Goal: Information Seeking & Learning: Learn about a topic

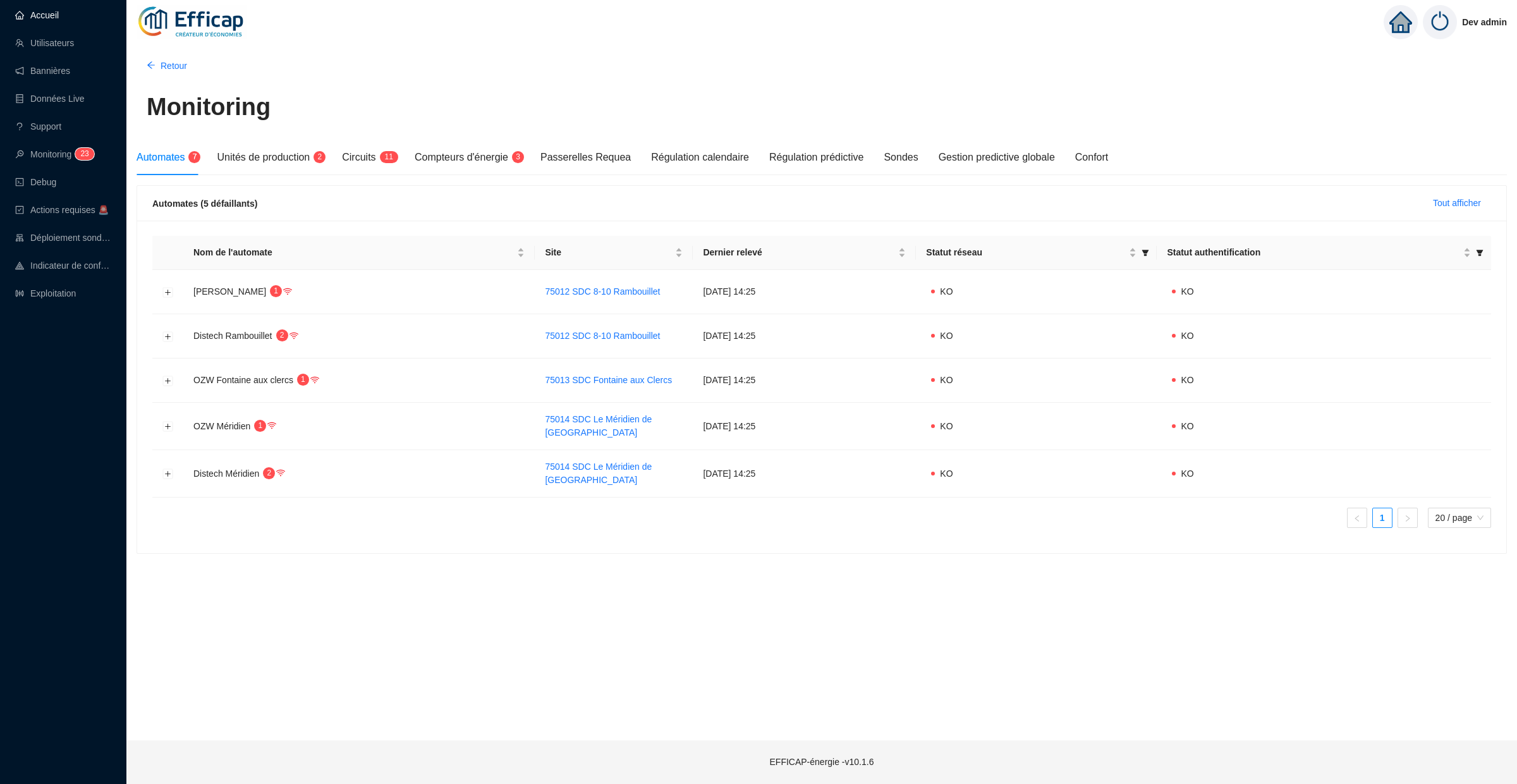
click at [55, 18] on link "Accueil" at bounding box center [37, 14] width 43 height 10
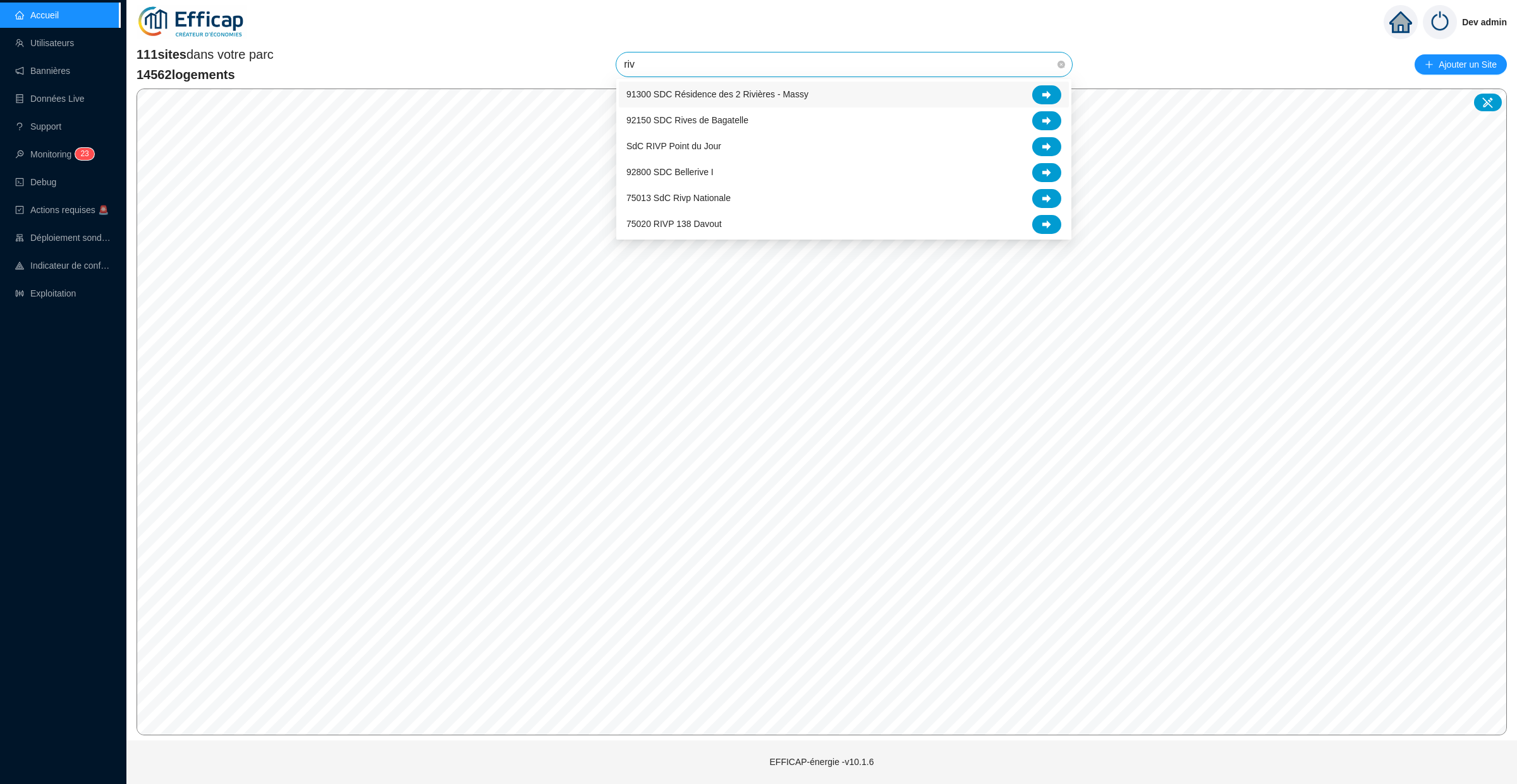
type input "rivi"
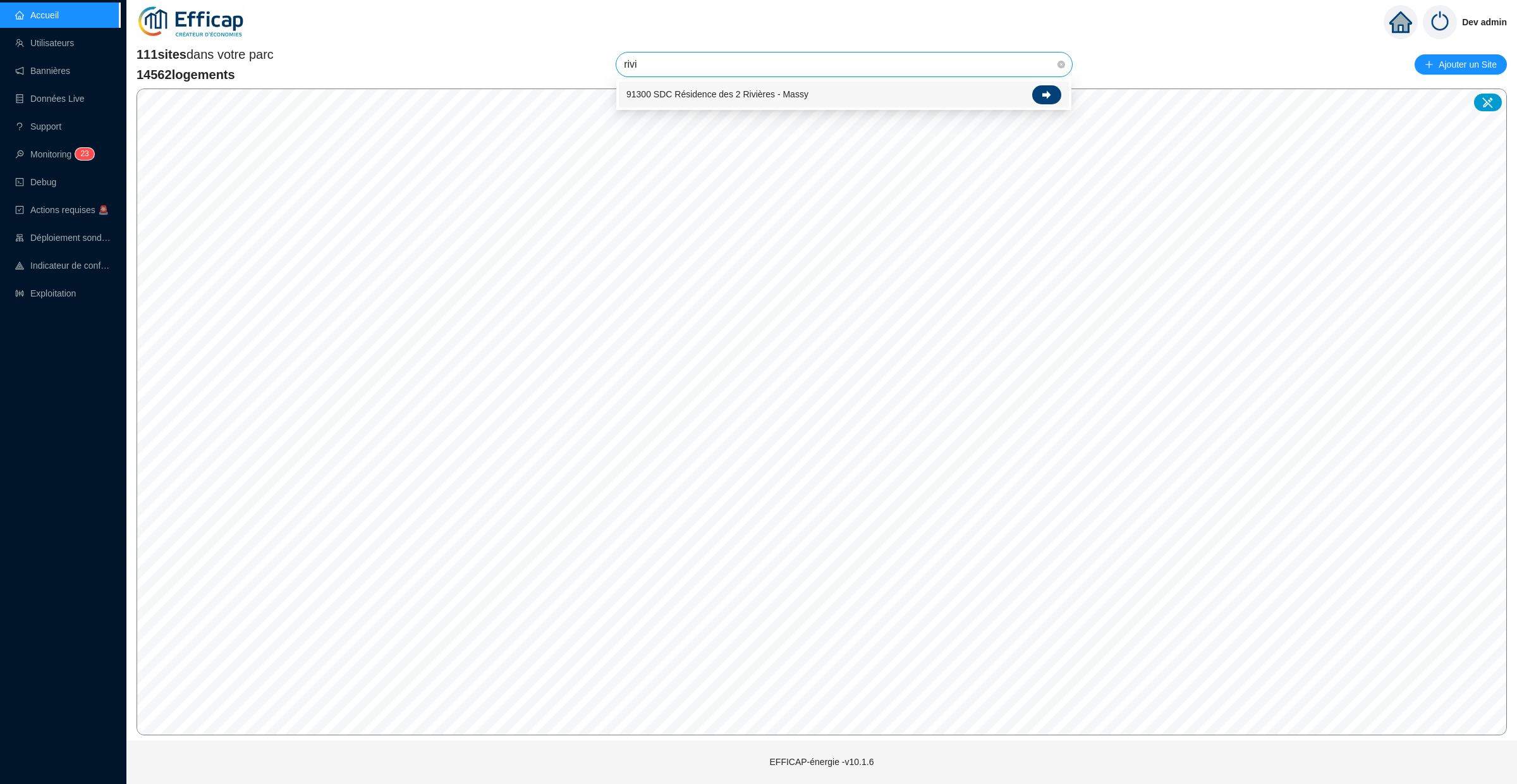
click at [1045, 96] on icon at bounding box center [1047, 94] width 9 height 9
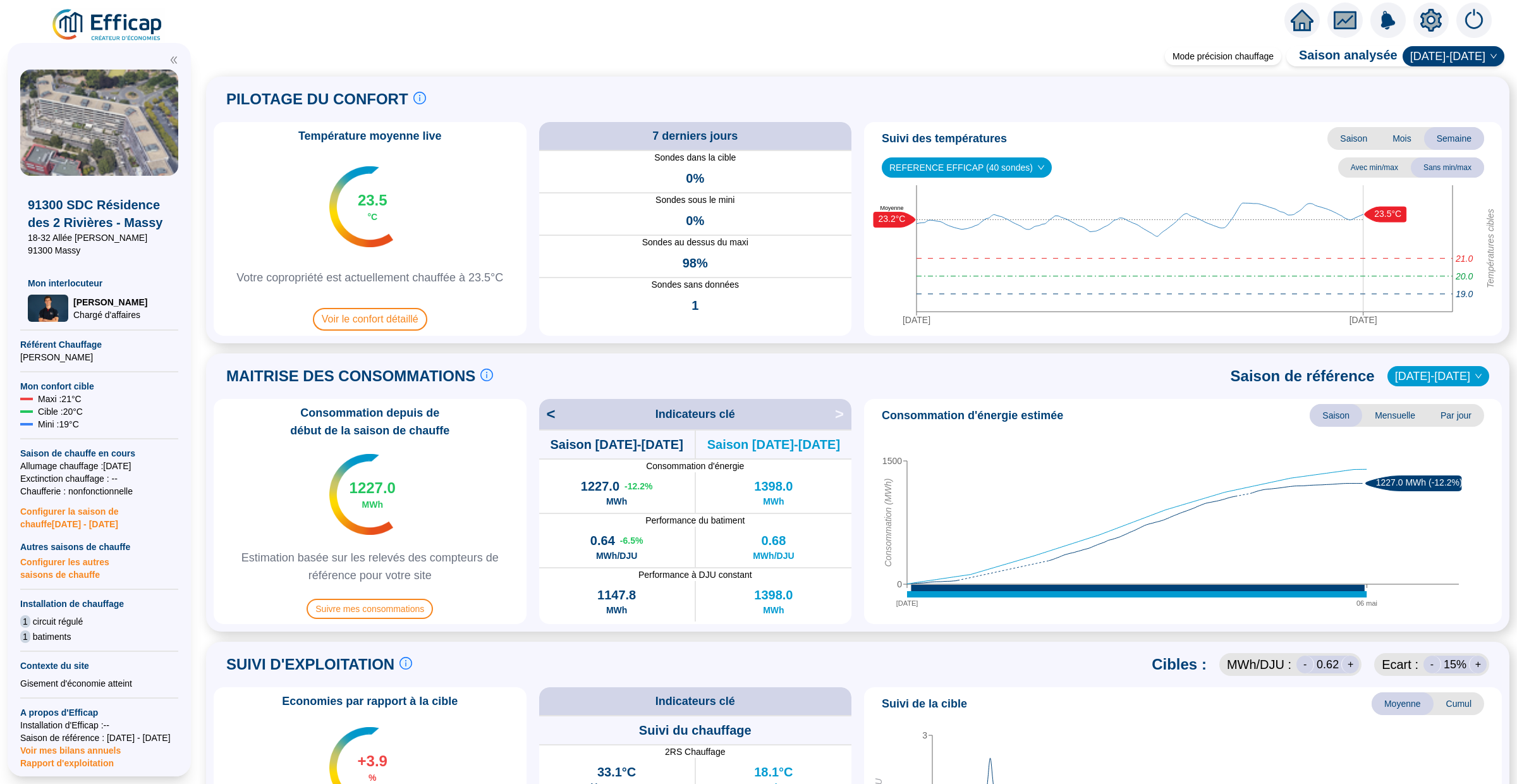
click at [854, 221] on div "Température moyenne live 23.5 °C Votre copropriété est actuellement chauffée à …" at bounding box center [858, 228] width 1288 height 214
click at [1433, 368] on span "[DATE]-[DATE]" at bounding box center [1439, 376] width 87 height 19
click at [1430, 403] on div "[DATE]-[DATE]" at bounding box center [1447, 402] width 63 height 13
click at [1430, 383] on span "[DATE]-[DATE]" at bounding box center [1439, 376] width 87 height 19
click at [1426, 461] on div "[DATE]-[DATE]" at bounding box center [1447, 462] width 66 height 13
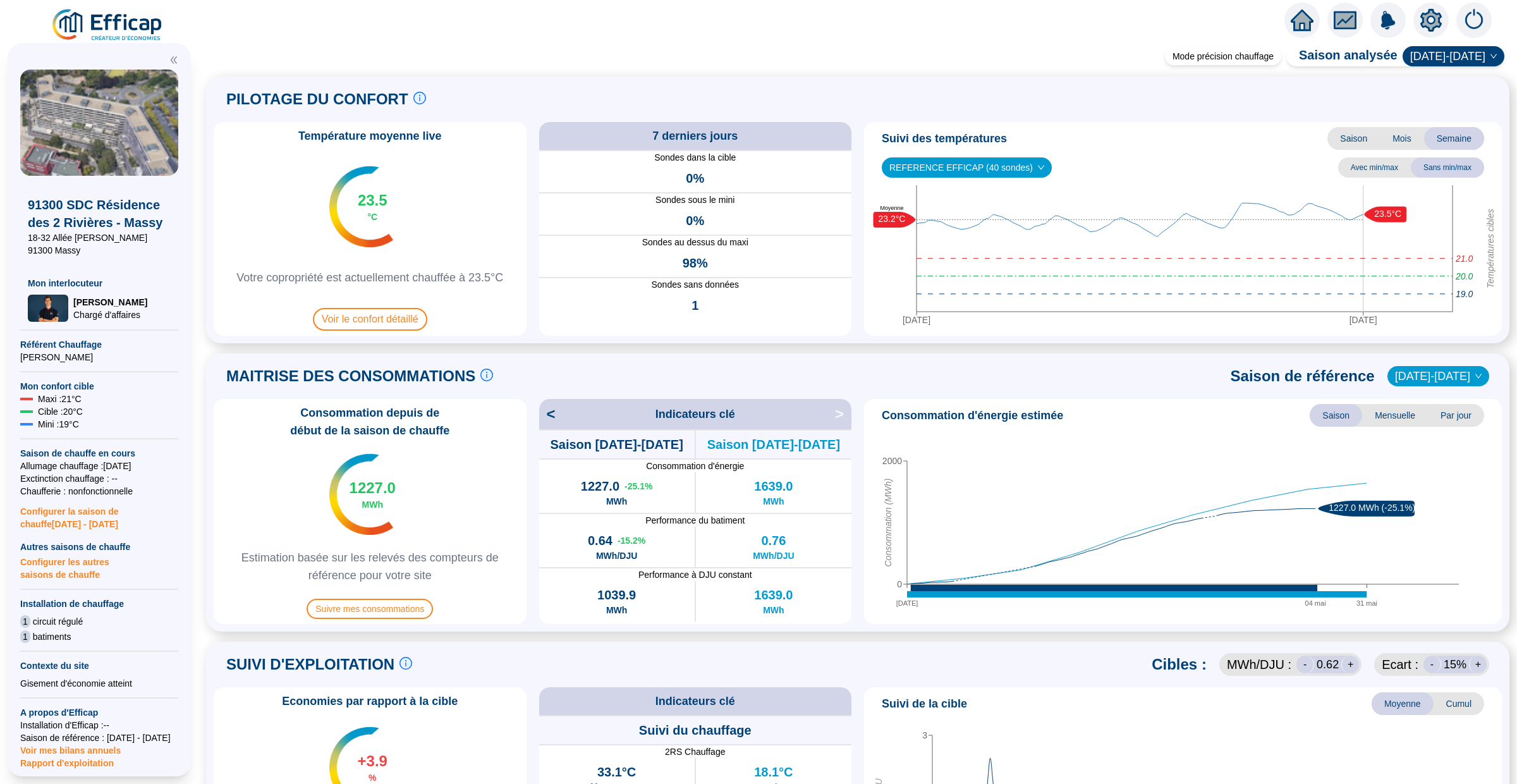
click at [1469, 376] on span "[DATE]-[DATE]" at bounding box center [1439, 376] width 87 height 19
click at [1431, 435] on div "[DATE]-[DATE]" at bounding box center [1447, 442] width 64 height 13
click at [839, 414] on span ">" at bounding box center [843, 414] width 16 height 20
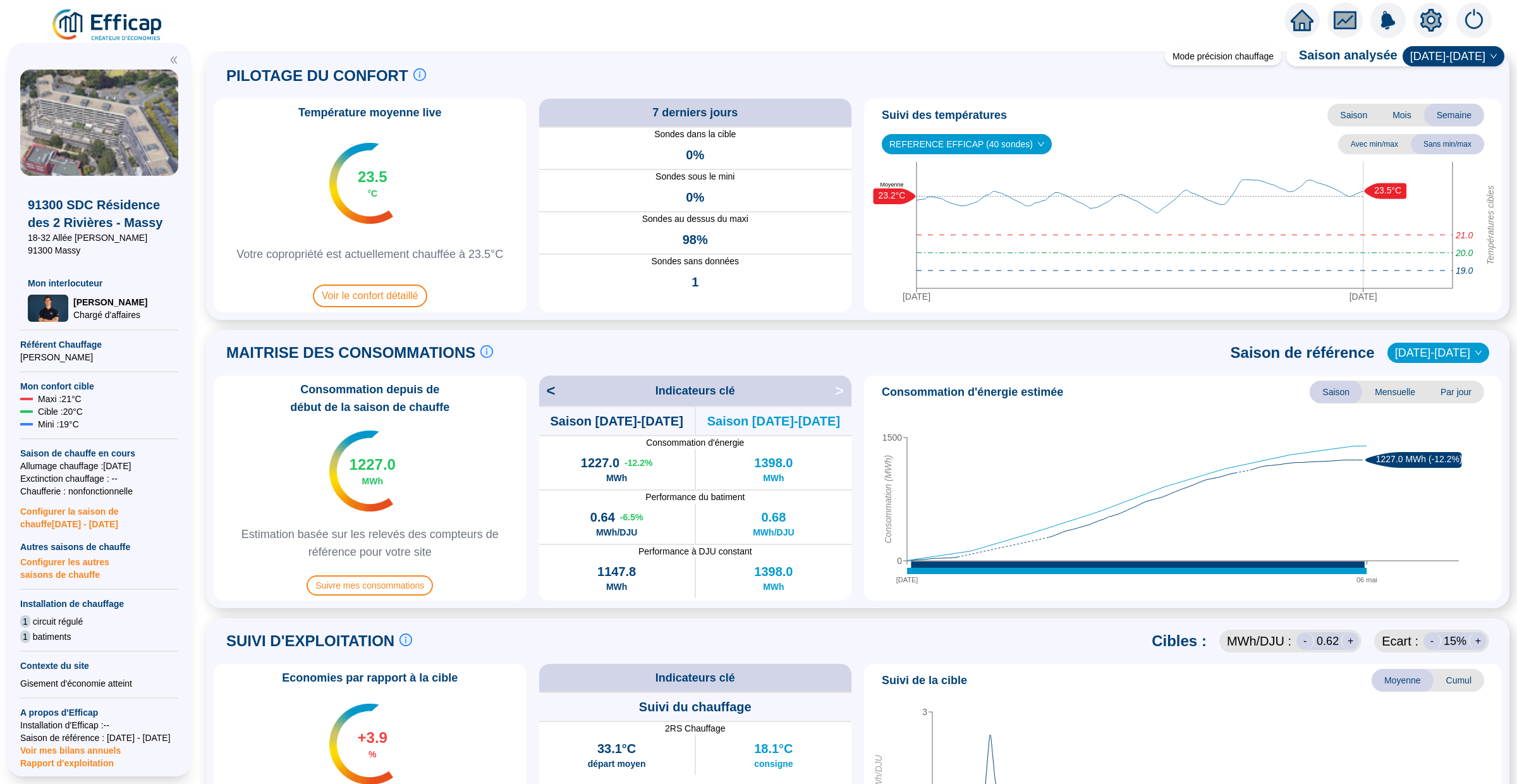
scroll to position [28, 0]
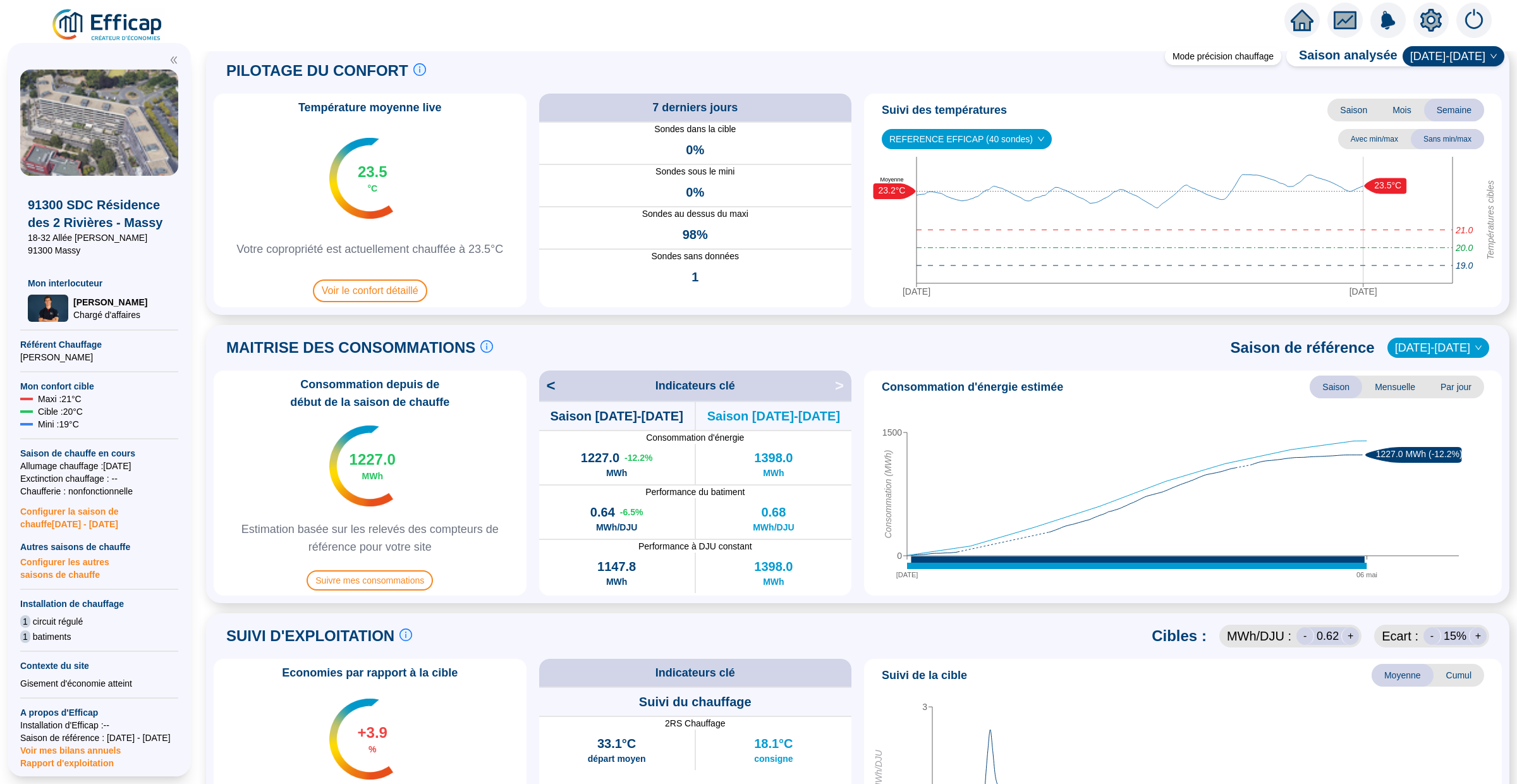
click at [1302, 16] on icon "home" at bounding box center [1302, 20] width 23 height 18
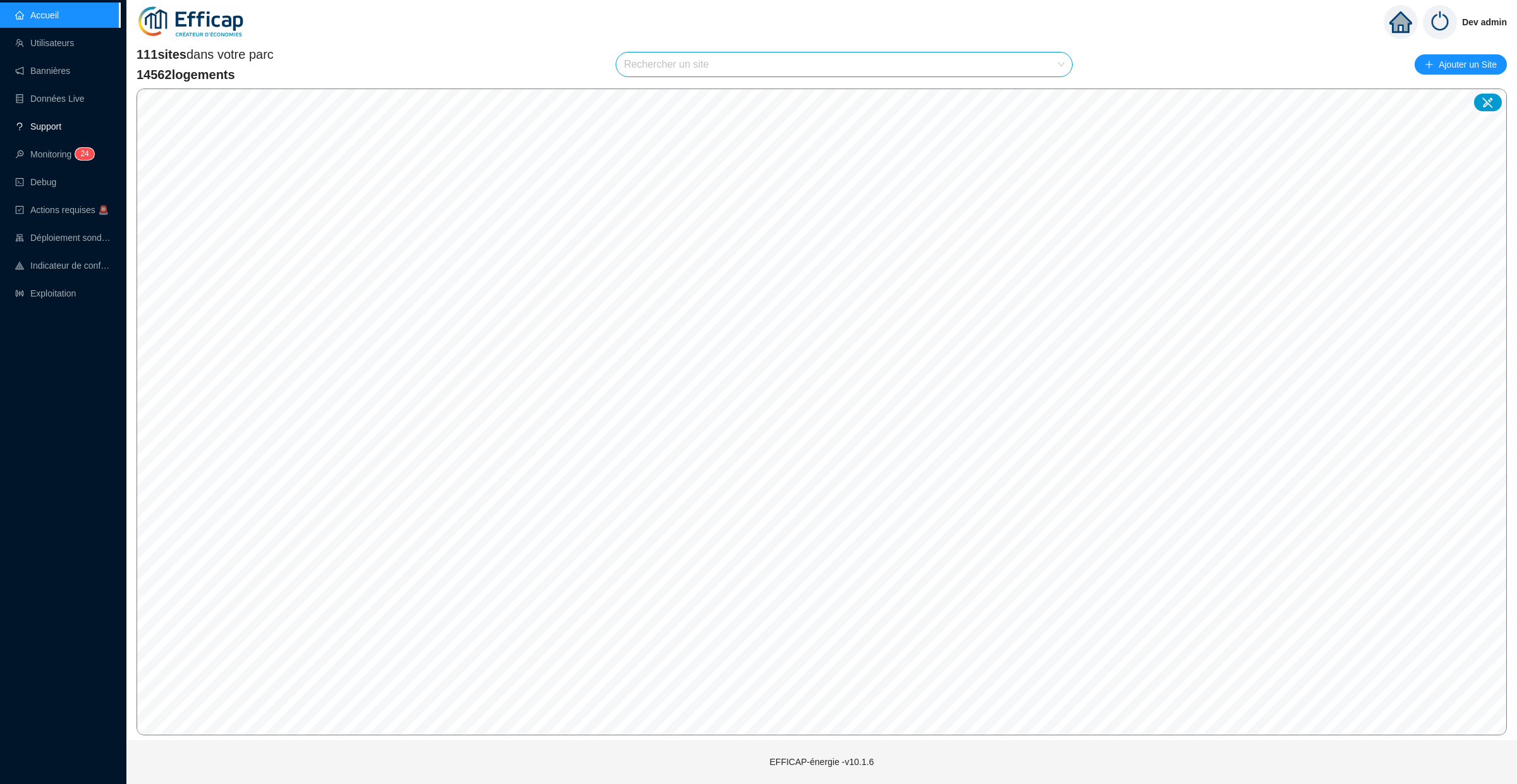
click at [61, 132] on link "Support" at bounding box center [38, 126] width 46 height 10
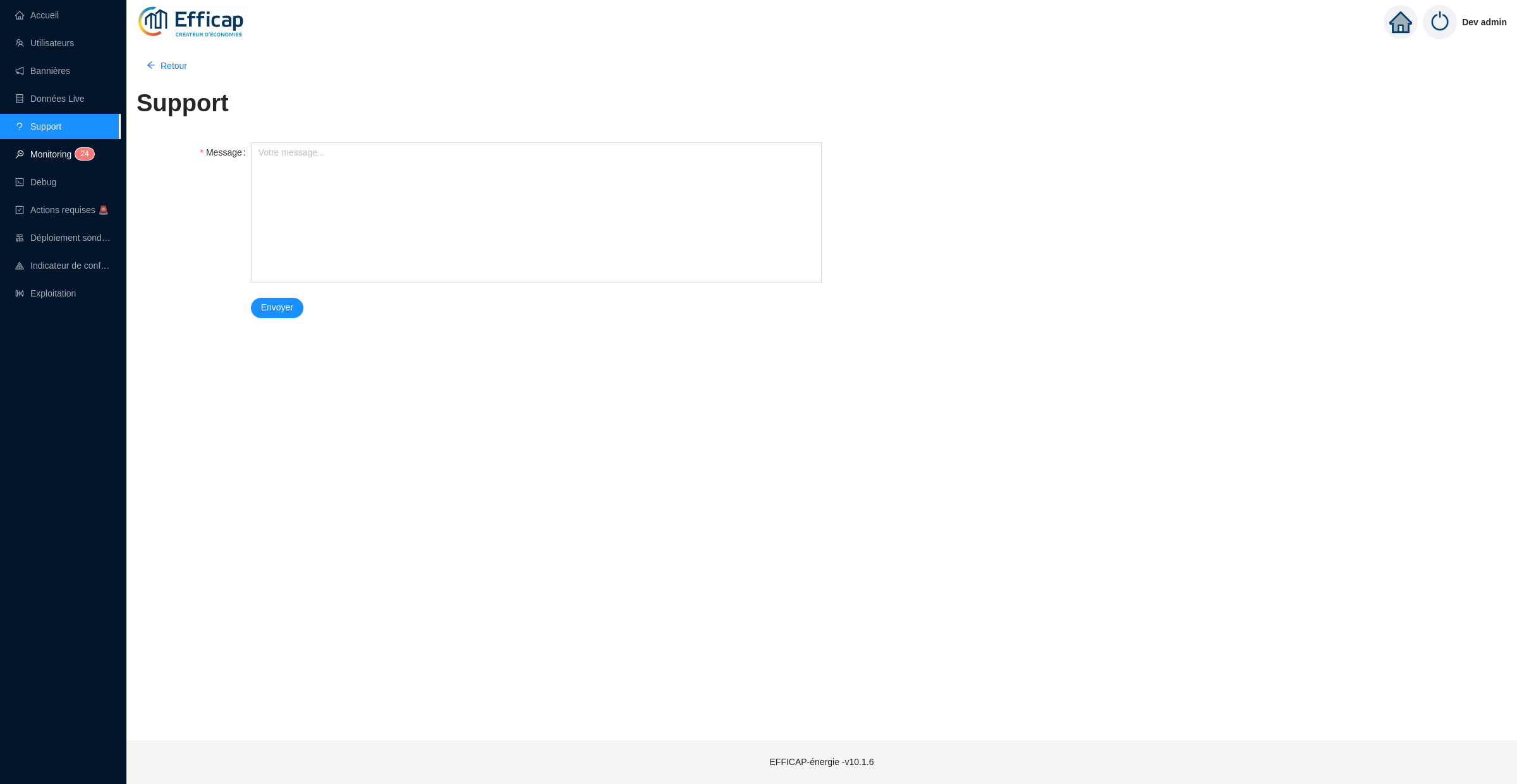
click at [84, 159] on span "2" at bounding box center [82, 154] width 5 height 12
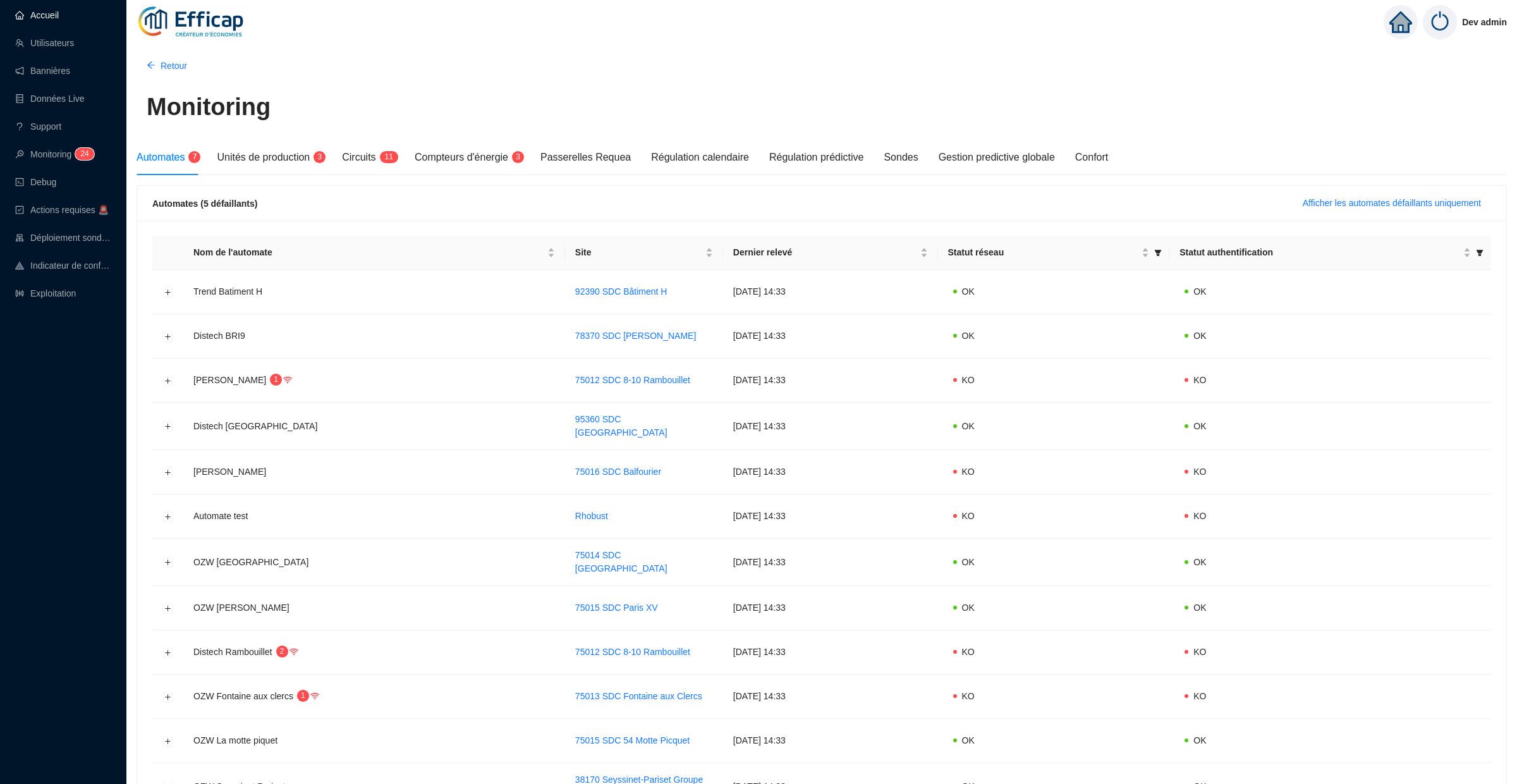
click at [59, 20] on link "Accueil" at bounding box center [37, 14] width 43 height 10
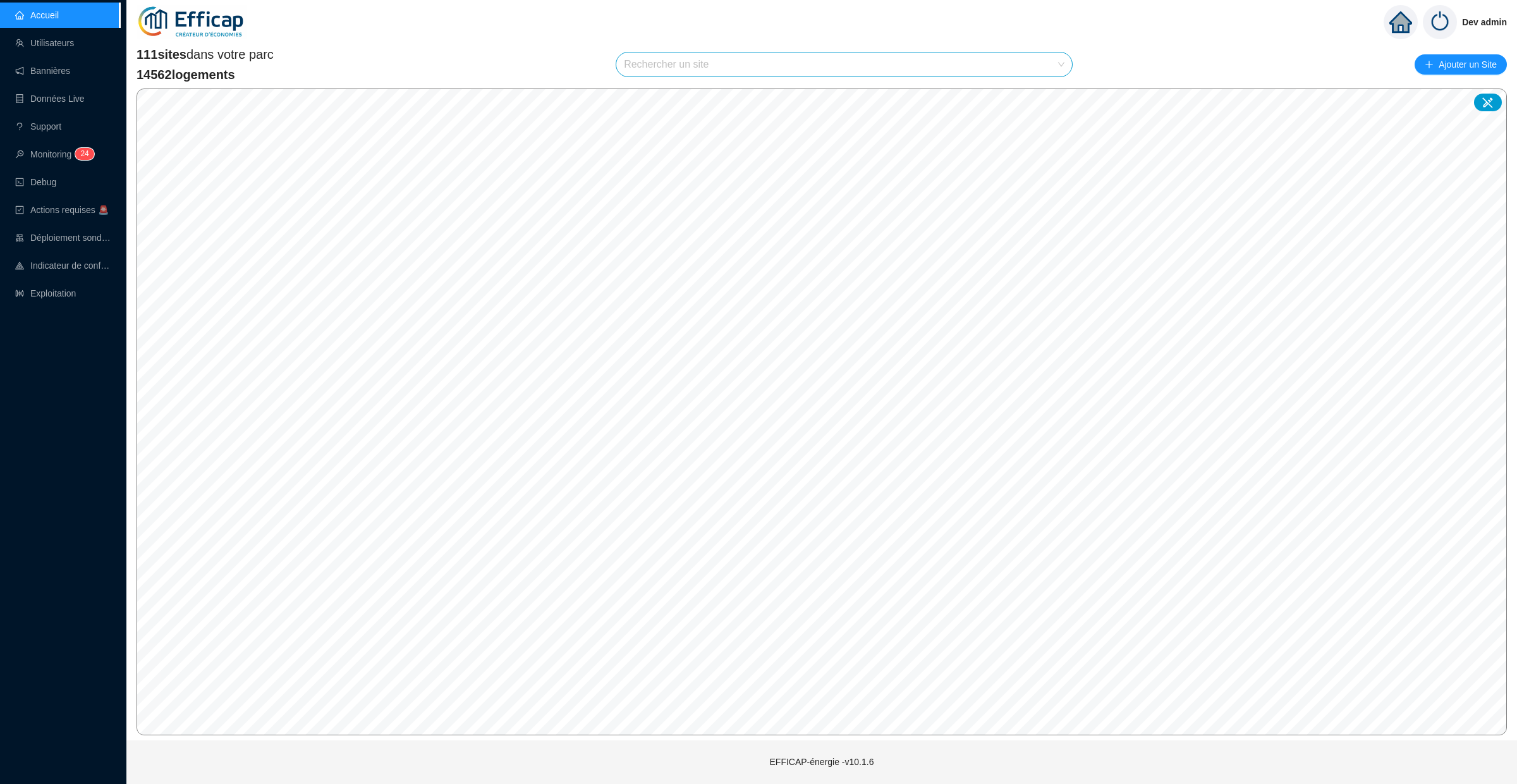
click at [678, 68] on input "search" at bounding box center [838, 64] width 429 height 24
click at [676, 64] on input "search" at bounding box center [838, 64] width 429 height 24
click at [74, 47] on link "Utilisateurs" at bounding box center [44, 43] width 59 height 10
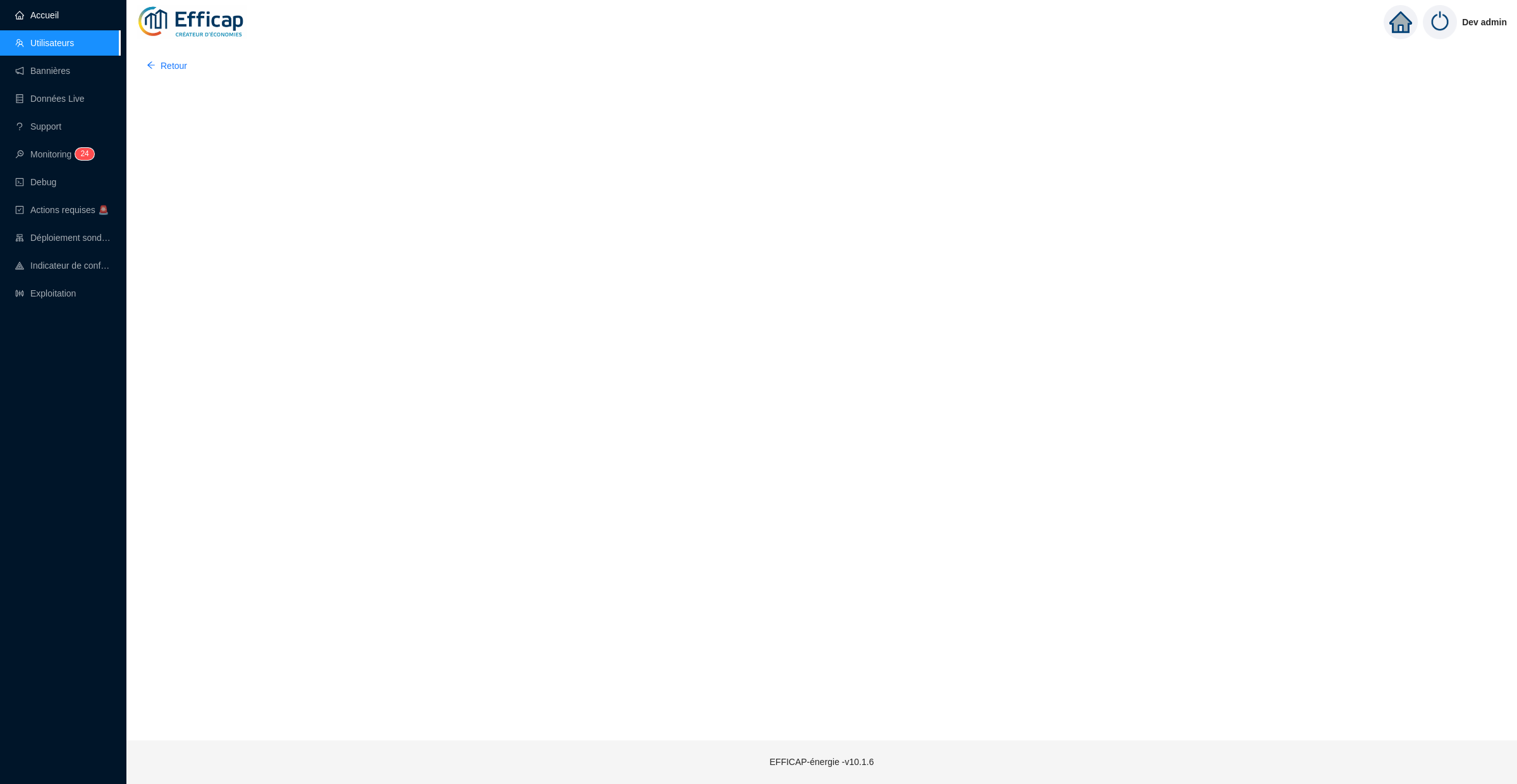
click at [59, 20] on link "Accueil" at bounding box center [37, 14] width 43 height 10
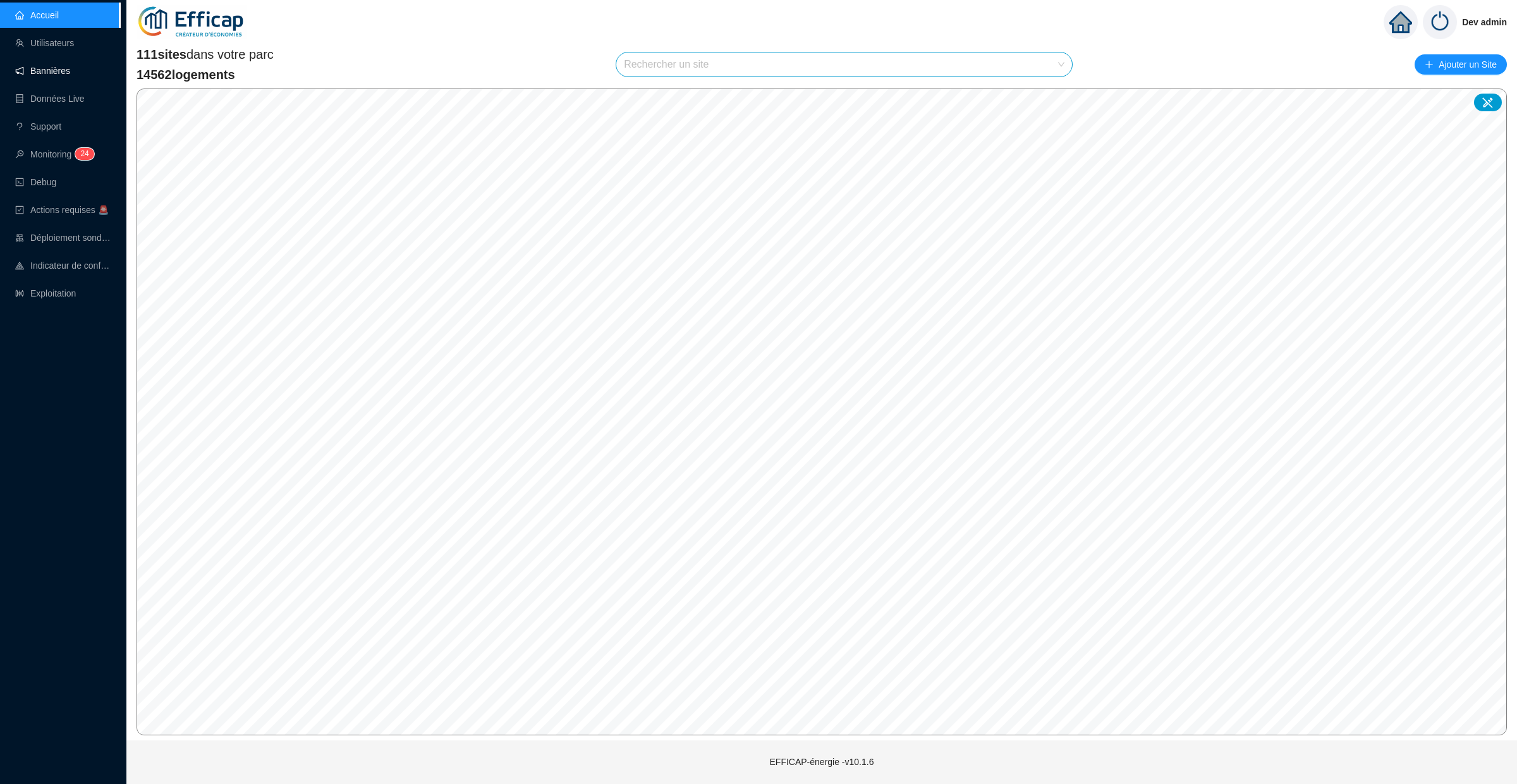
click at [70, 73] on link "Bannières" at bounding box center [43, 70] width 55 height 10
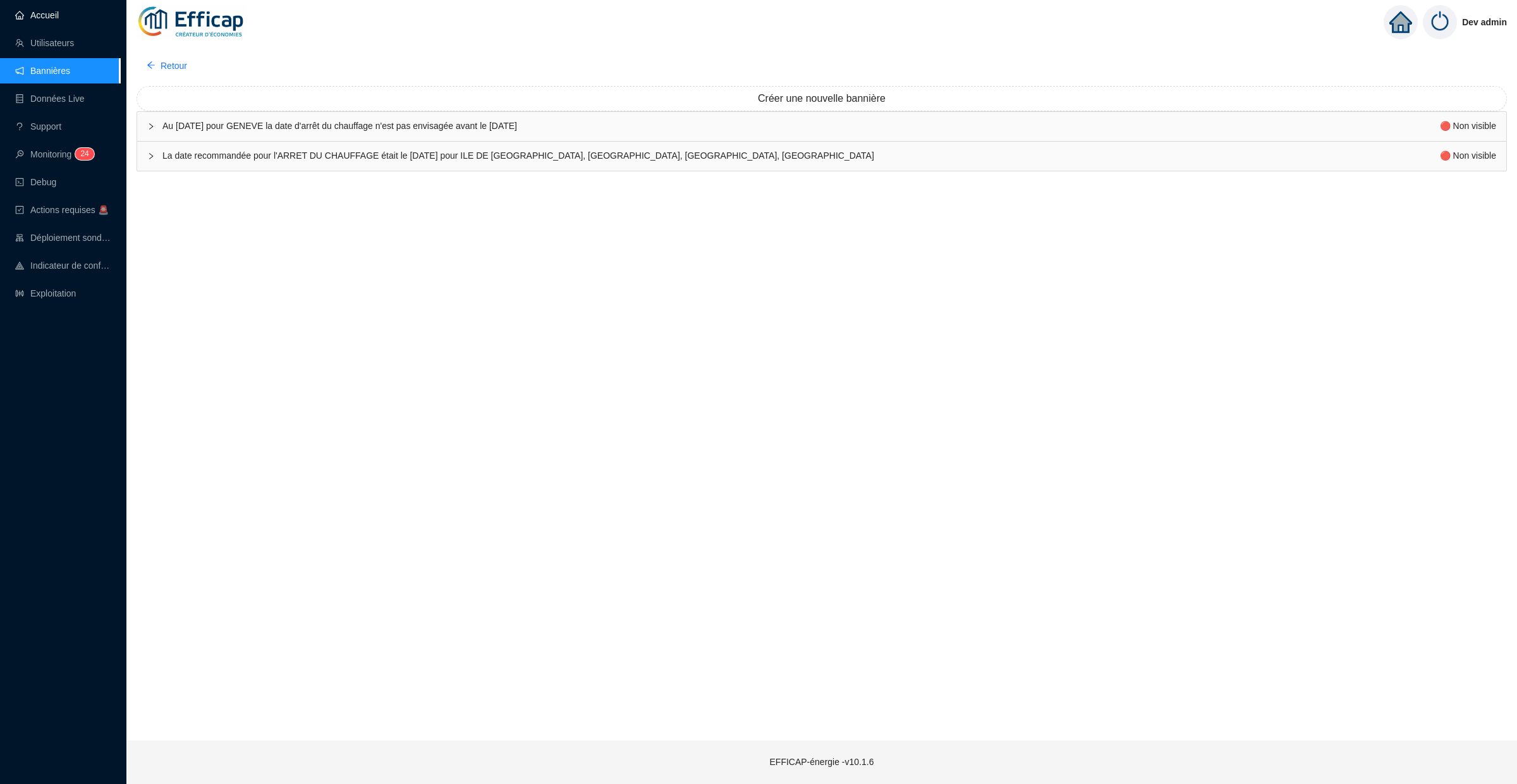
click at [59, 10] on link "Accueil" at bounding box center [37, 14] width 43 height 10
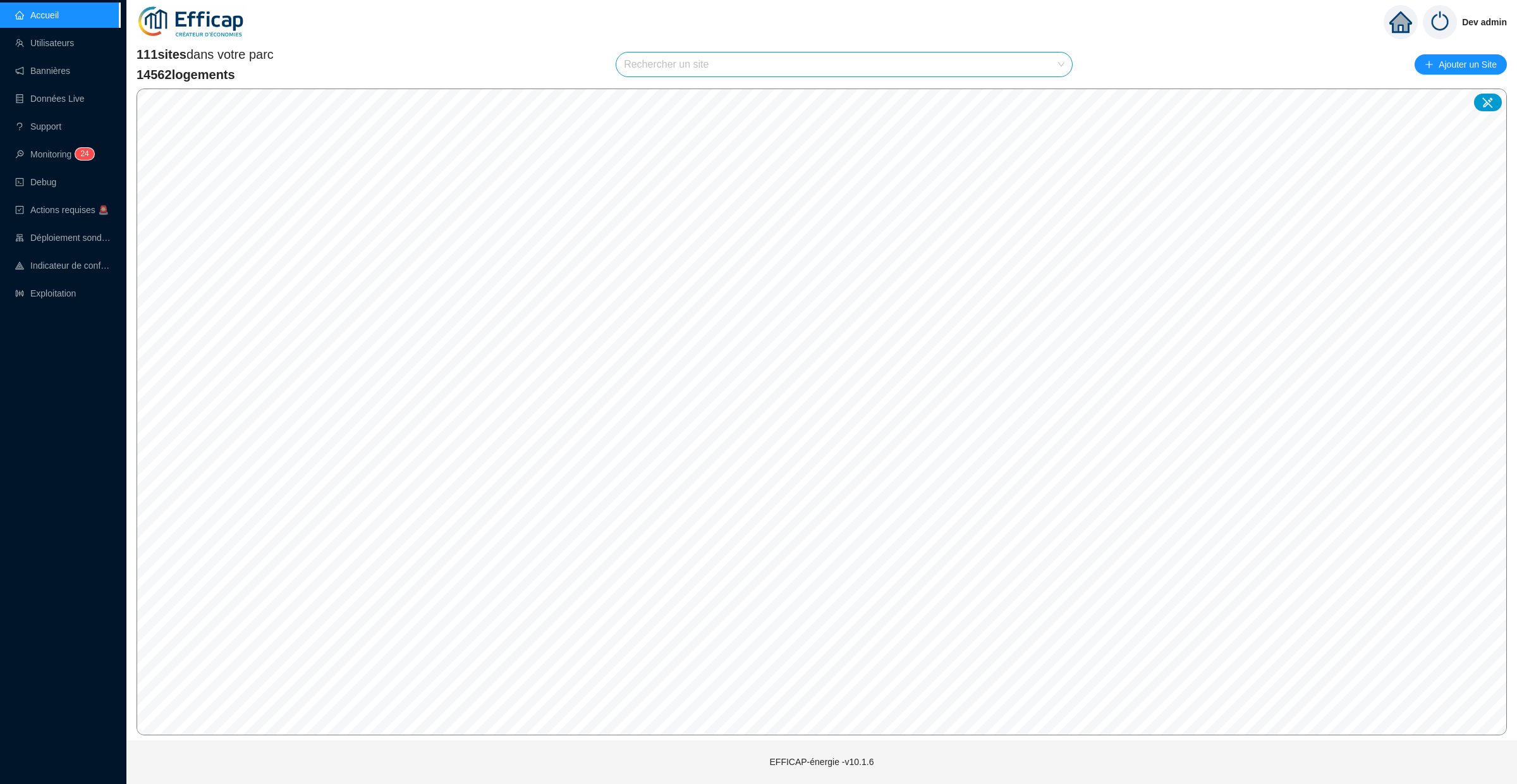
click at [680, 66] on input "search" at bounding box center [838, 64] width 429 height 24
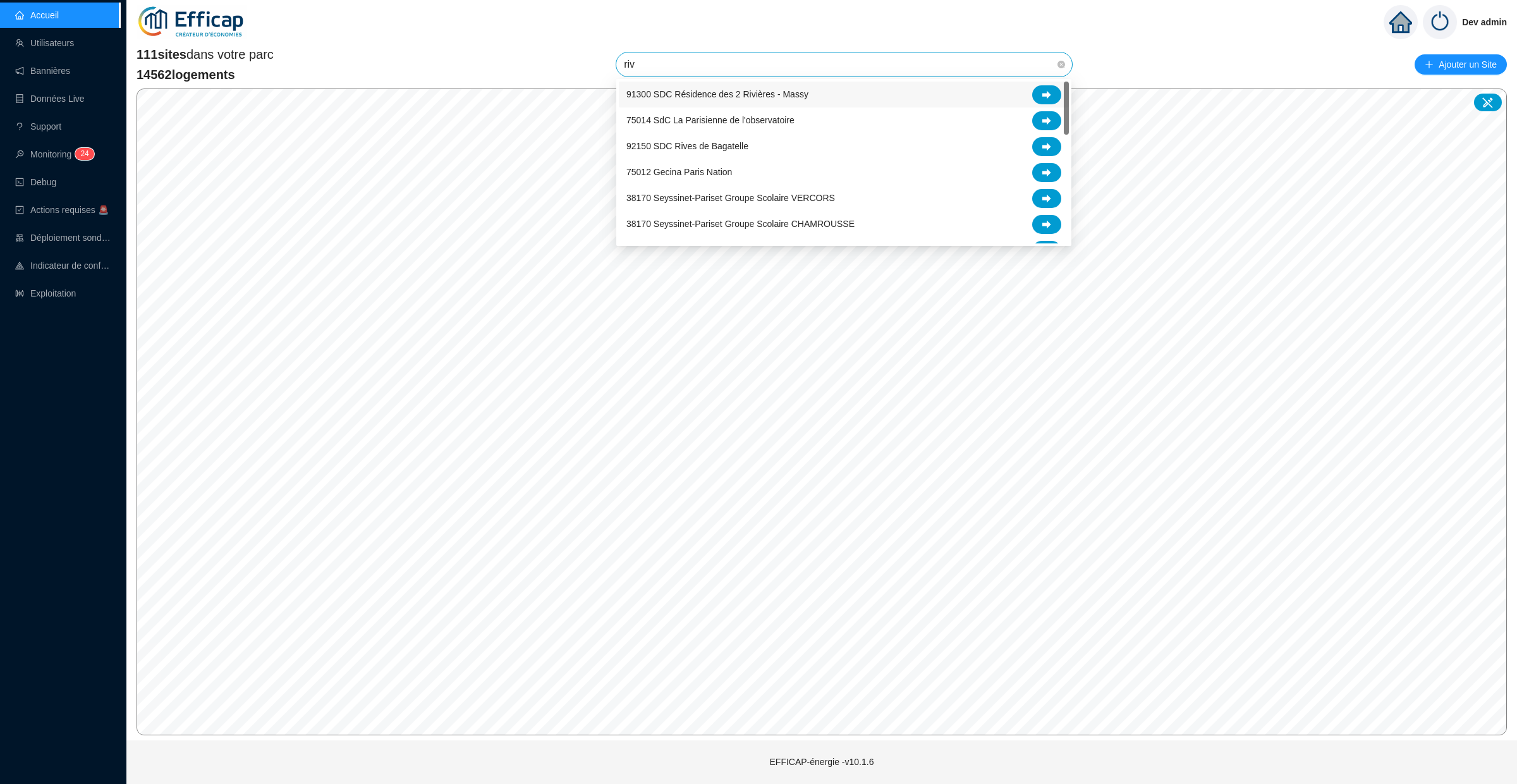
type input "rivi"
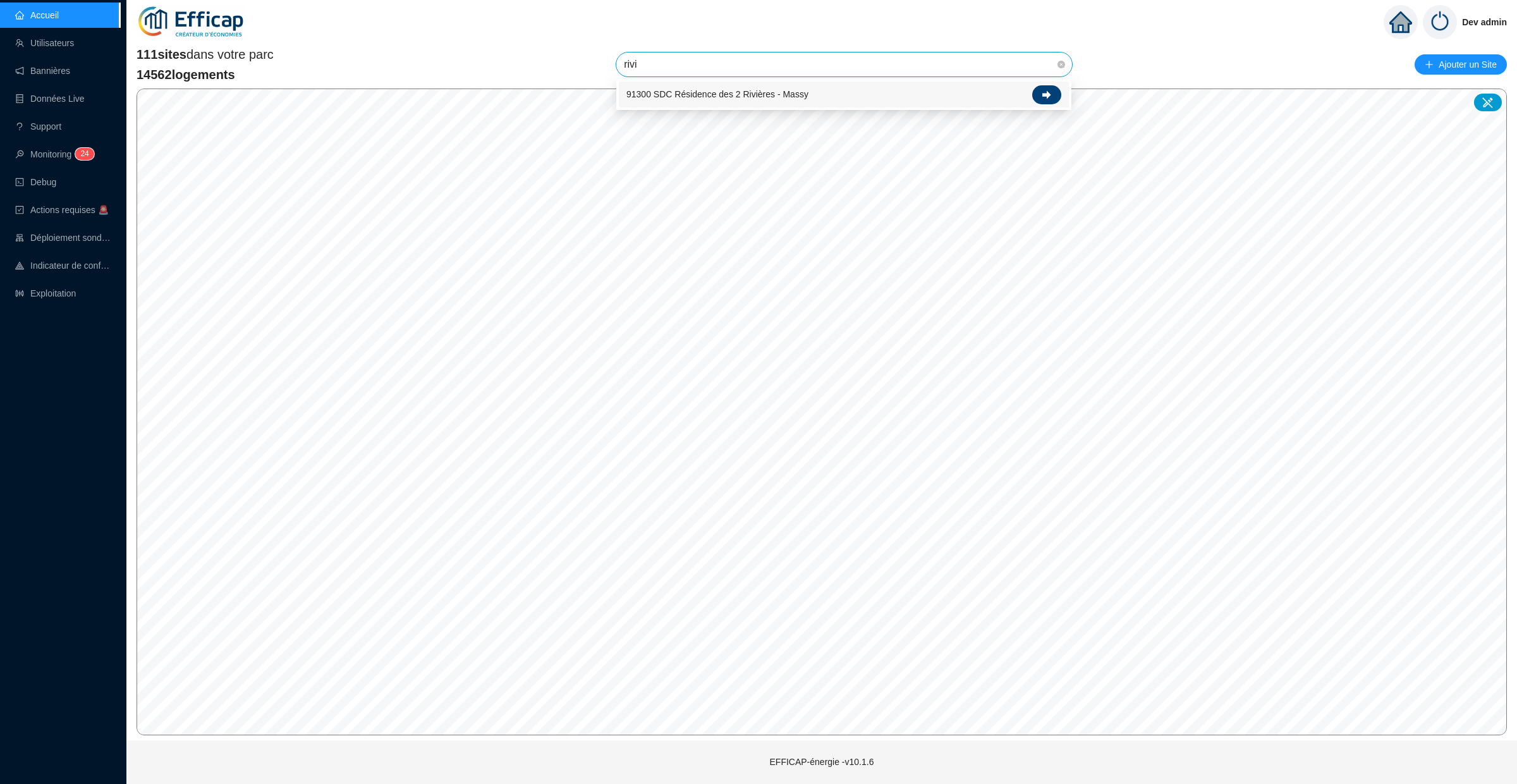
click at [1052, 93] on div at bounding box center [1047, 95] width 29 height 19
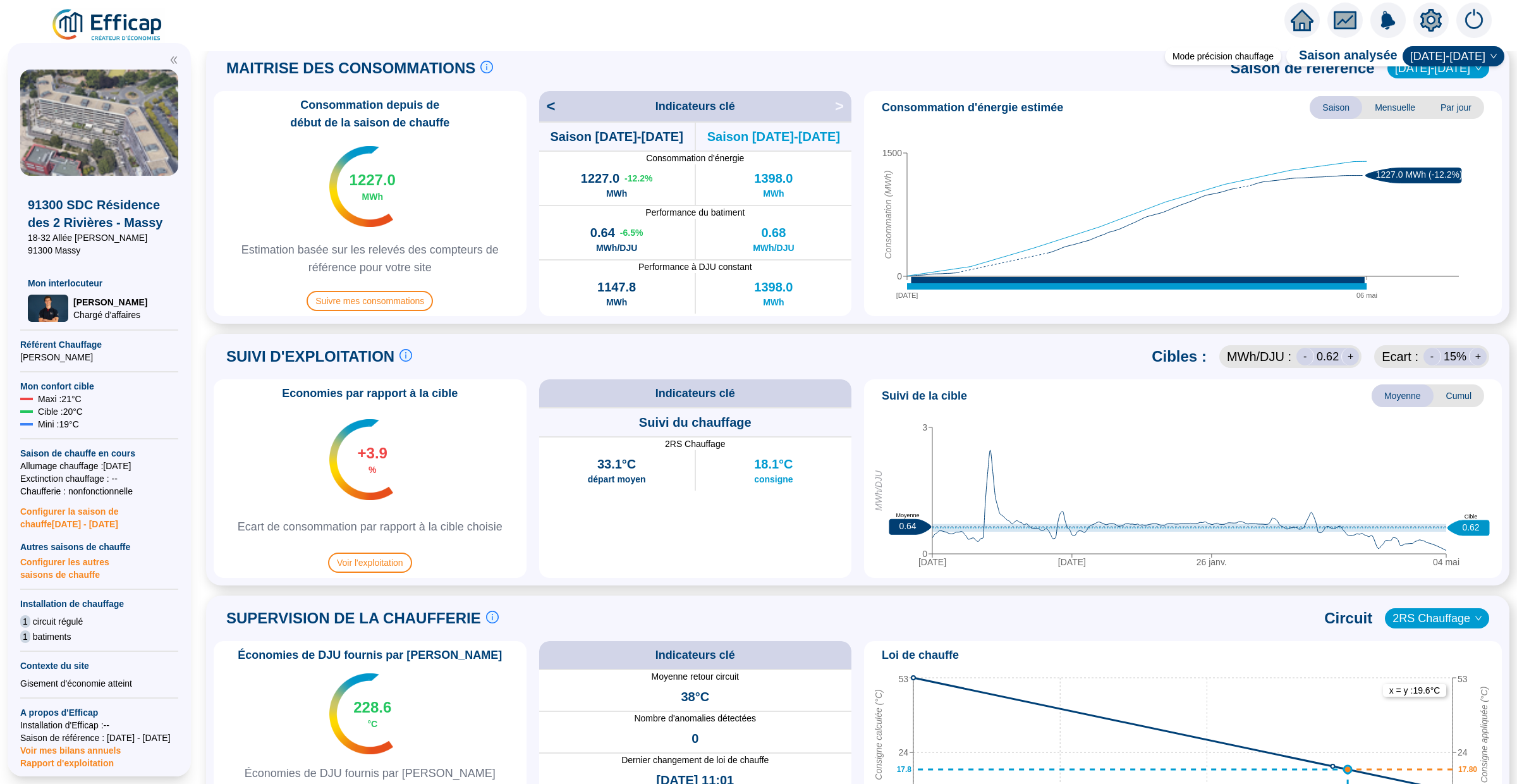
scroll to position [188, 0]
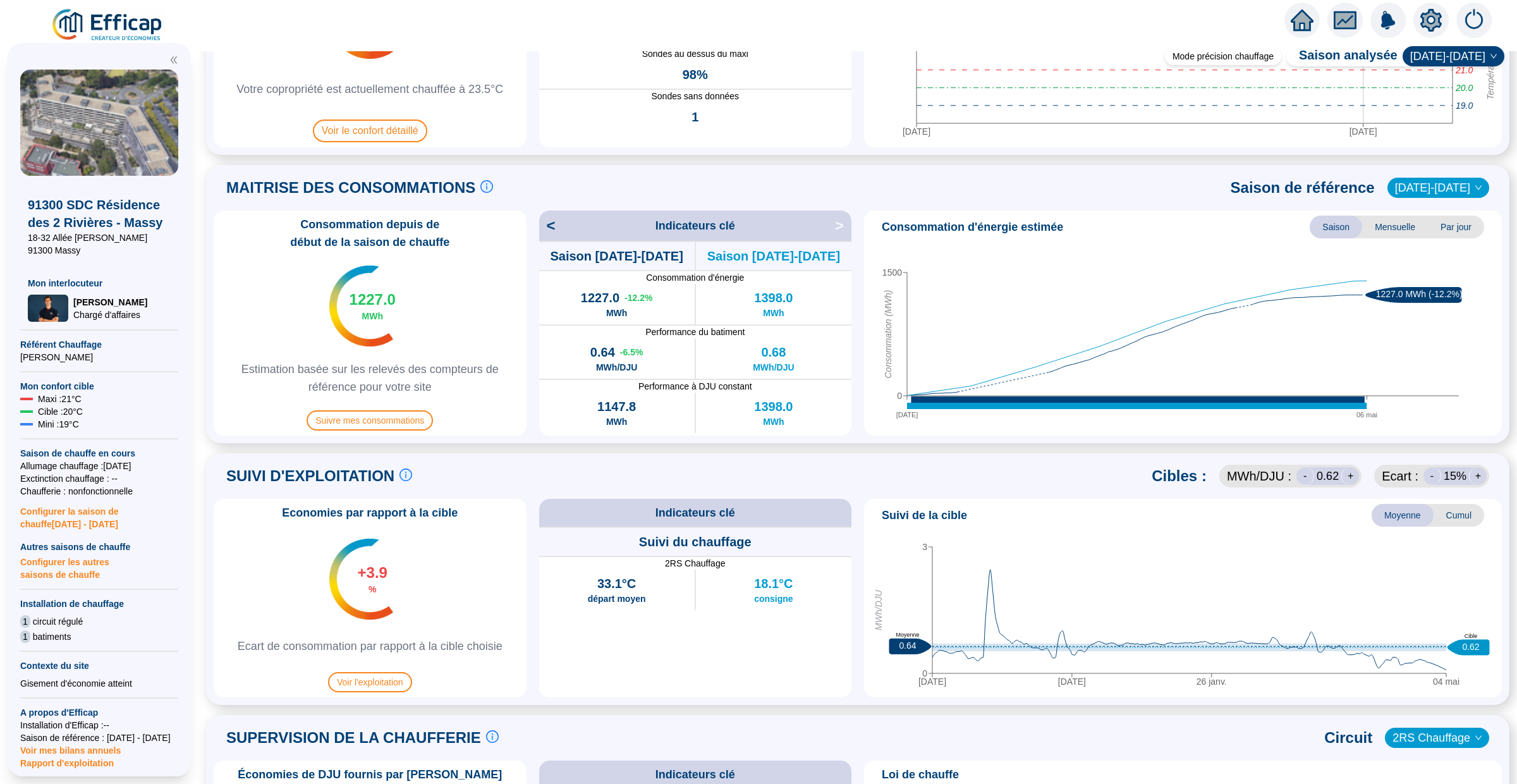
click at [1484, 199] on div "MAITRISE DES CONSOMMATIONS Les consommations d'énergie proviennent des fourniss…" at bounding box center [858, 187] width 1288 height 30
click at [1478, 195] on span "[DATE]-[DATE]" at bounding box center [1439, 187] width 87 height 19
click at [1196, 182] on div "MAITRISE DES CONSOMMATIONS Les consommations d'énergie proviennent des fourniss…" at bounding box center [858, 187] width 1288 height 30
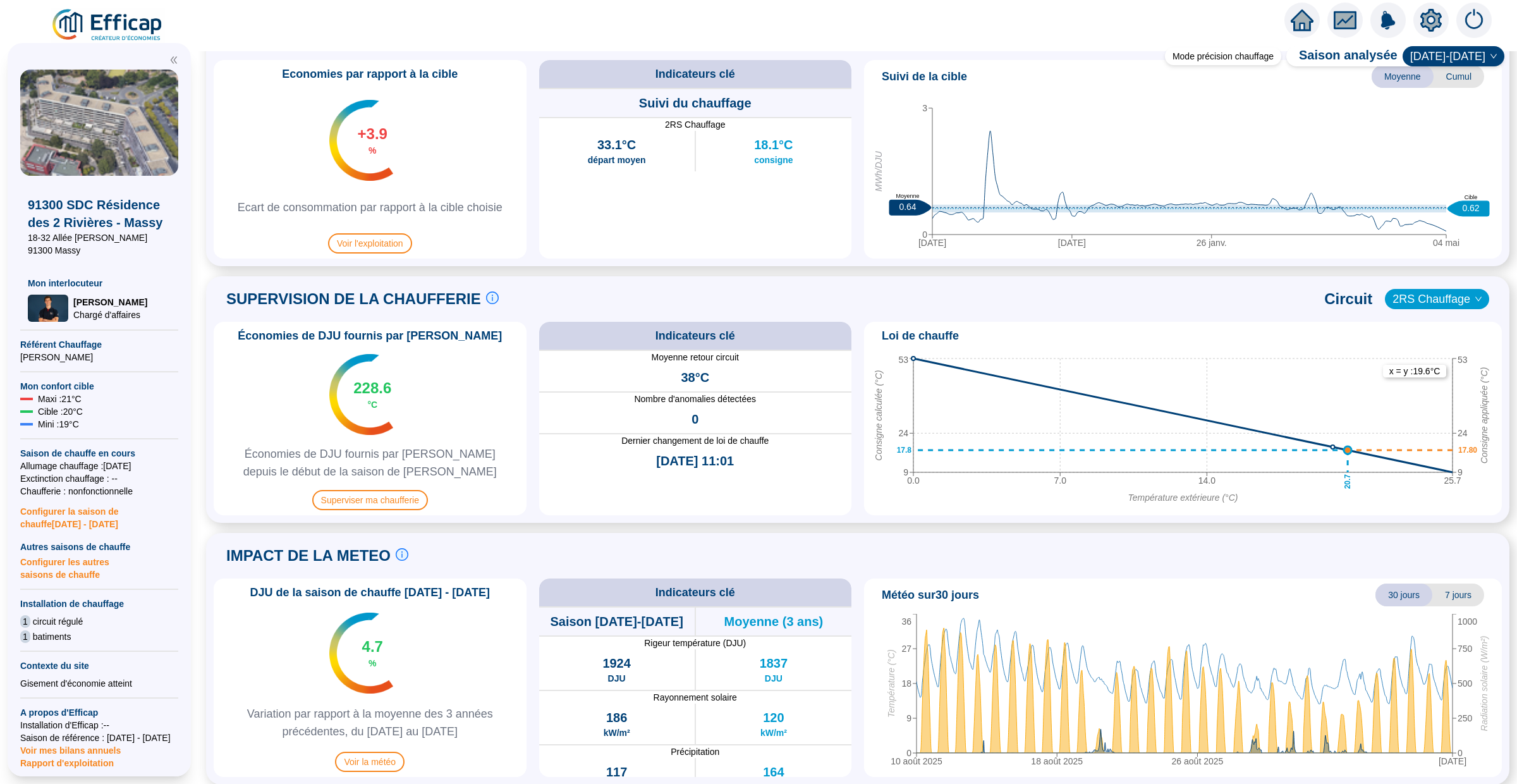
scroll to position [635, 0]
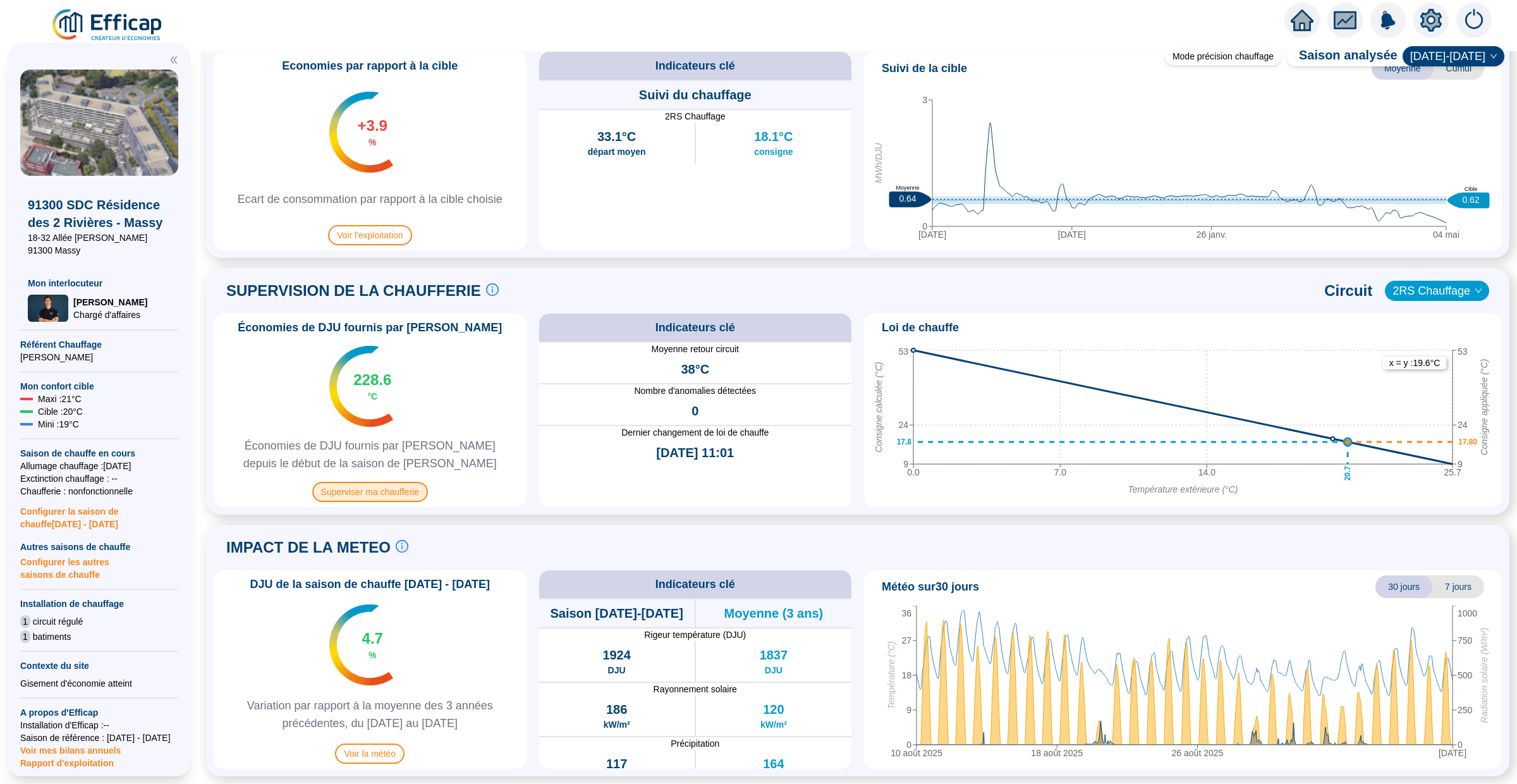
click at [382, 489] on span "Superviser ma chaufferie" at bounding box center [370, 491] width 116 height 20
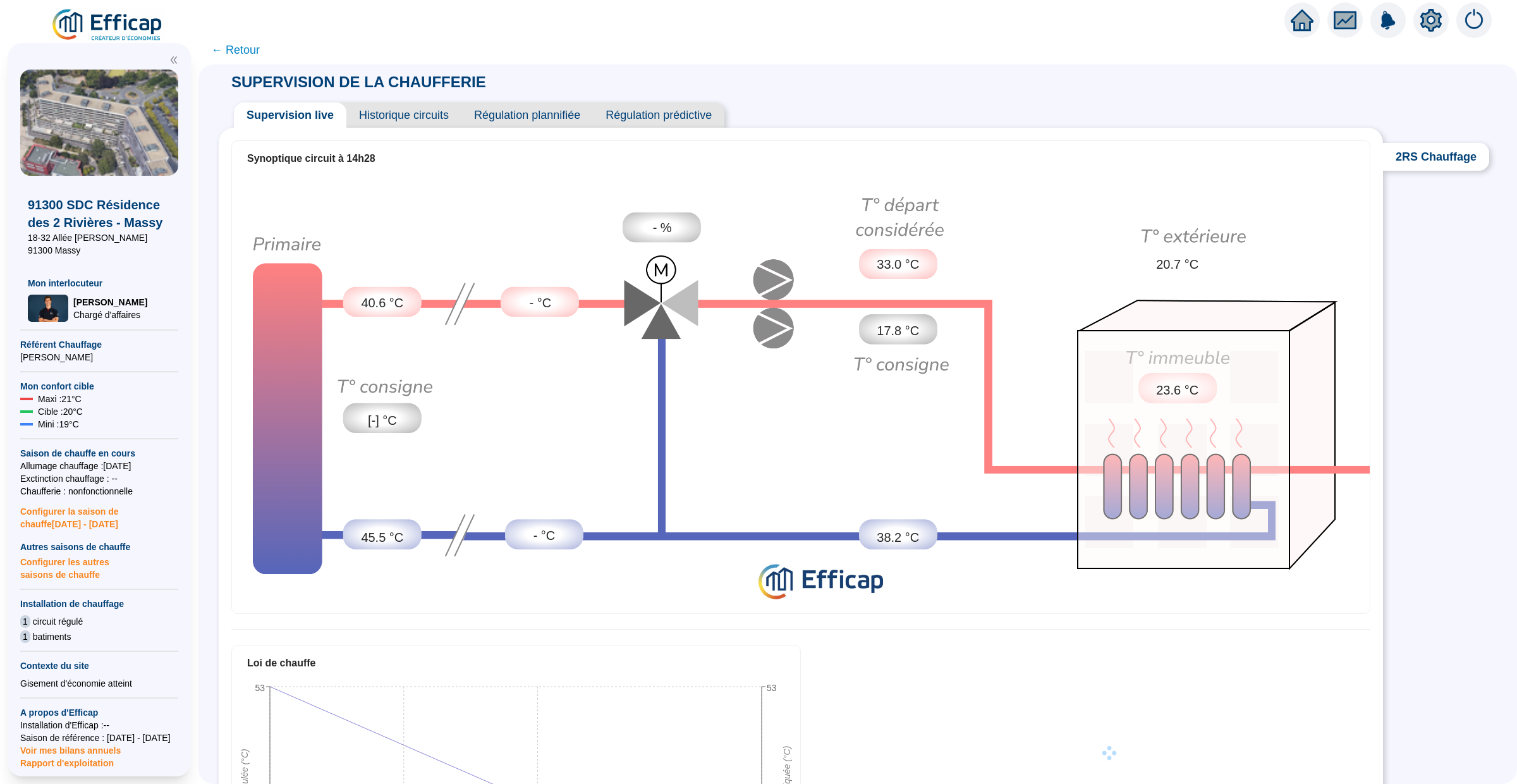
click at [409, 112] on span "Historique circuits" at bounding box center [404, 115] width 115 height 25
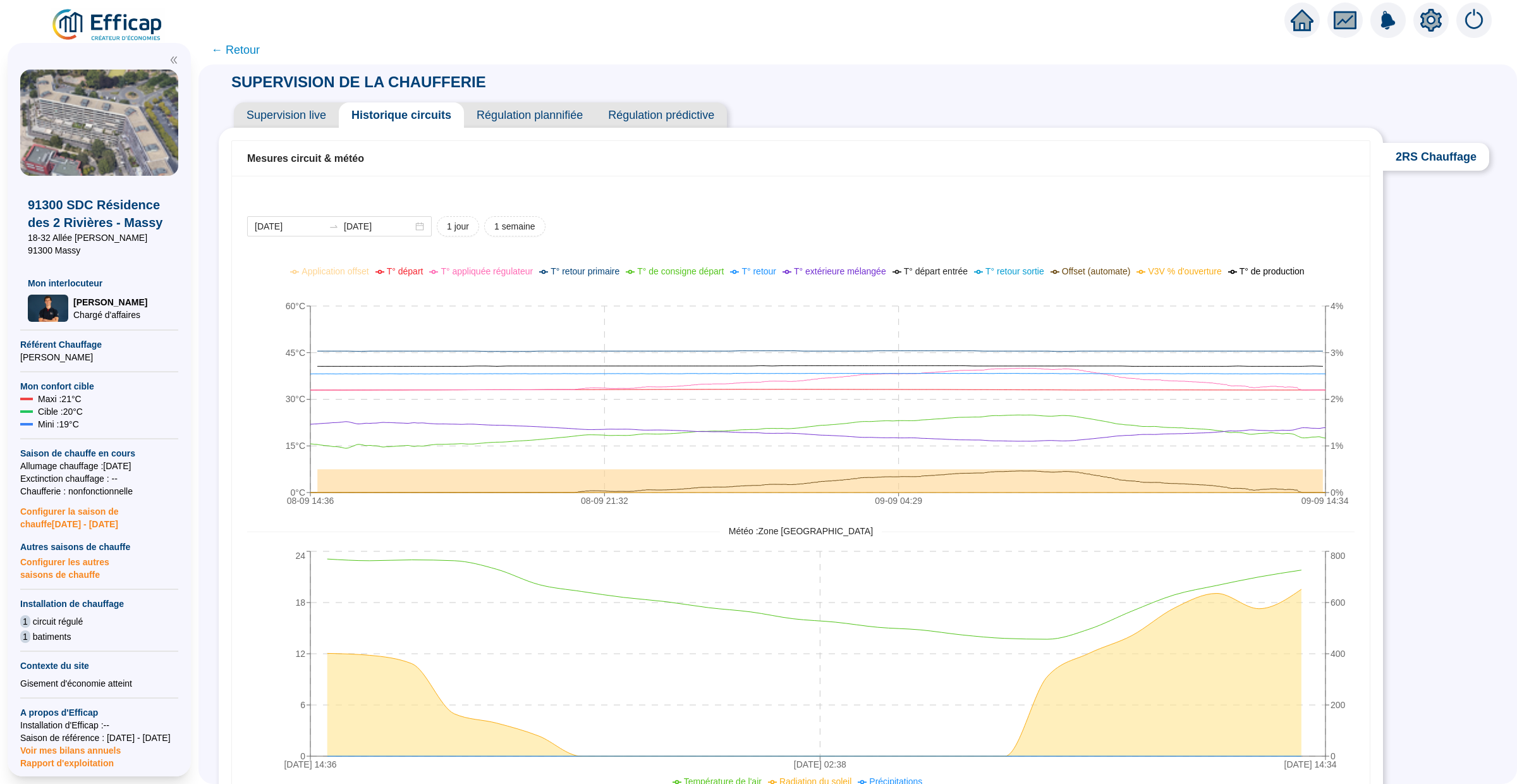
click at [647, 114] on span "Régulation prédictive" at bounding box center [661, 115] width 132 height 25
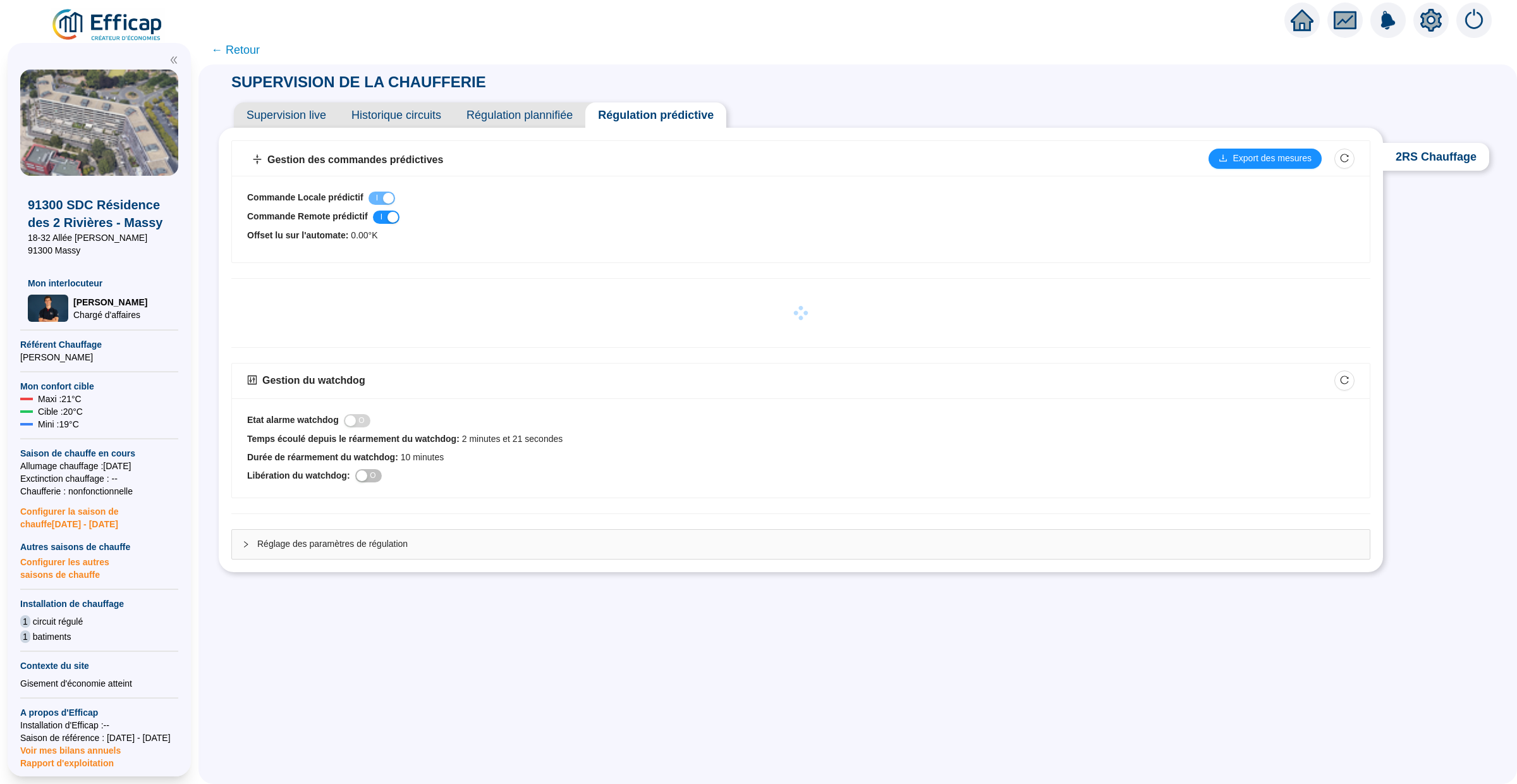
click at [310, 117] on span "Supervision live" at bounding box center [287, 115] width 105 height 25
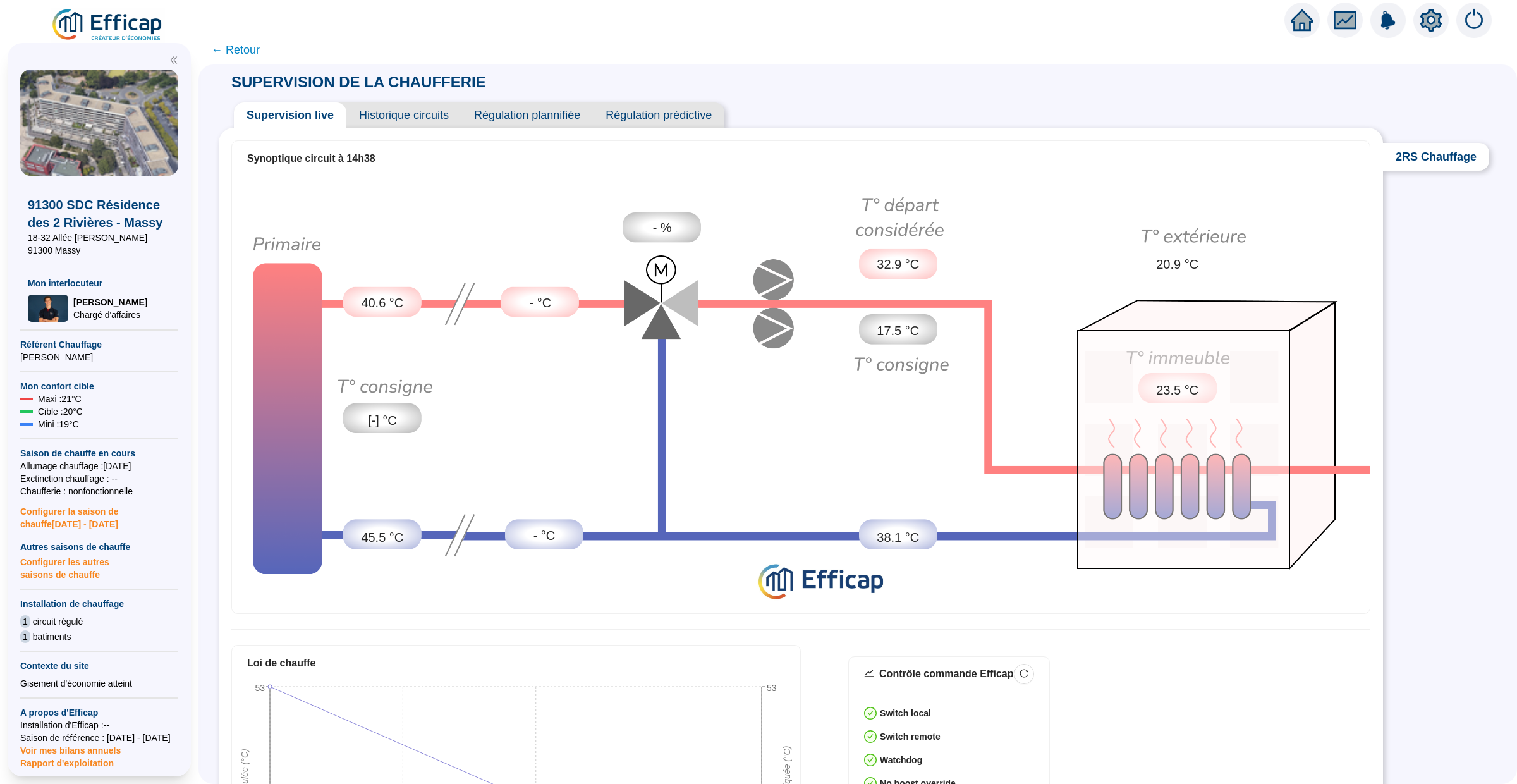
click at [1297, 28] on icon "home" at bounding box center [1302, 20] width 23 height 18
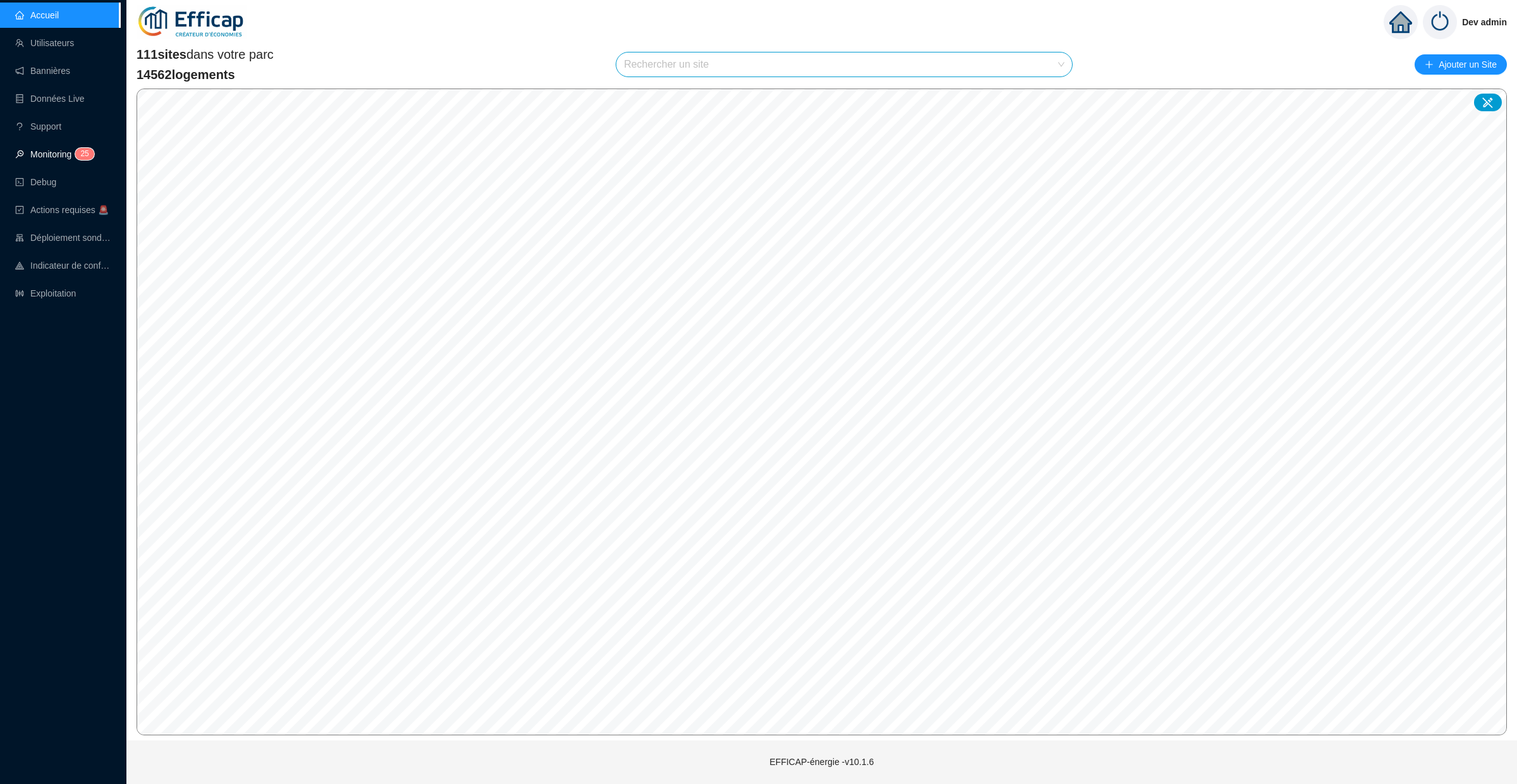
click at [57, 153] on link "Monitoring 2 5" at bounding box center [53, 154] width 75 height 10
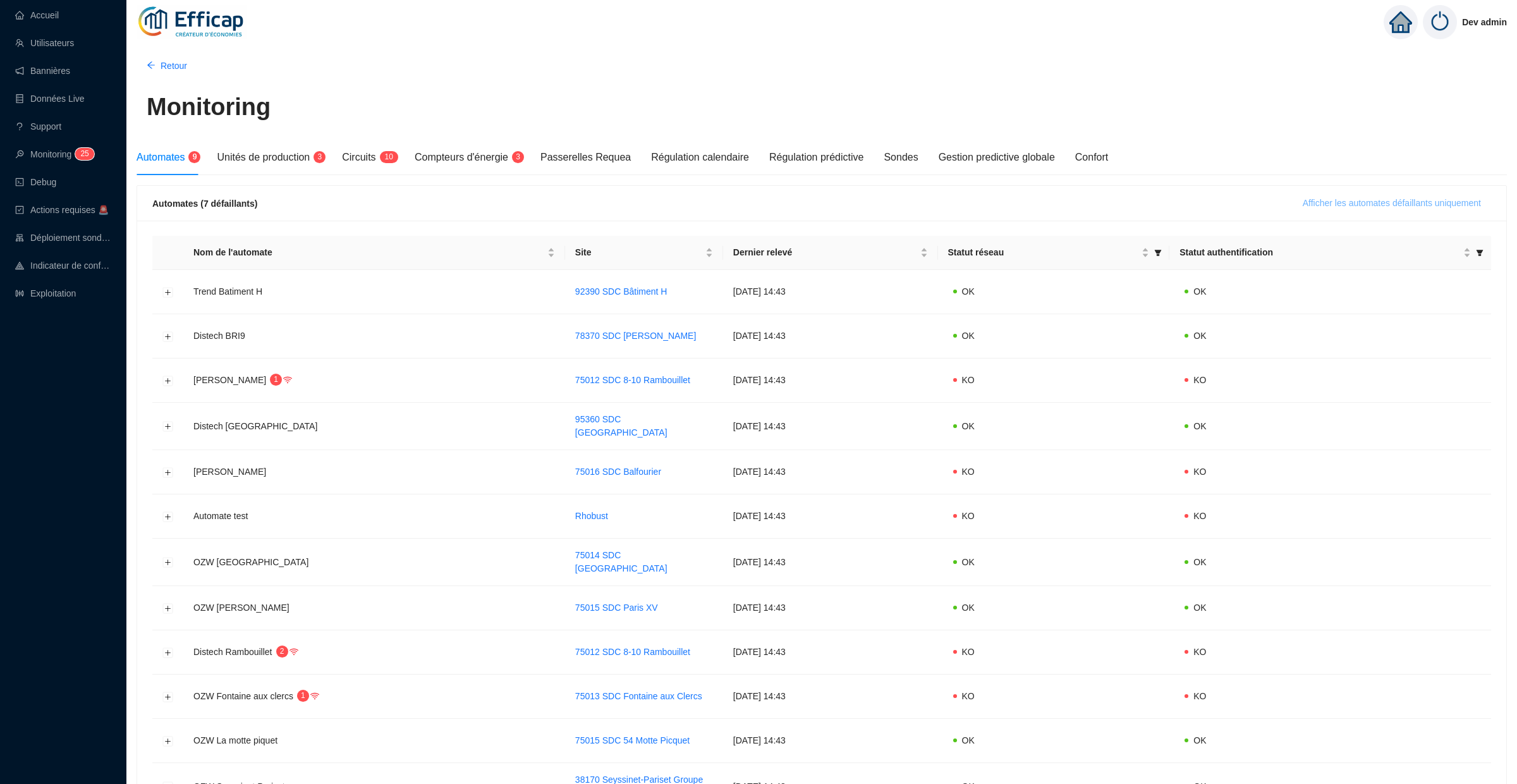
click at [1305, 197] on span "Afficher les automates défaillants uniquement" at bounding box center [1391, 203] width 178 height 13
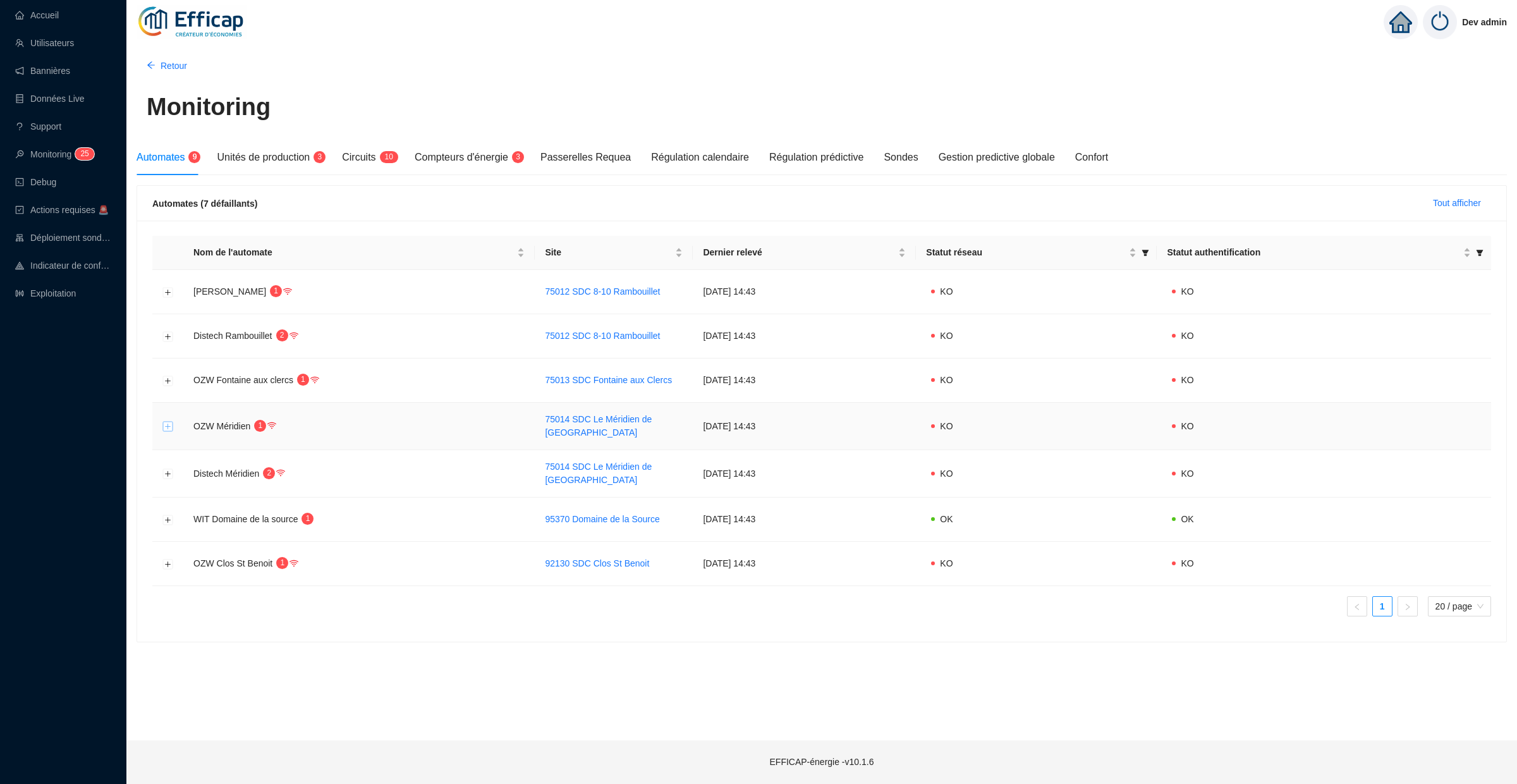
click at [170, 424] on button "Développer la ligne" at bounding box center [168, 426] width 10 height 10
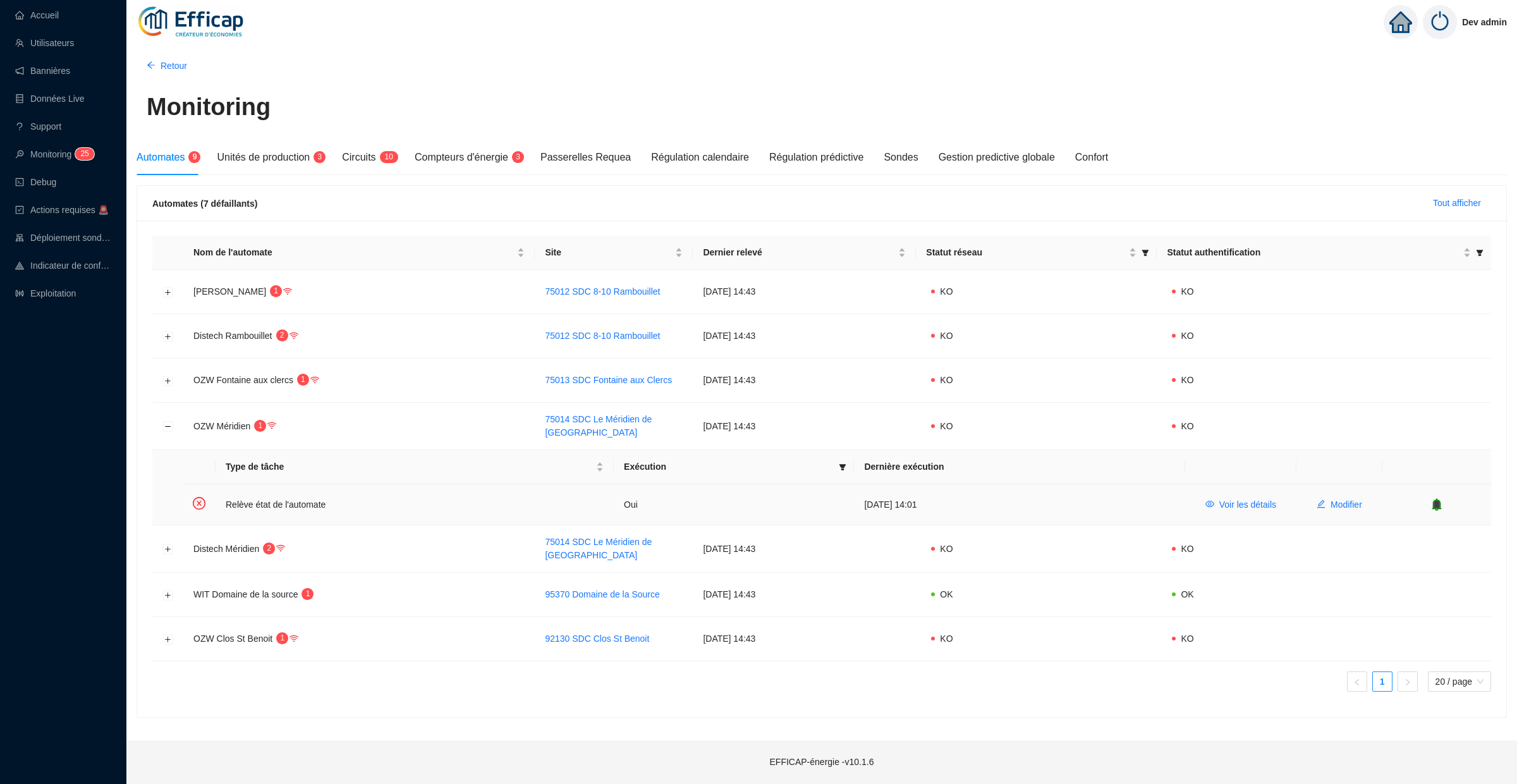
click at [1425, 498] on div at bounding box center [1437, 504] width 89 height 12
click at [1433, 498] on icon "bell" at bounding box center [1437, 504] width 12 height 12
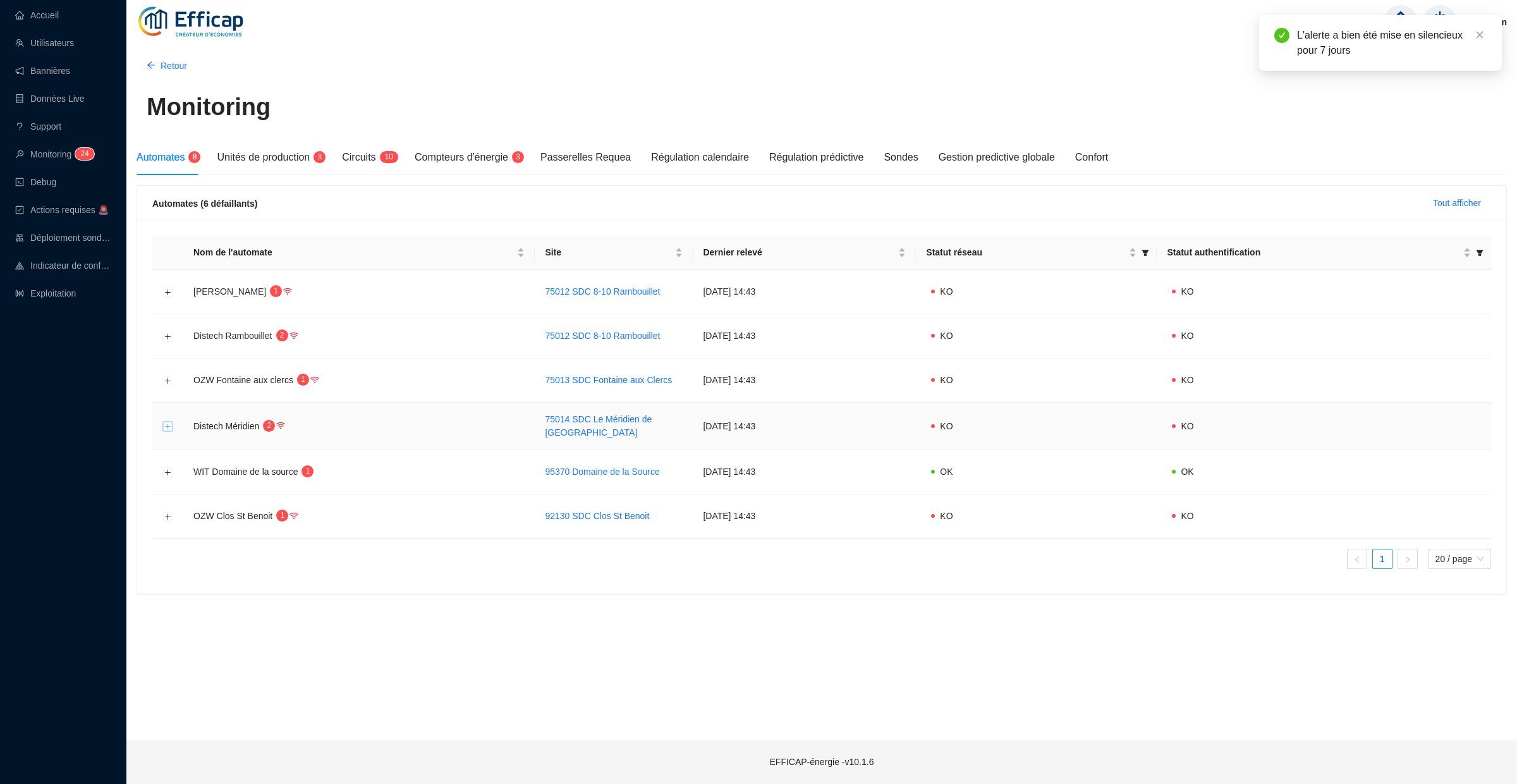
click at [169, 428] on button "Développer la ligne" at bounding box center [168, 426] width 10 height 10
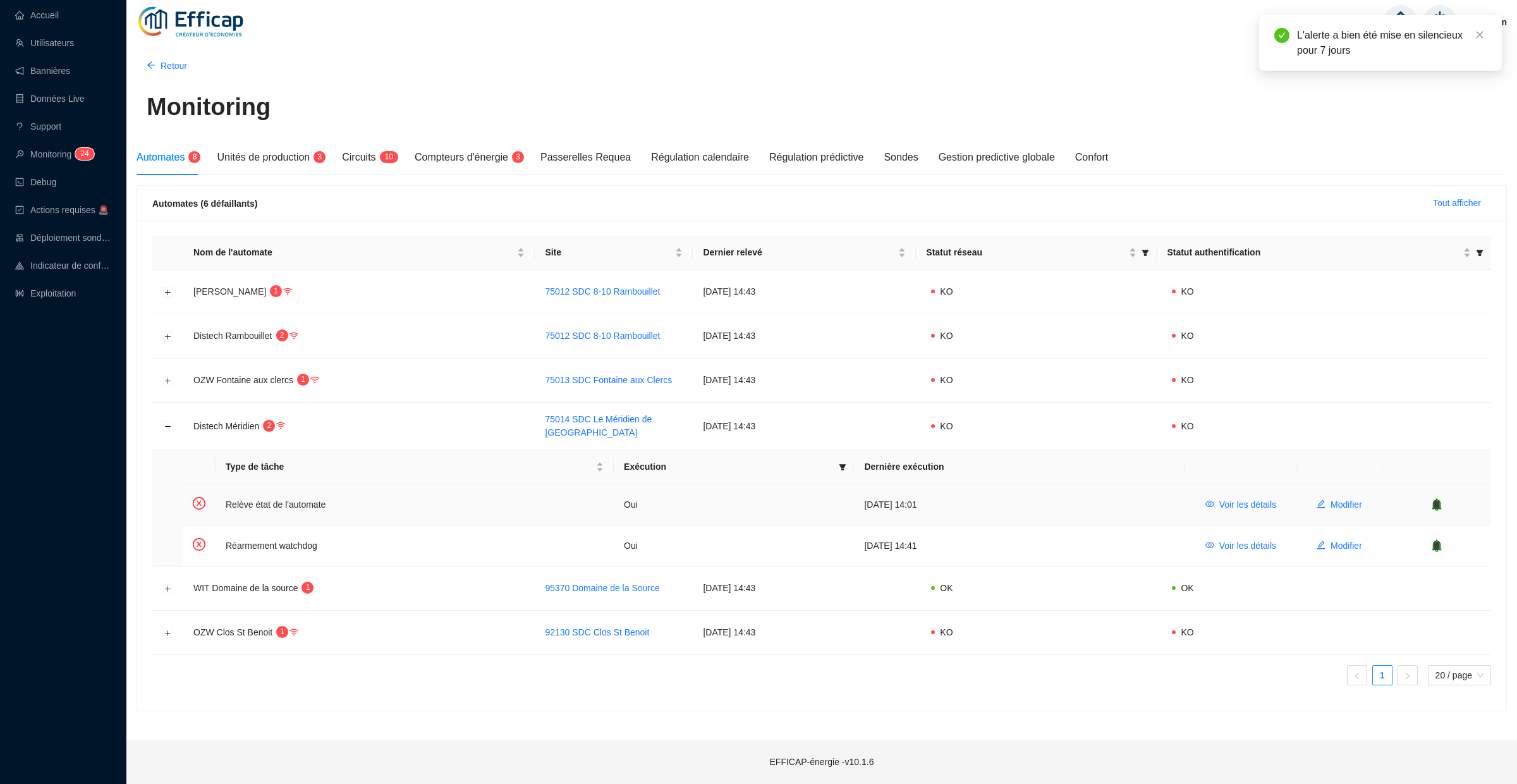
click at [1439, 503] on icon "bell" at bounding box center [1437, 503] width 8 height 9
click at [1436, 546] on icon "bell" at bounding box center [1437, 545] width 8 height 9
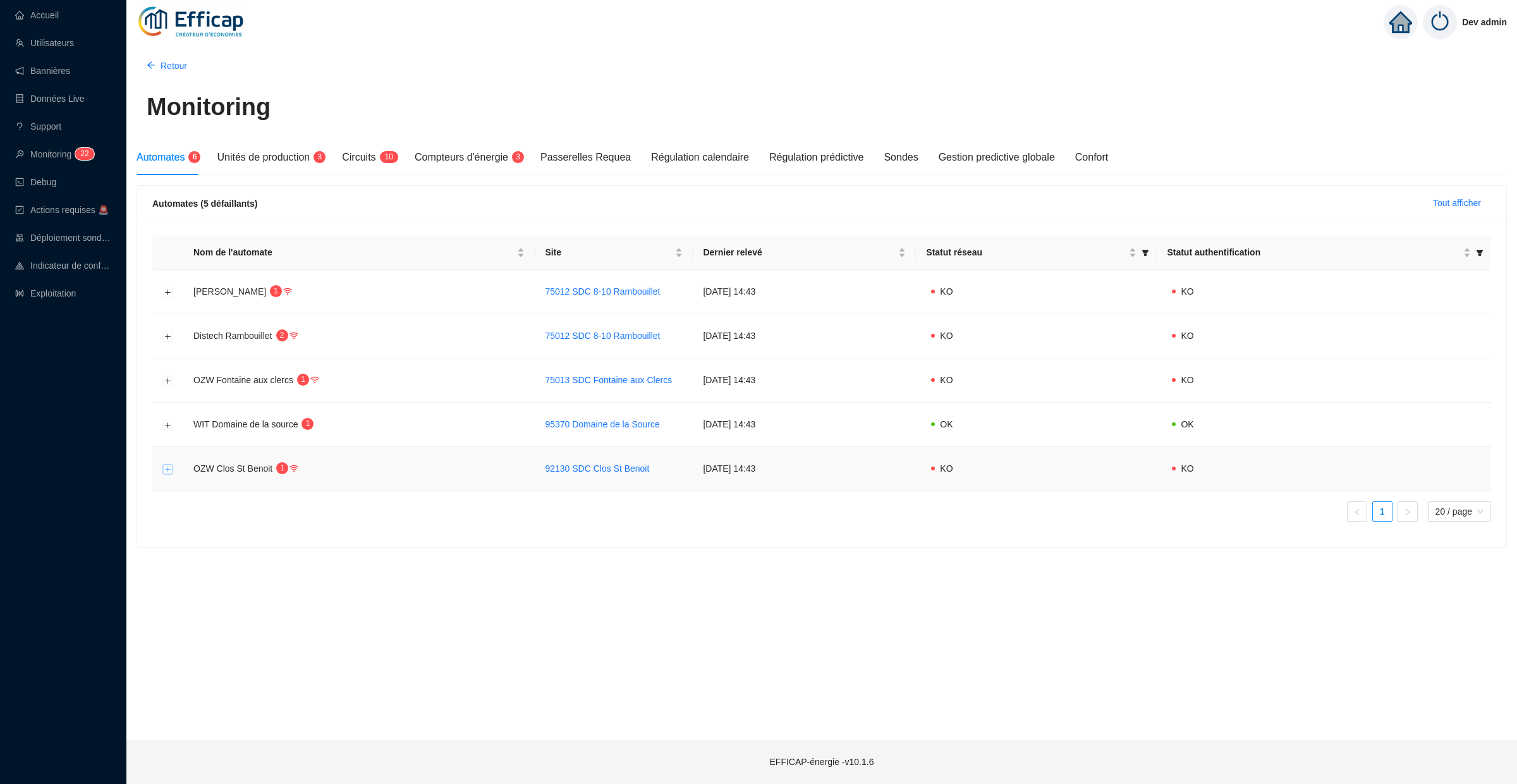
click at [169, 468] on button "Développer la ligne" at bounding box center [168, 468] width 10 height 10
click at [290, 164] on div "Unités de production 3" at bounding box center [270, 157] width 105 height 15
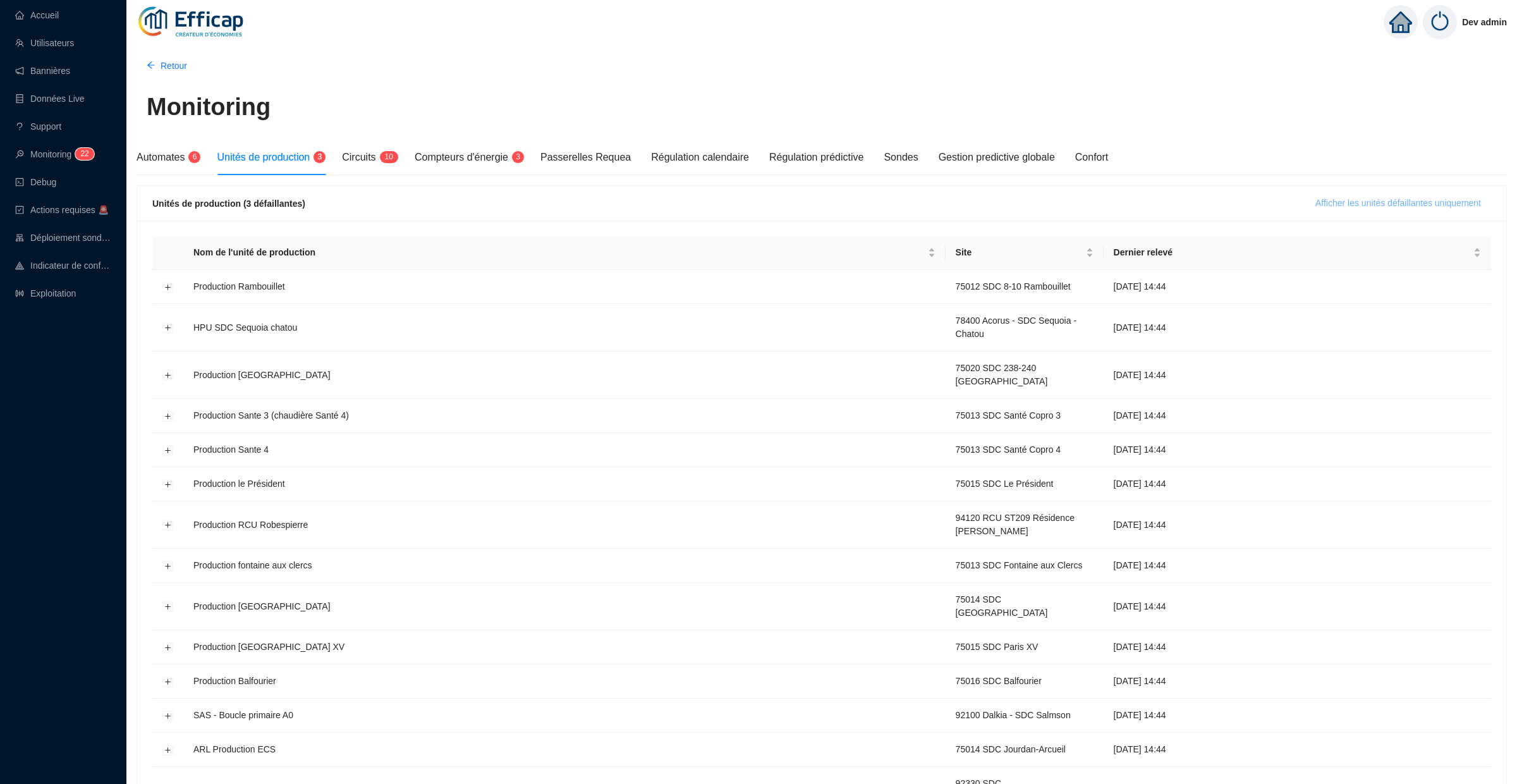
click at [1322, 199] on span "Afficher les unités défaillantes uniquement" at bounding box center [1399, 203] width 166 height 13
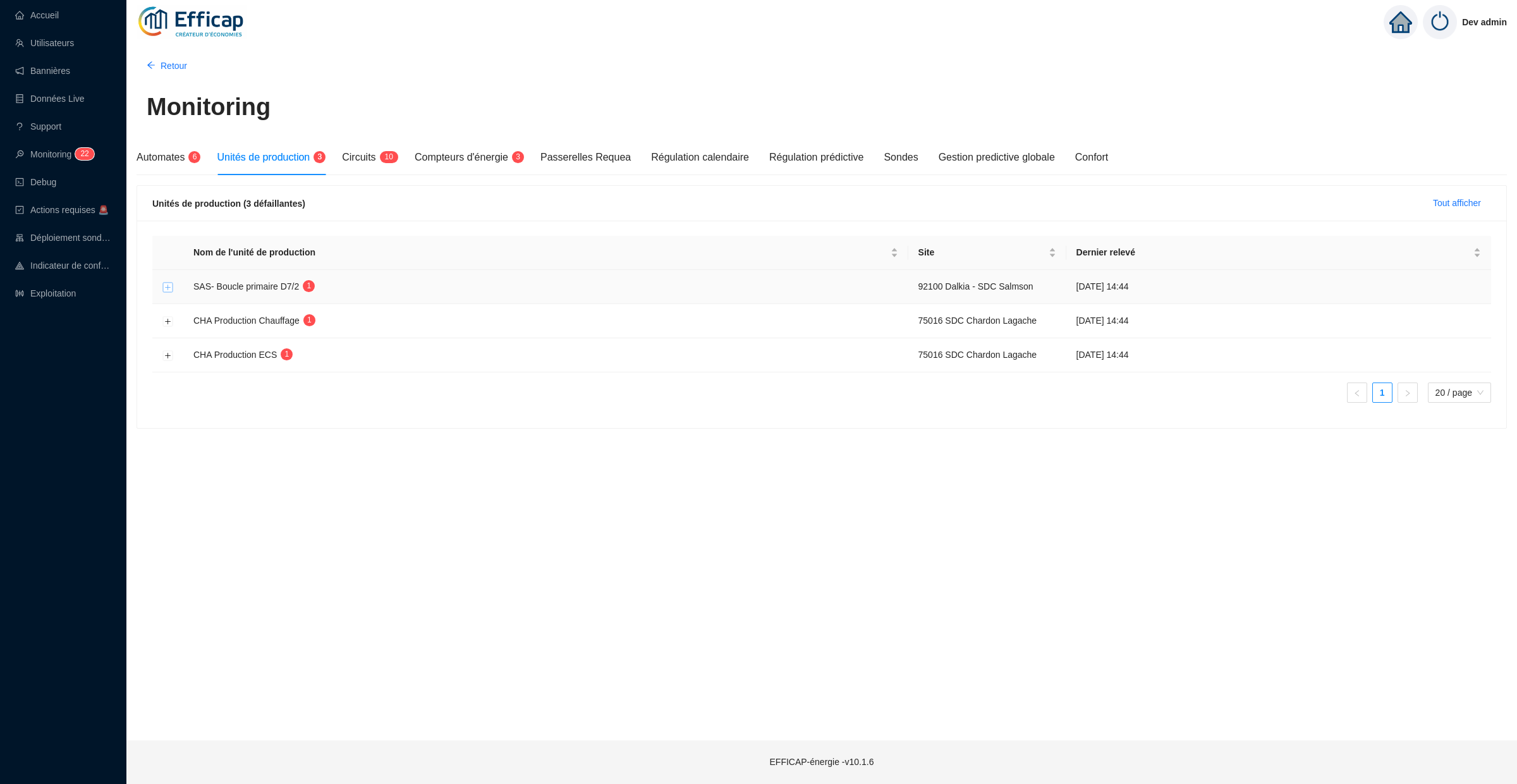
click at [168, 291] on button "Développer la ligne" at bounding box center [168, 287] width 10 height 10
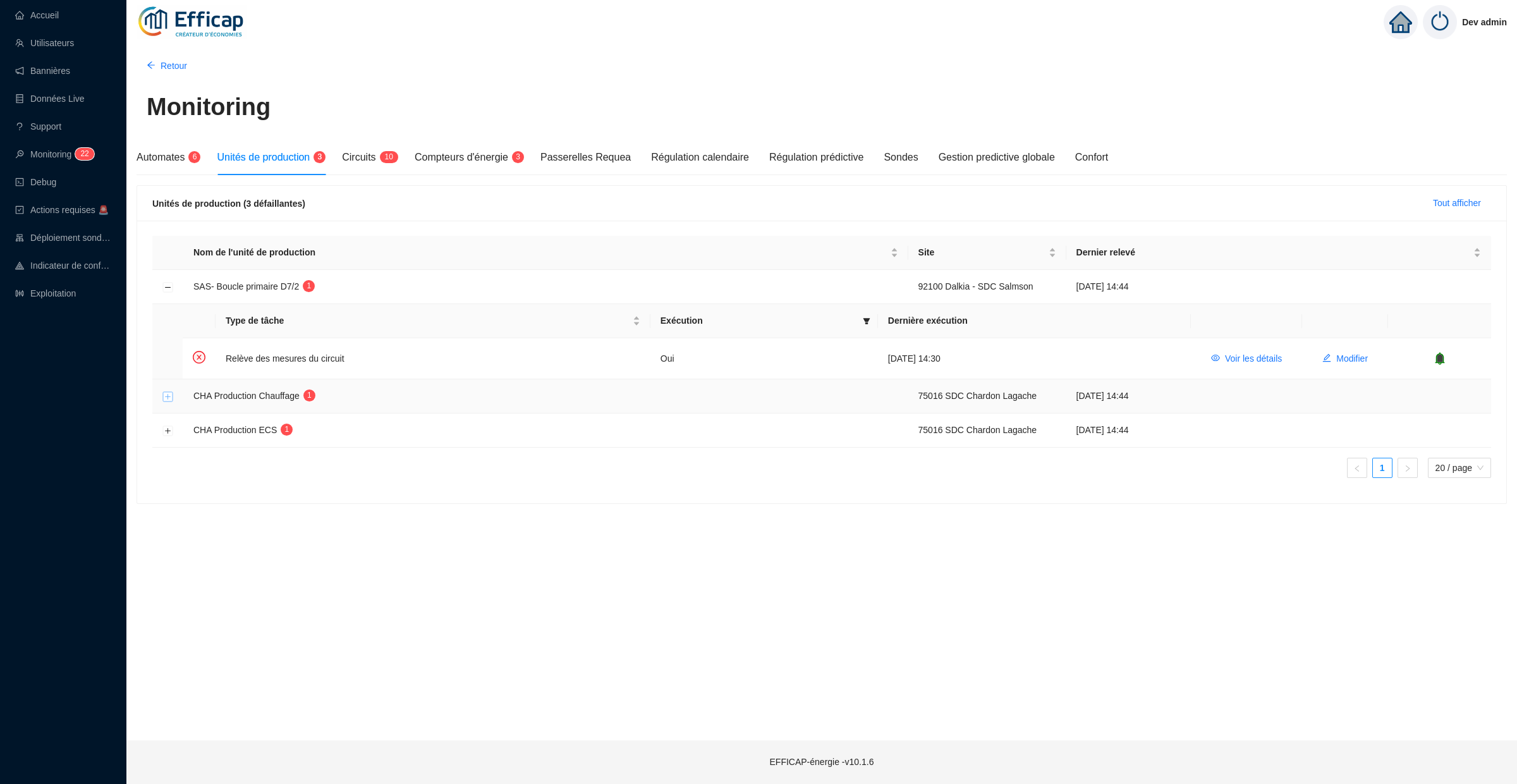
click at [168, 397] on button "Développer la ligne" at bounding box center [168, 396] width 10 height 10
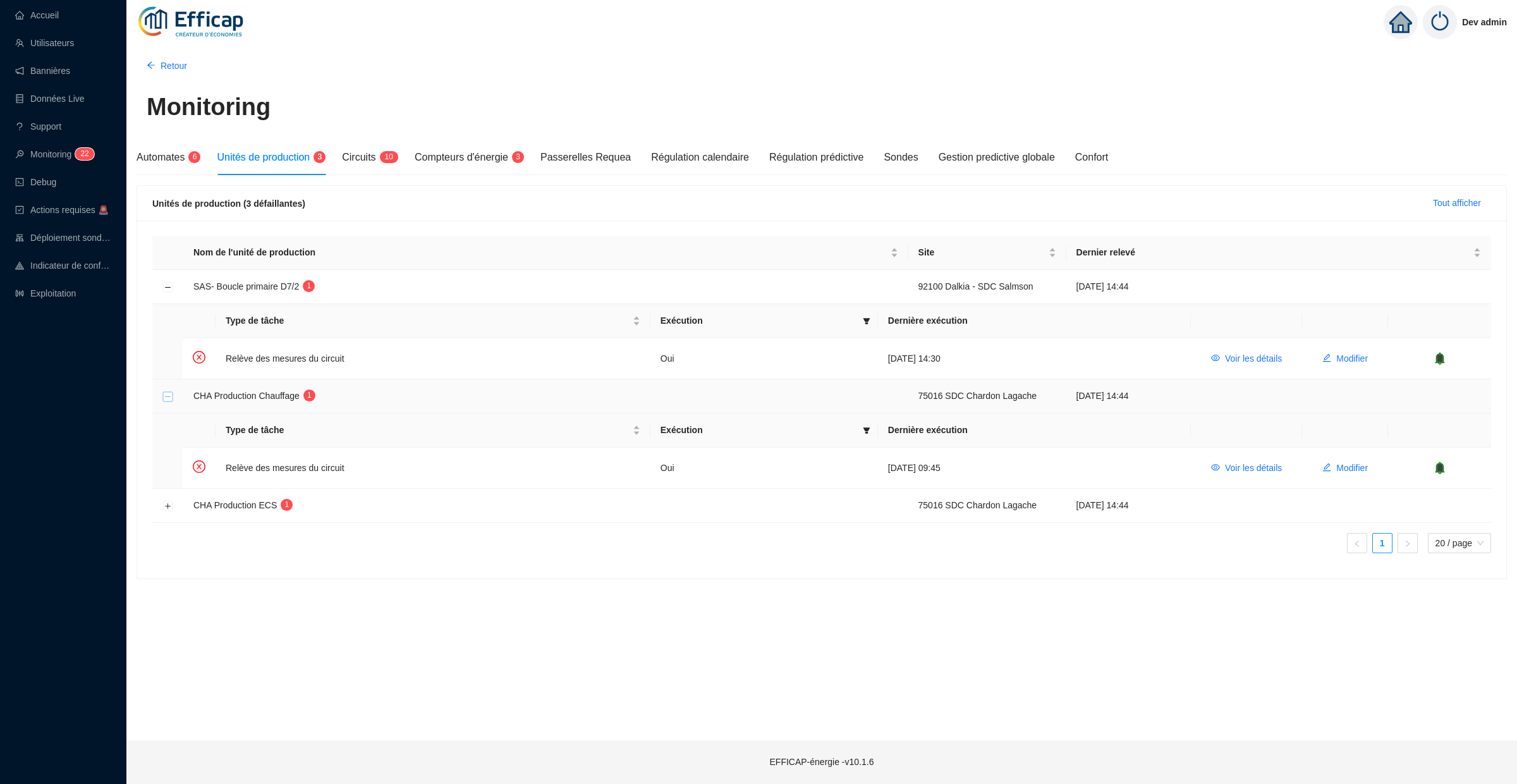
click at [168, 397] on button "Réduire la ligne" at bounding box center [168, 396] width 10 height 10
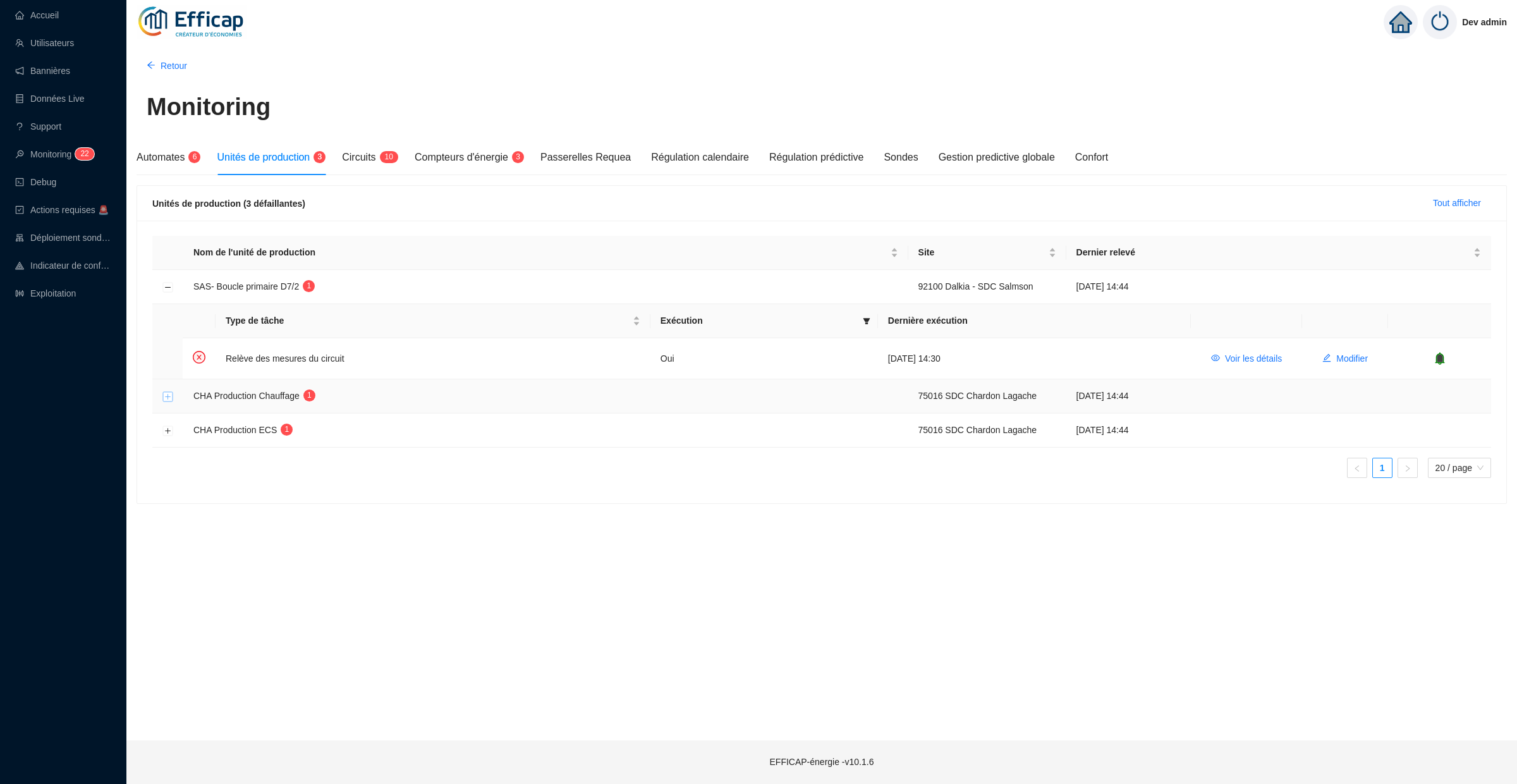
click at [168, 397] on button "Développer la ligne" at bounding box center [168, 396] width 10 height 10
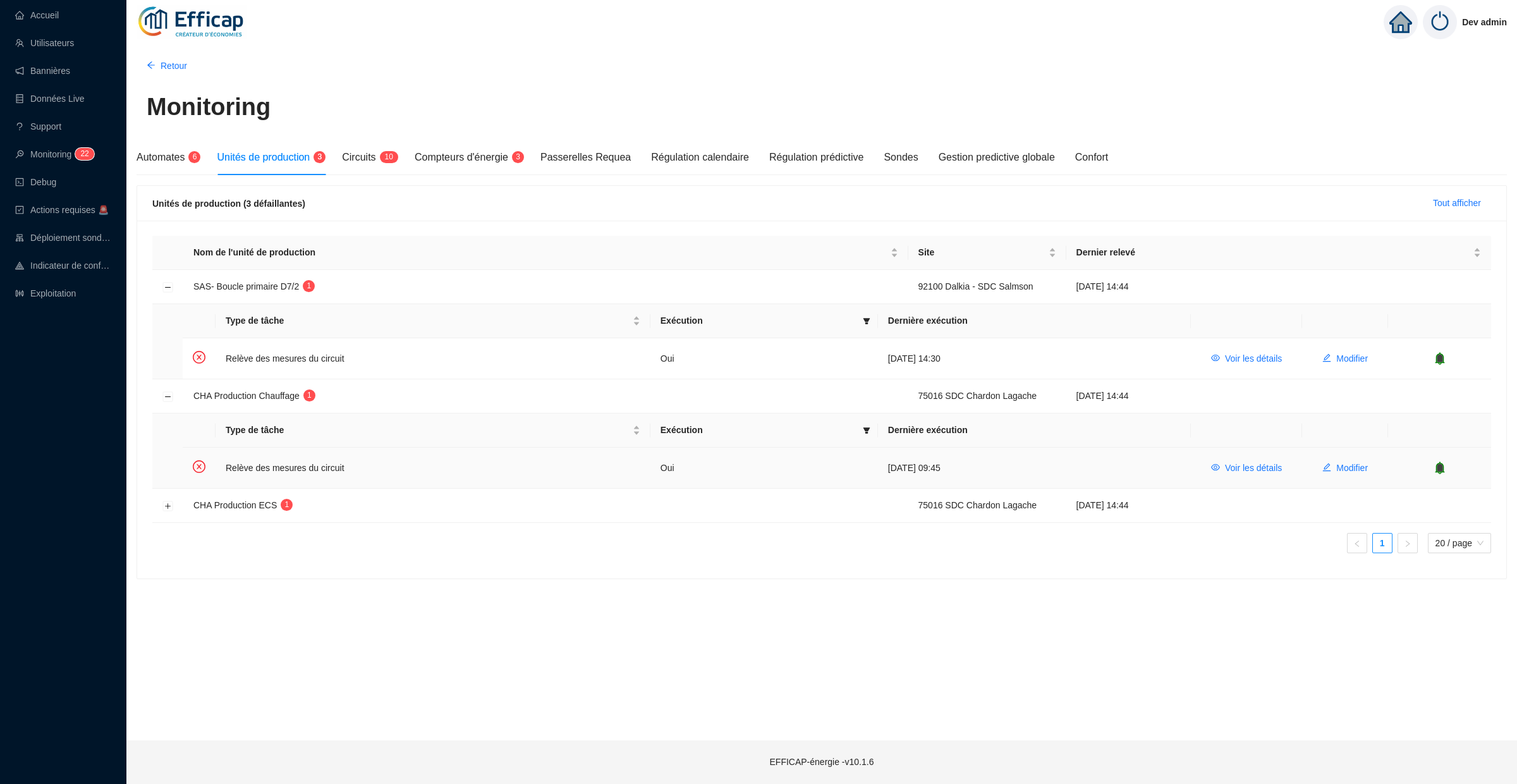
click at [1435, 468] on icon "bell" at bounding box center [1439, 467] width 12 height 12
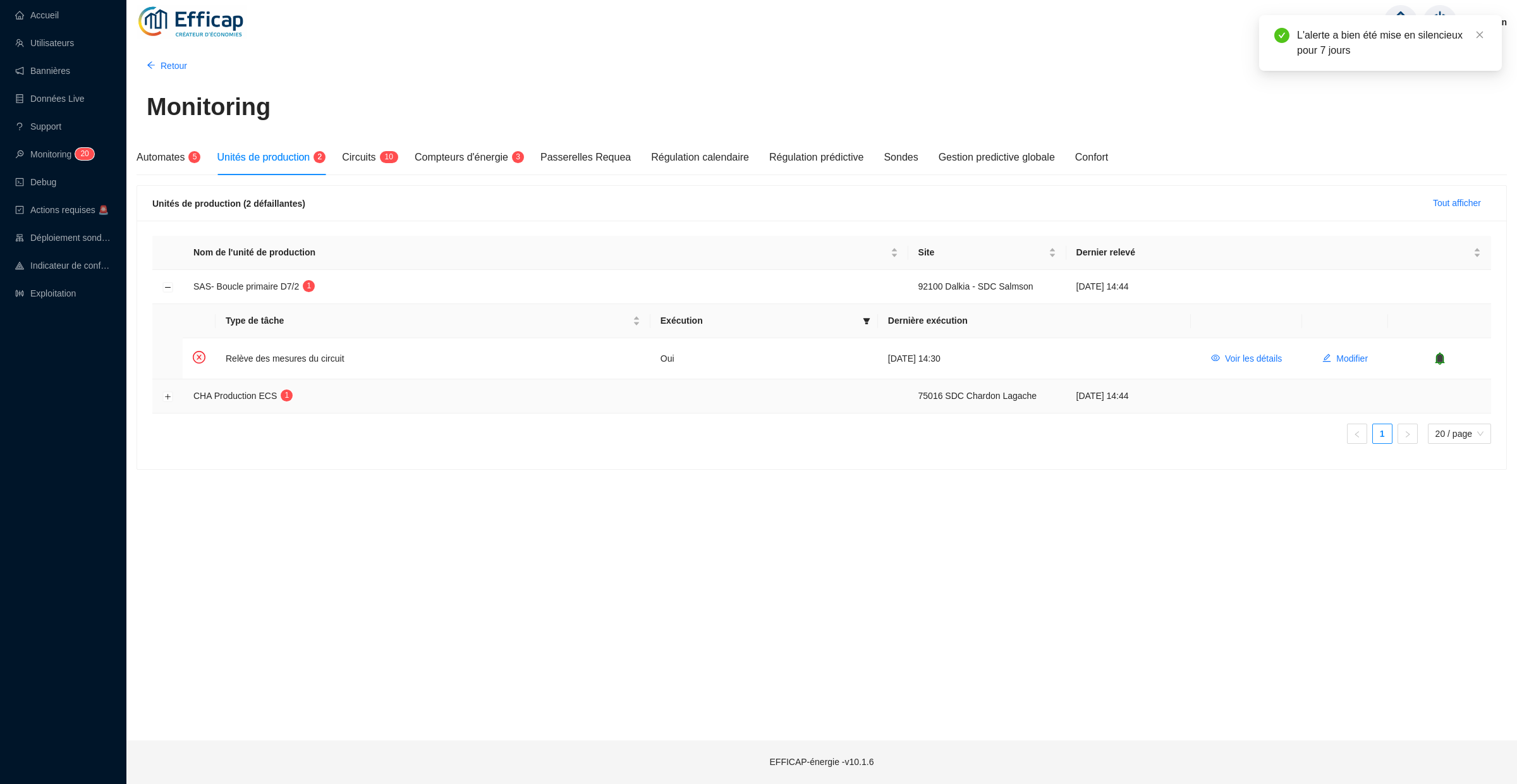
click at [174, 401] on td at bounding box center [168, 397] width 31 height 34
click at [168, 396] on button "Développer la ligne" at bounding box center [168, 396] width 10 height 10
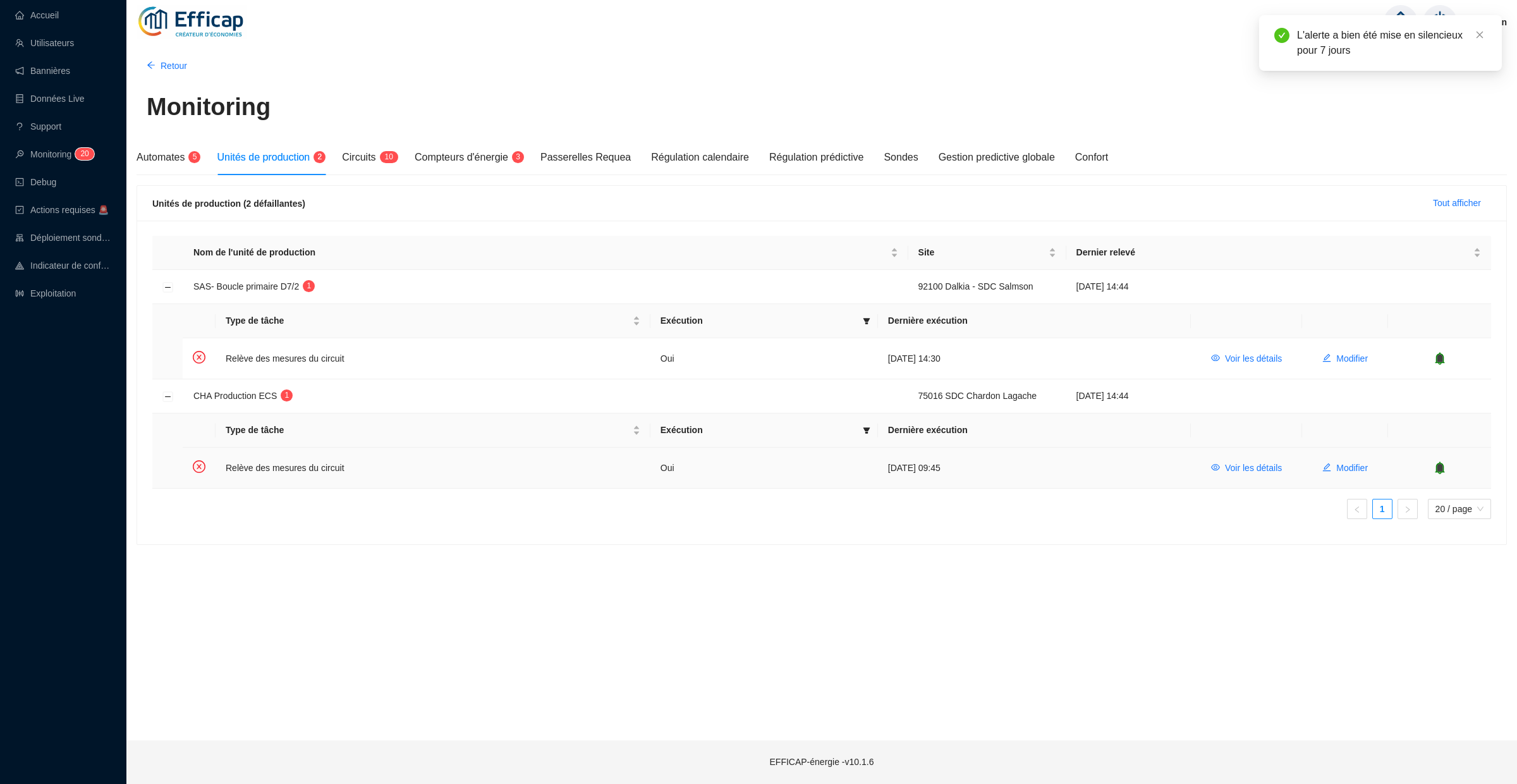
click at [1435, 464] on icon "bell" at bounding box center [1439, 467] width 12 height 12
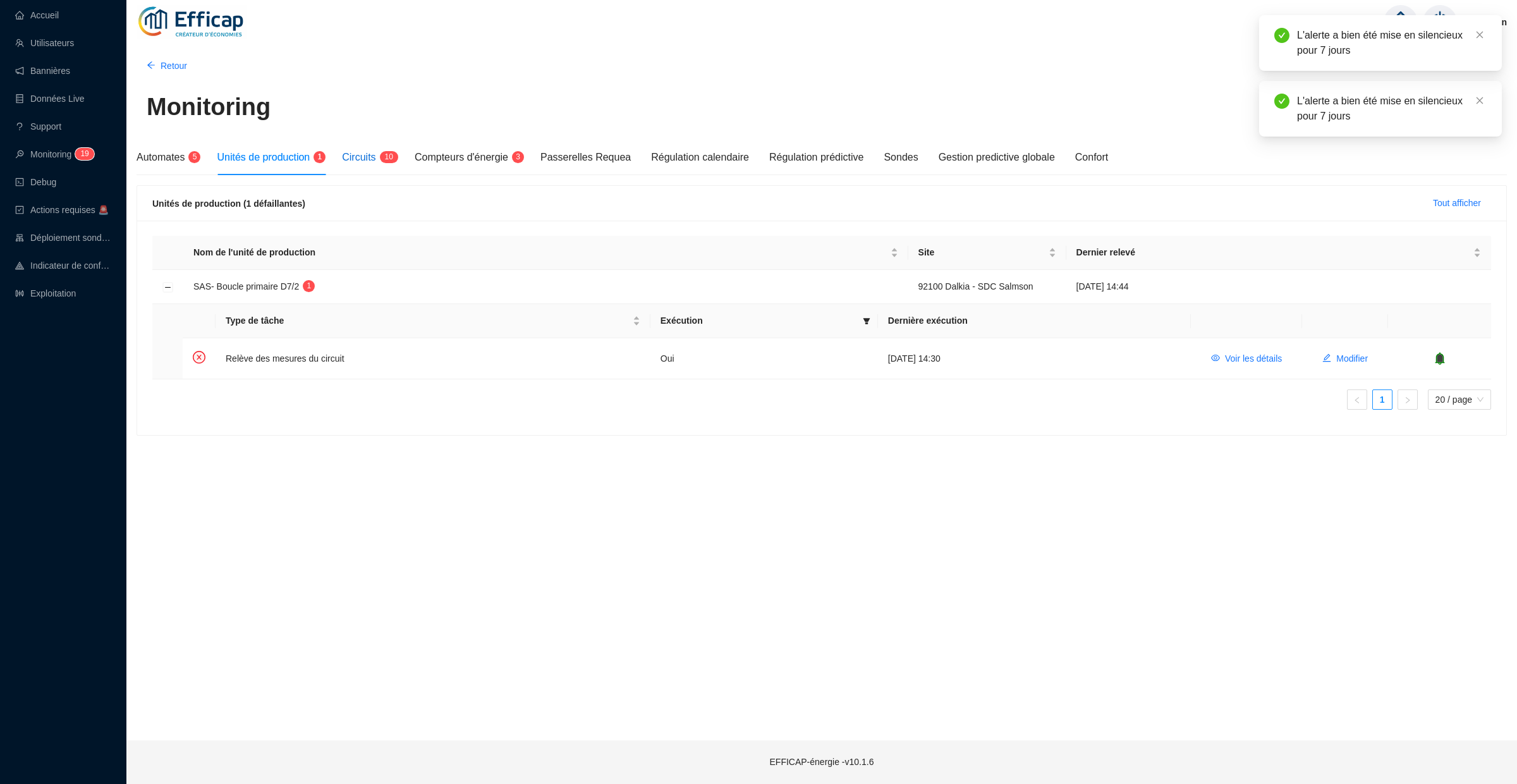
click at [374, 153] on span "Circuits" at bounding box center [359, 157] width 34 height 11
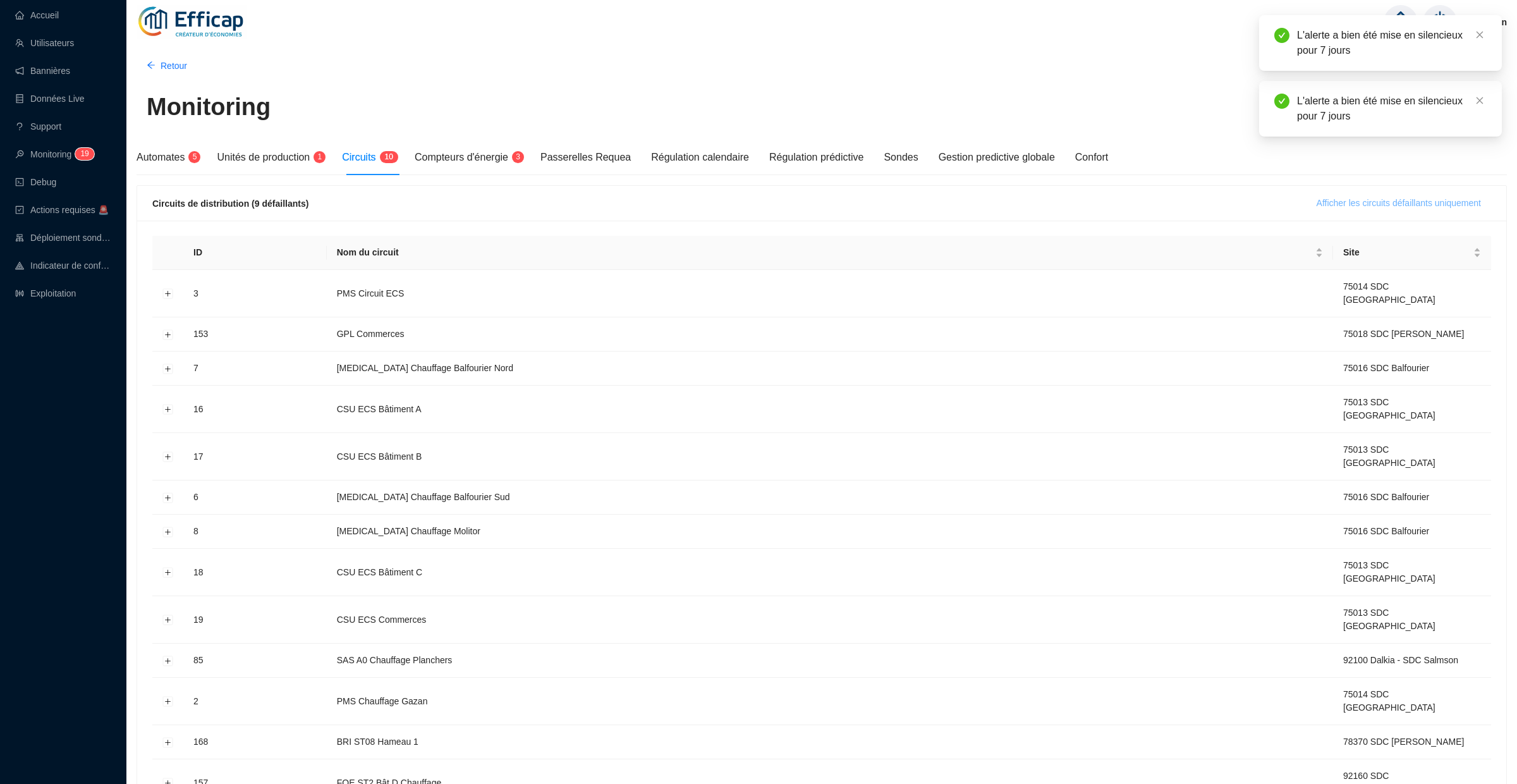
click at [1357, 206] on span "Afficher les circuits défaillants uniquement" at bounding box center [1399, 203] width 164 height 13
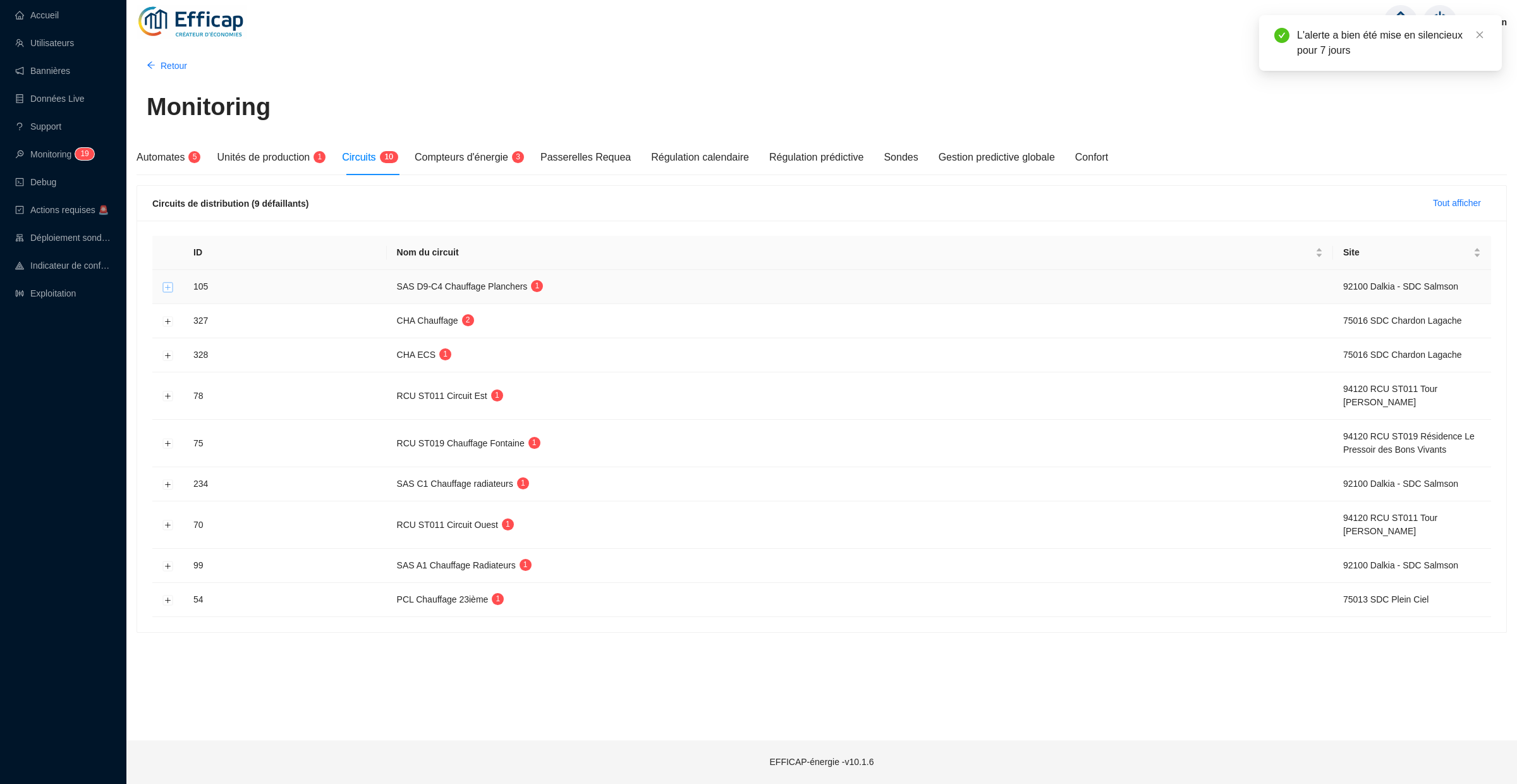
click at [166, 286] on button "Développer la ligne" at bounding box center [168, 287] width 10 height 10
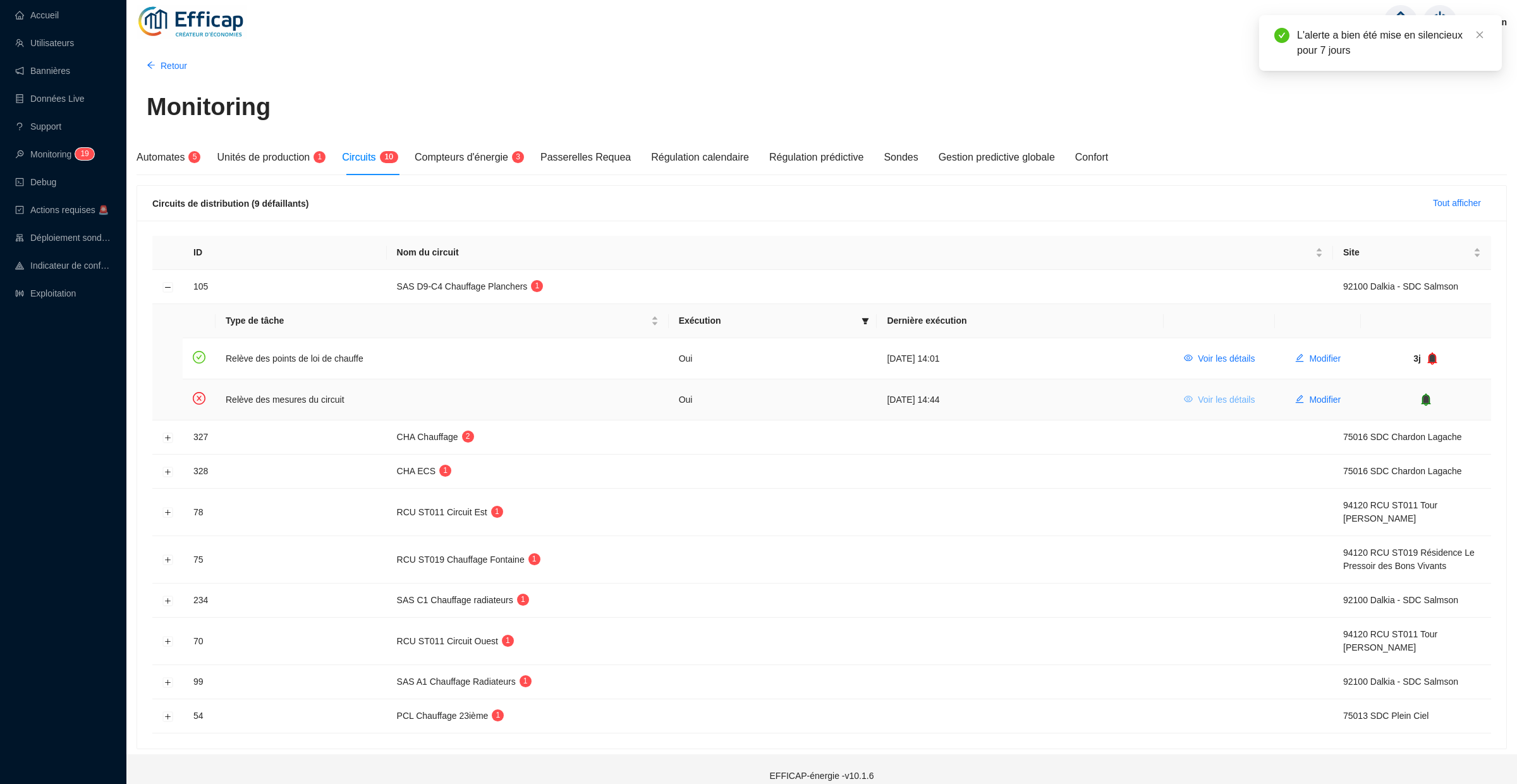
click at [1222, 401] on span "Voir les détails" at bounding box center [1226, 400] width 57 height 13
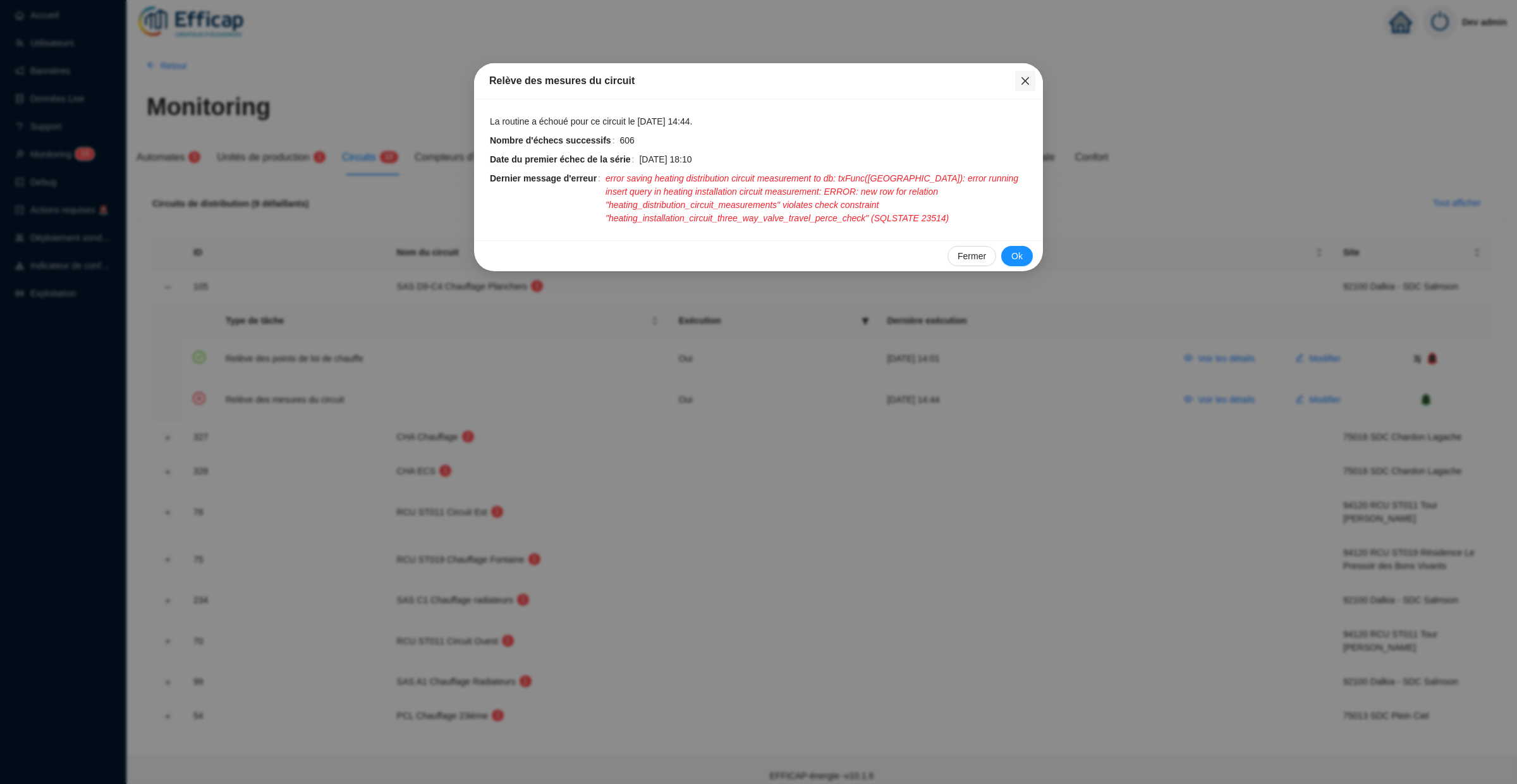
click at [1024, 82] on icon "close" at bounding box center [1025, 80] width 10 height 10
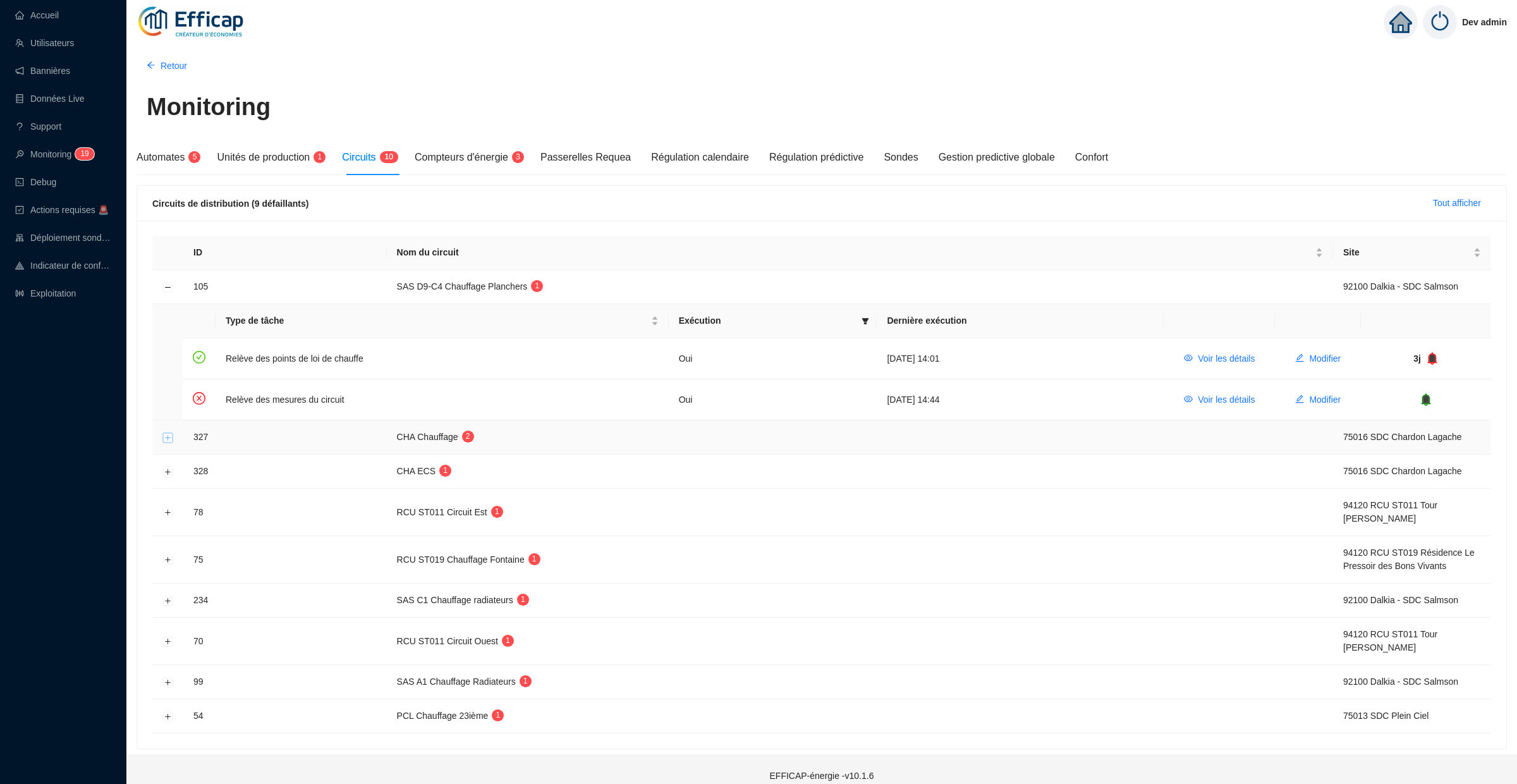
click at [167, 434] on button "Développer la ligne" at bounding box center [168, 437] width 10 height 10
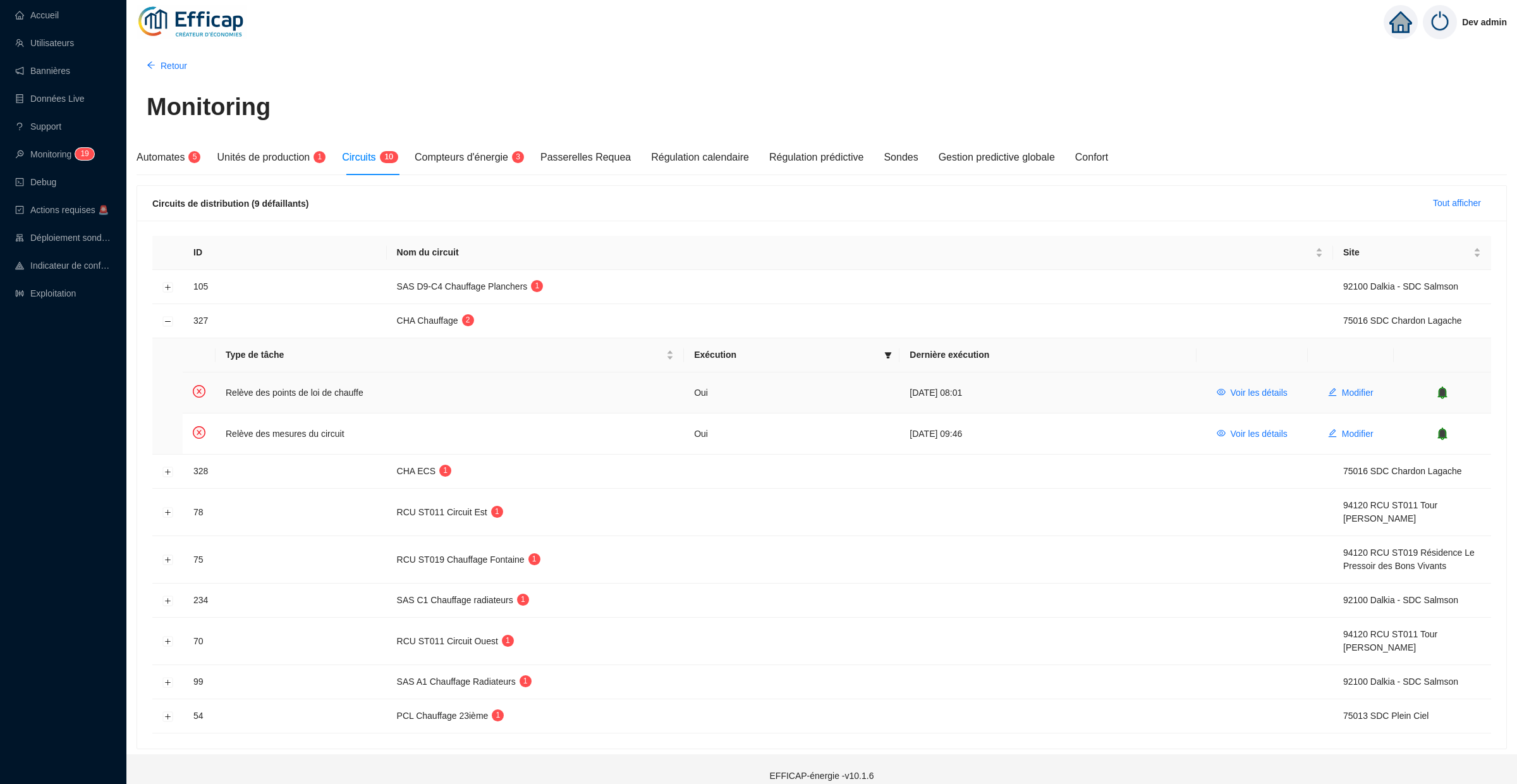
click at [1441, 395] on icon "bell" at bounding box center [1443, 391] width 8 height 9
click at [1441, 441] on td at bounding box center [1443, 433] width 97 height 40
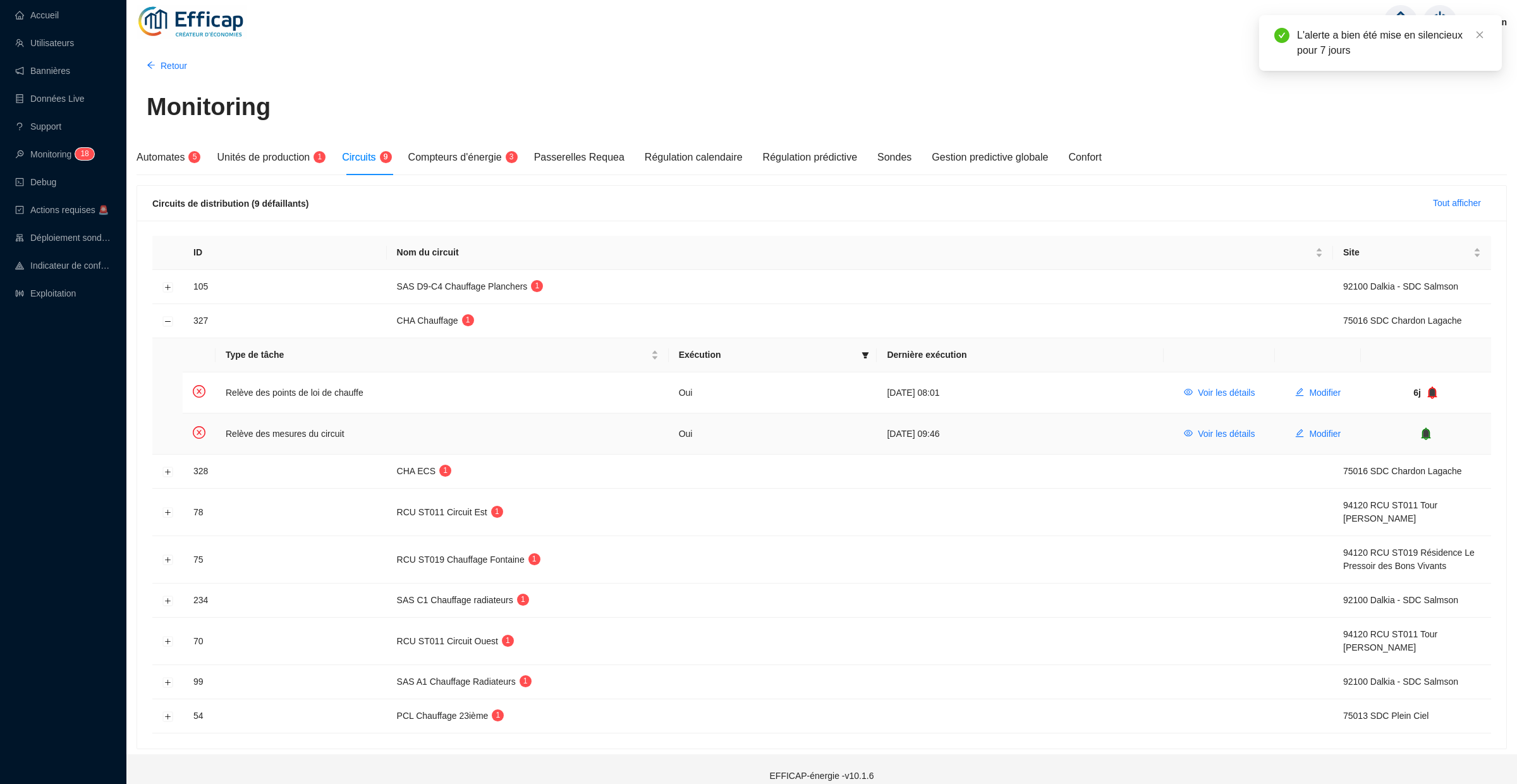
click at [1424, 433] on icon "bell" at bounding box center [1426, 432] width 8 height 9
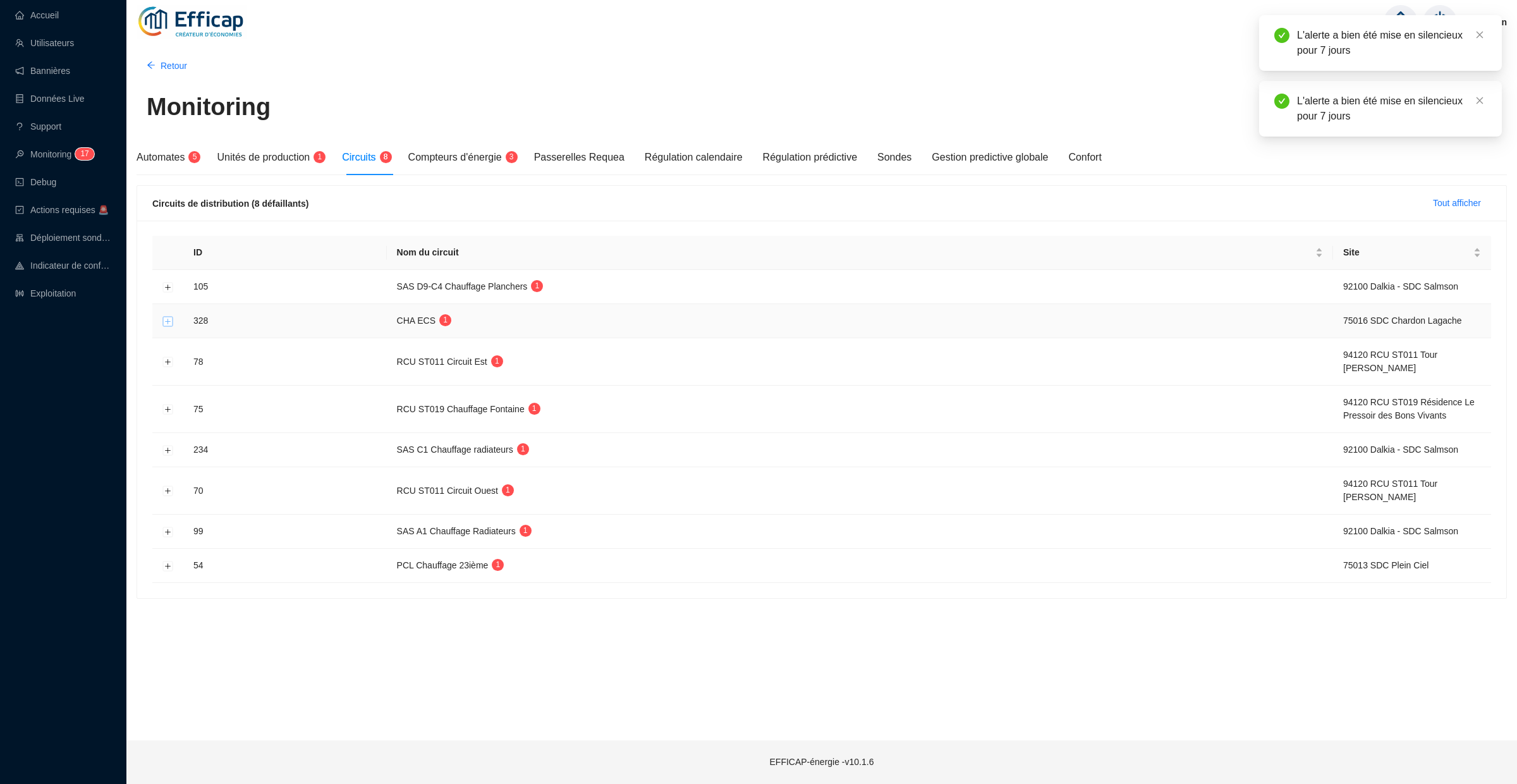
click at [164, 318] on button "Développer la ligne" at bounding box center [168, 320] width 10 height 10
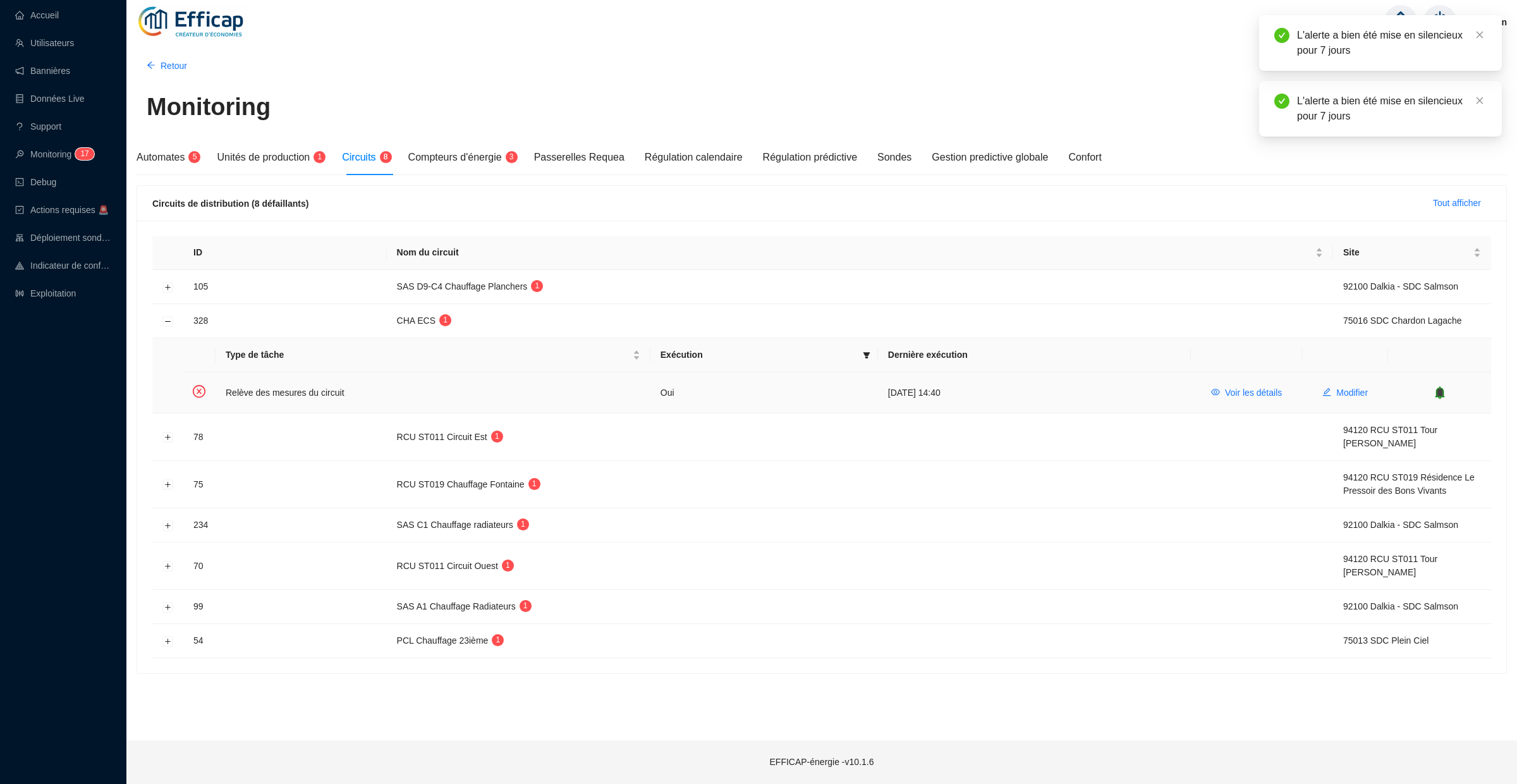
click at [1445, 393] on icon "bell" at bounding box center [1439, 392] width 12 height 12
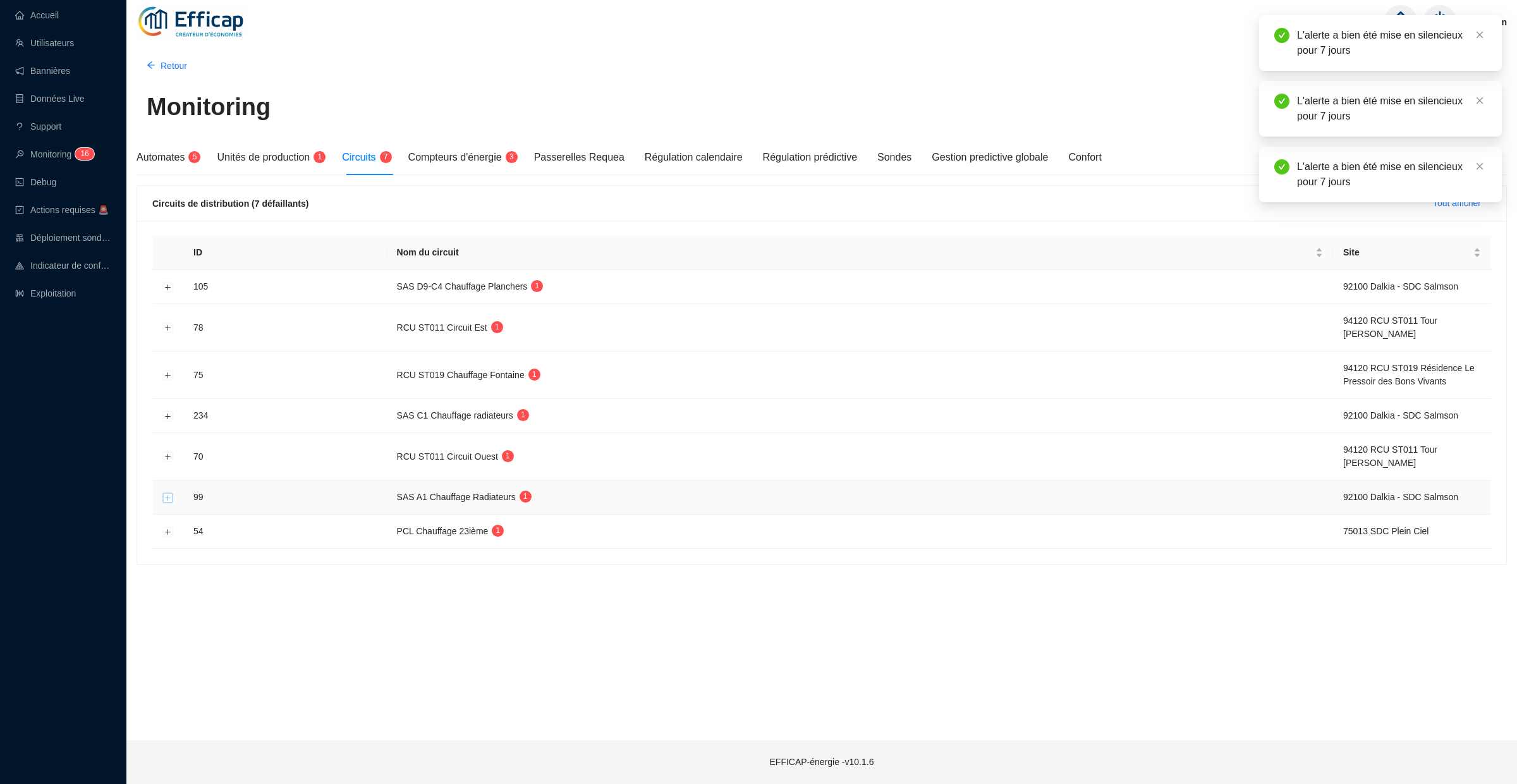
click at [167, 499] on button "Développer la ligne" at bounding box center [168, 497] width 10 height 10
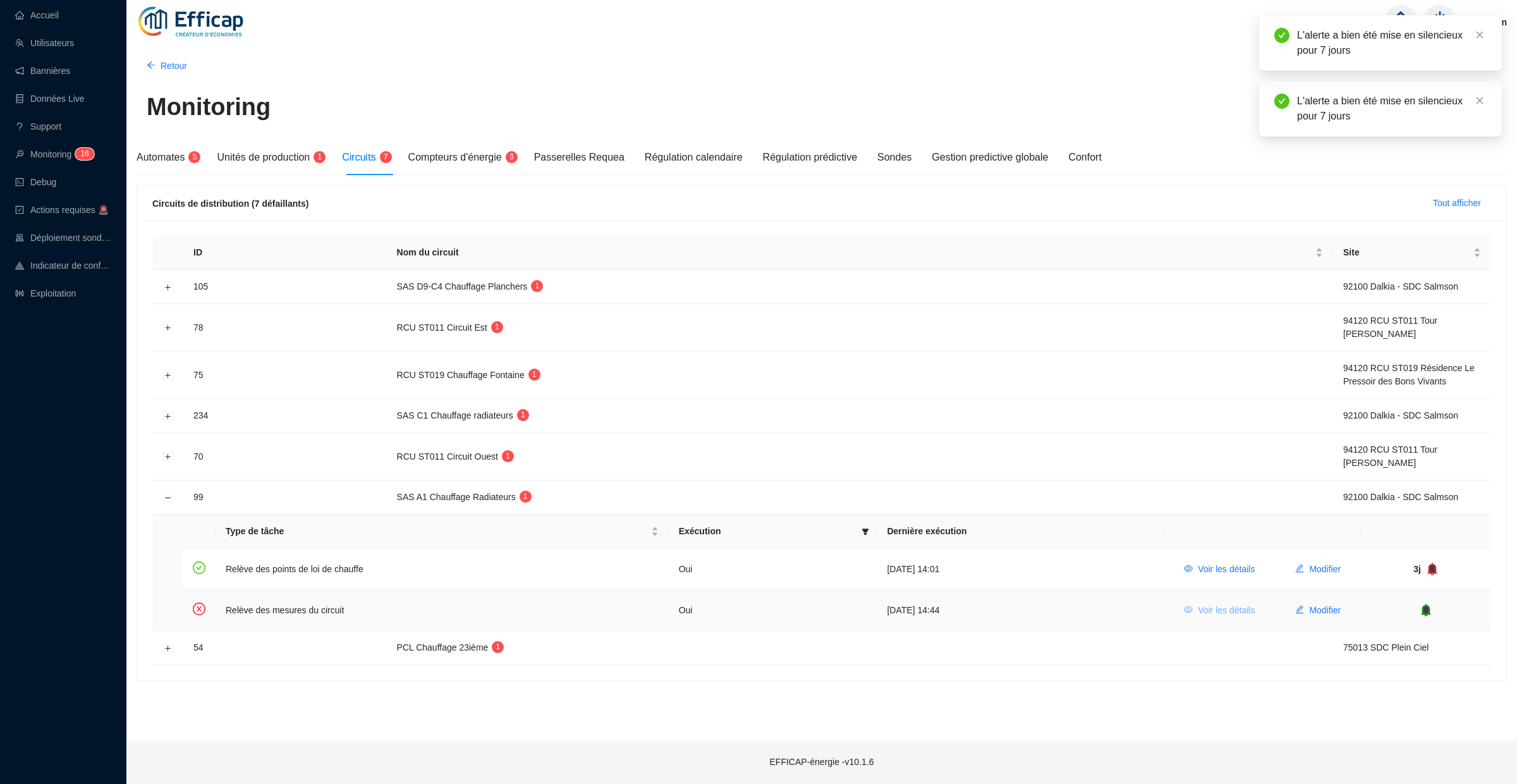
click at [1233, 606] on span "Voir les détails" at bounding box center [1226, 610] width 57 height 13
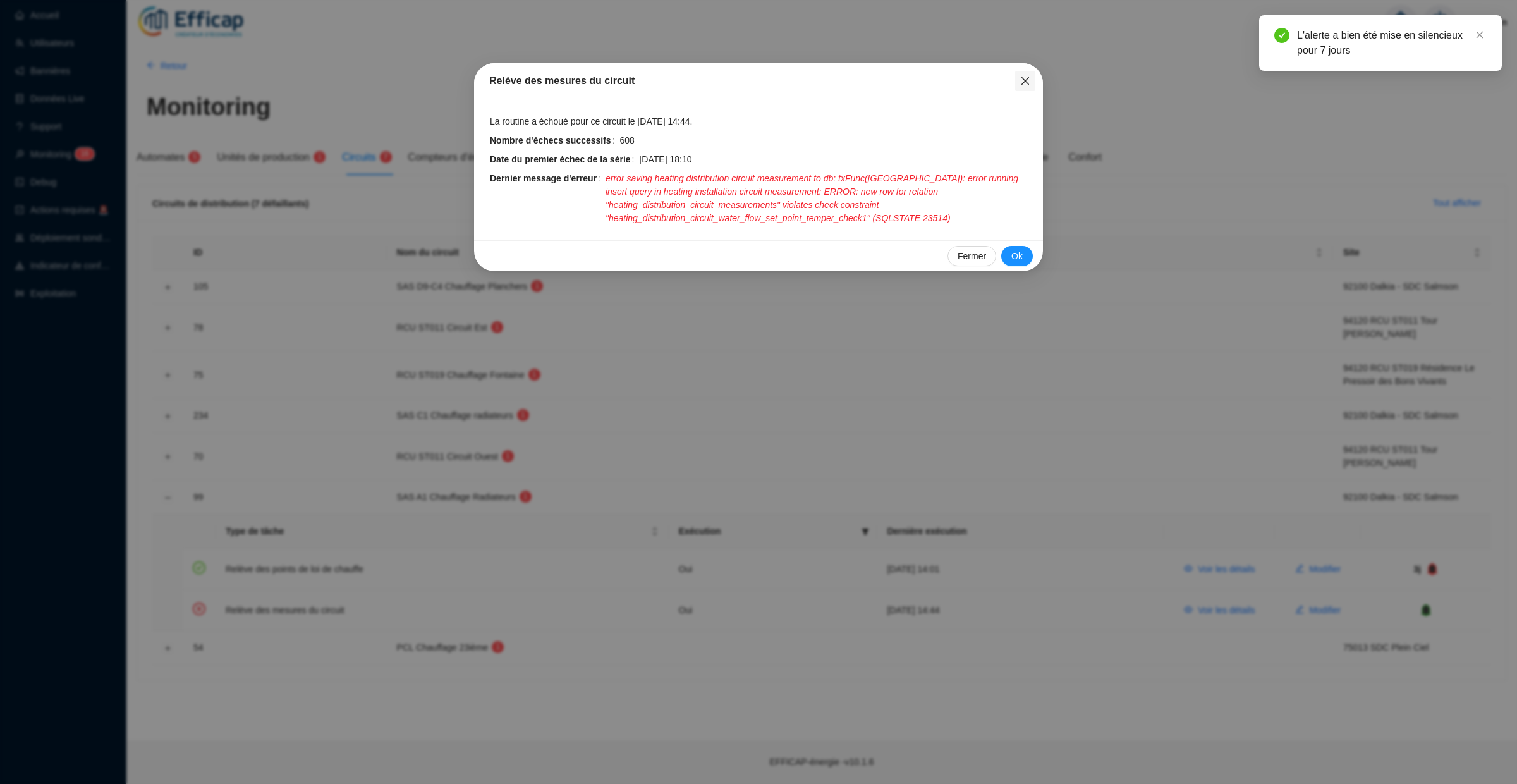
click at [1022, 80] on icon "close" at bounding box center [1025, 80] width 10 height 10
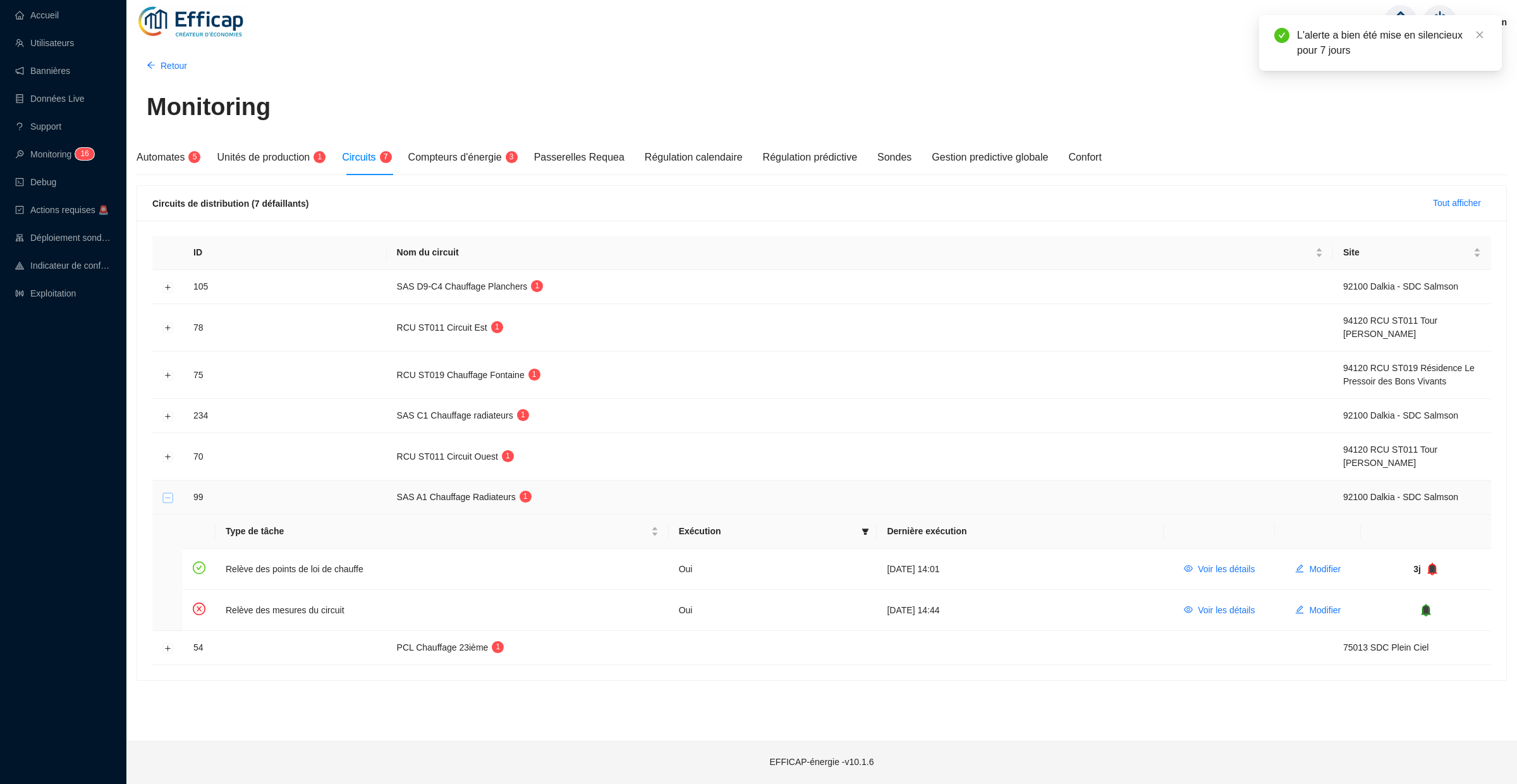
click at [169, 499] on button "Réduire la ligne" at bounding box center [168, 497] width 10 height 10
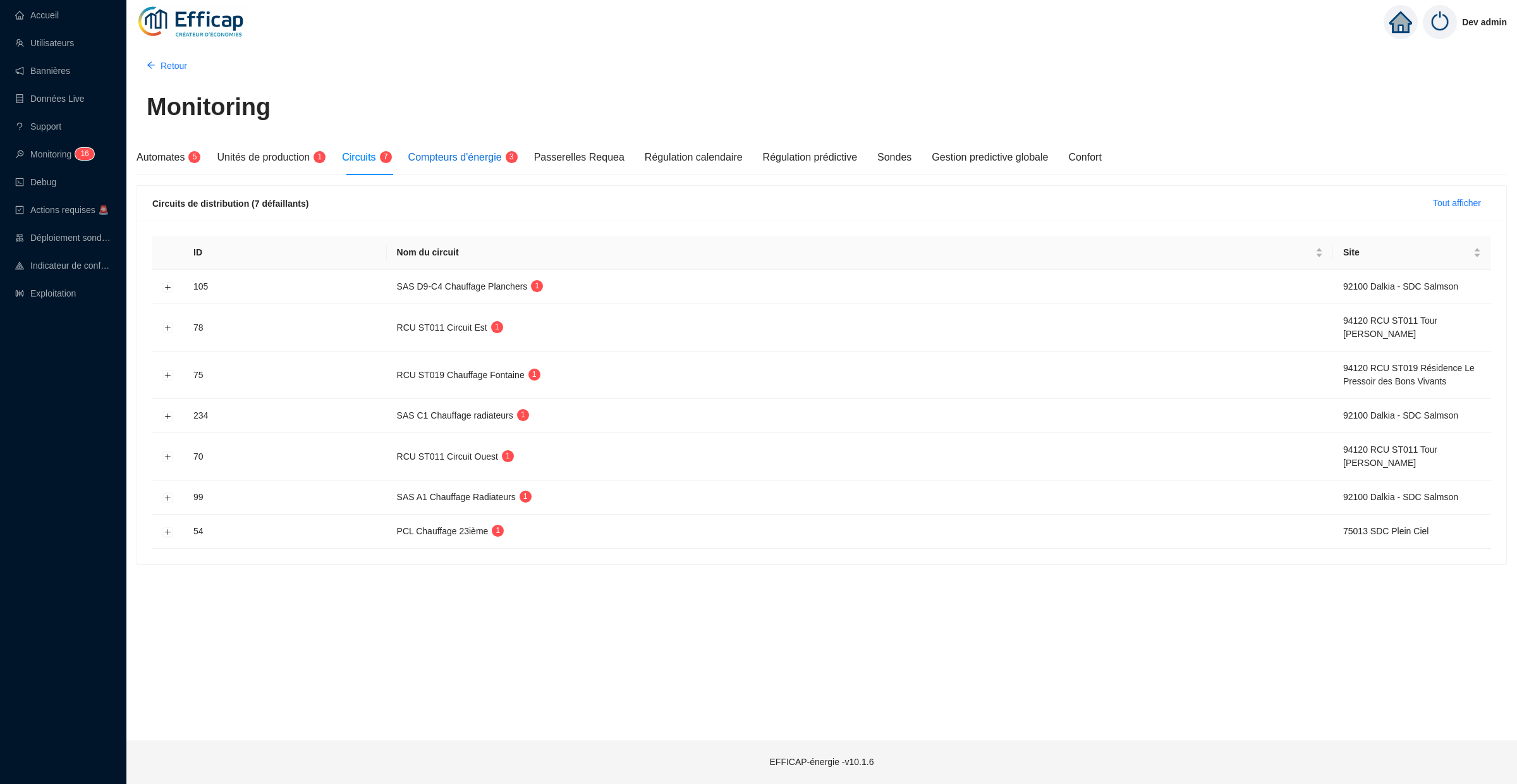
click at [456, 155] on span "Compteurs d'énergie" at bounding box center [455, 157] width 93 height 11
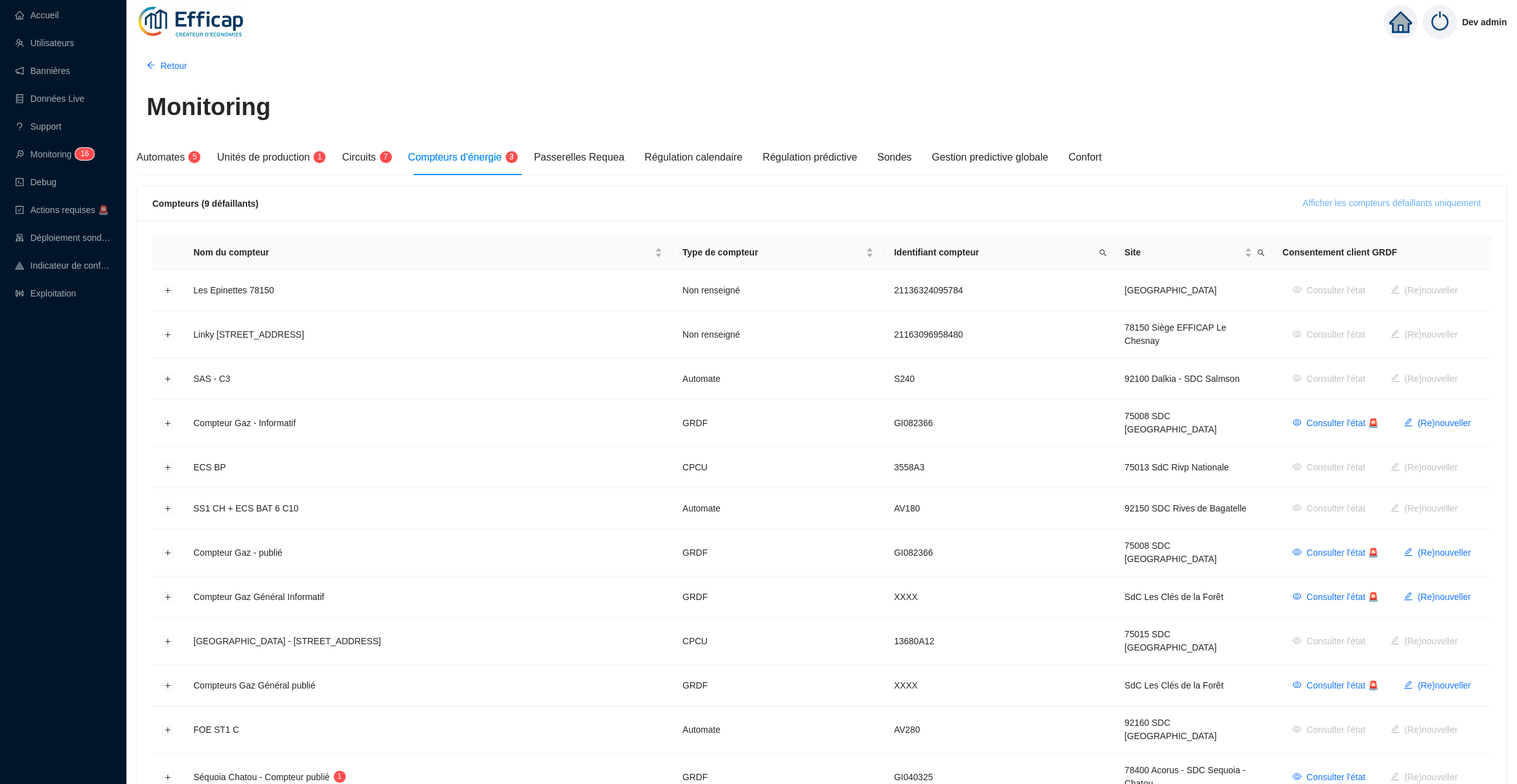
click at [1368, 202] on span "Afficher les compteurs défaillants uniquement" at bounding box center [1391, 203] width 178 height 13
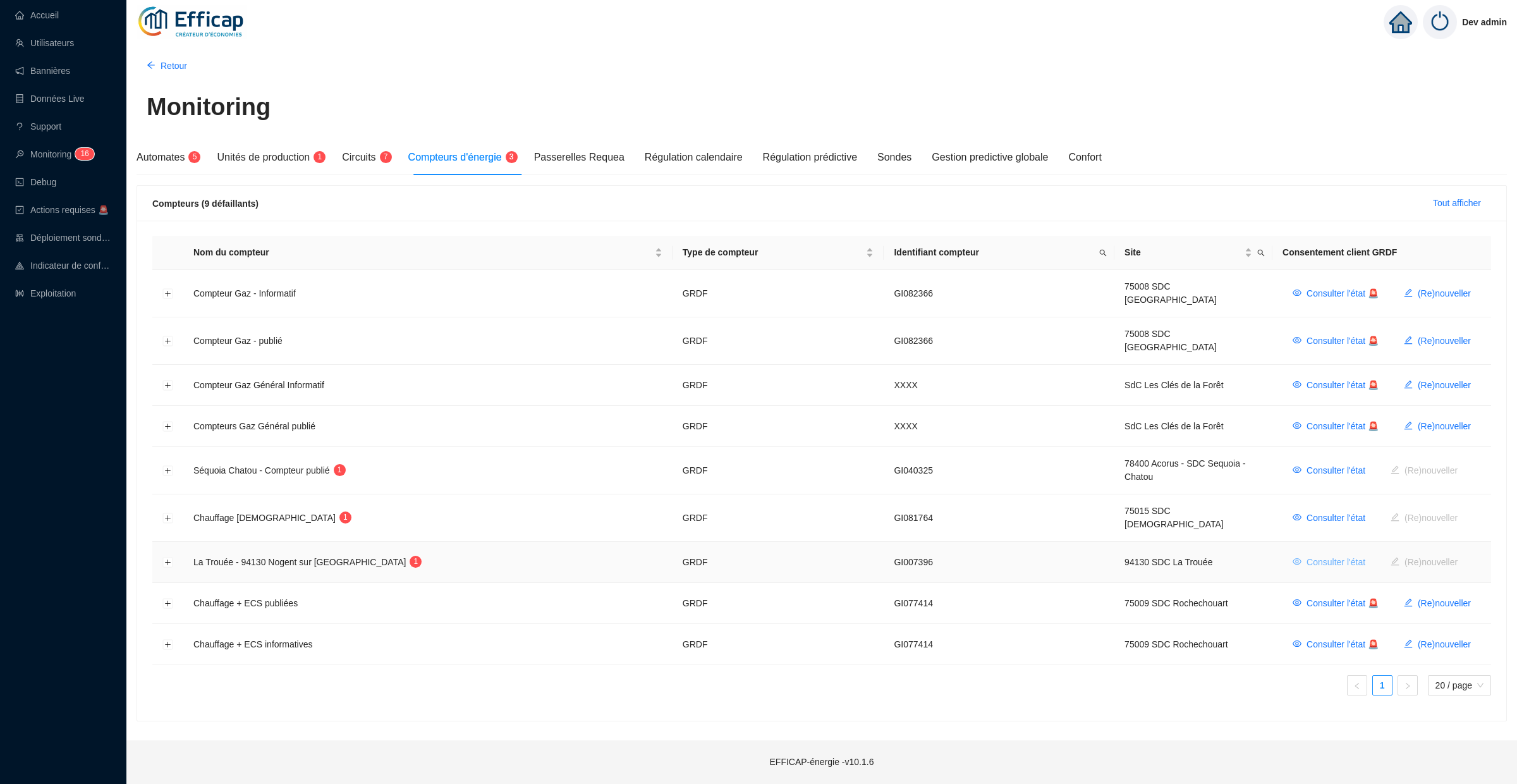
click at [1339, 556] on span "Consulter l'état" at bounding box center [1335, 562] width 59 height 13
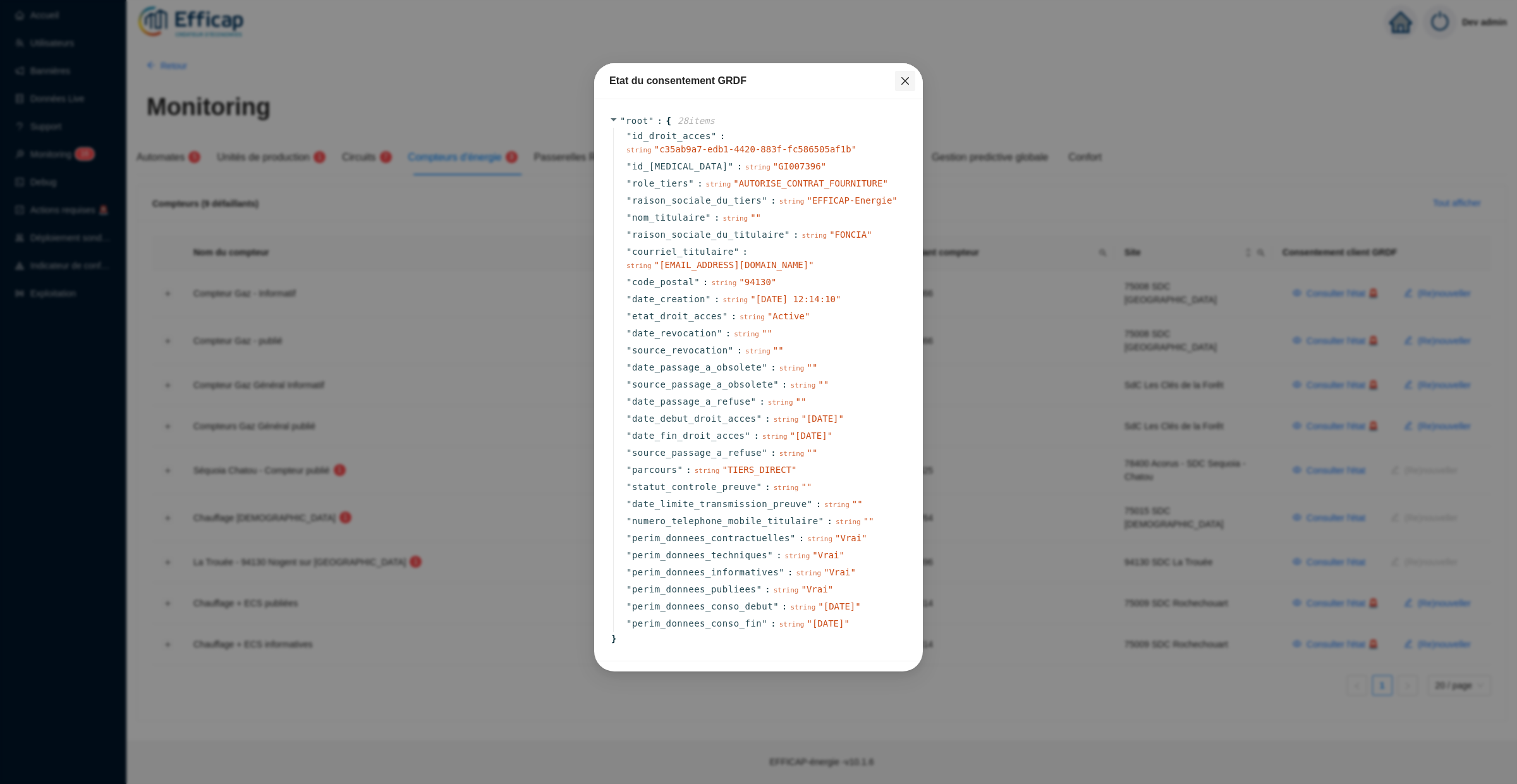
click at [903, 73] on button "Close" at bounding box center [905, 81] width 20 height 20
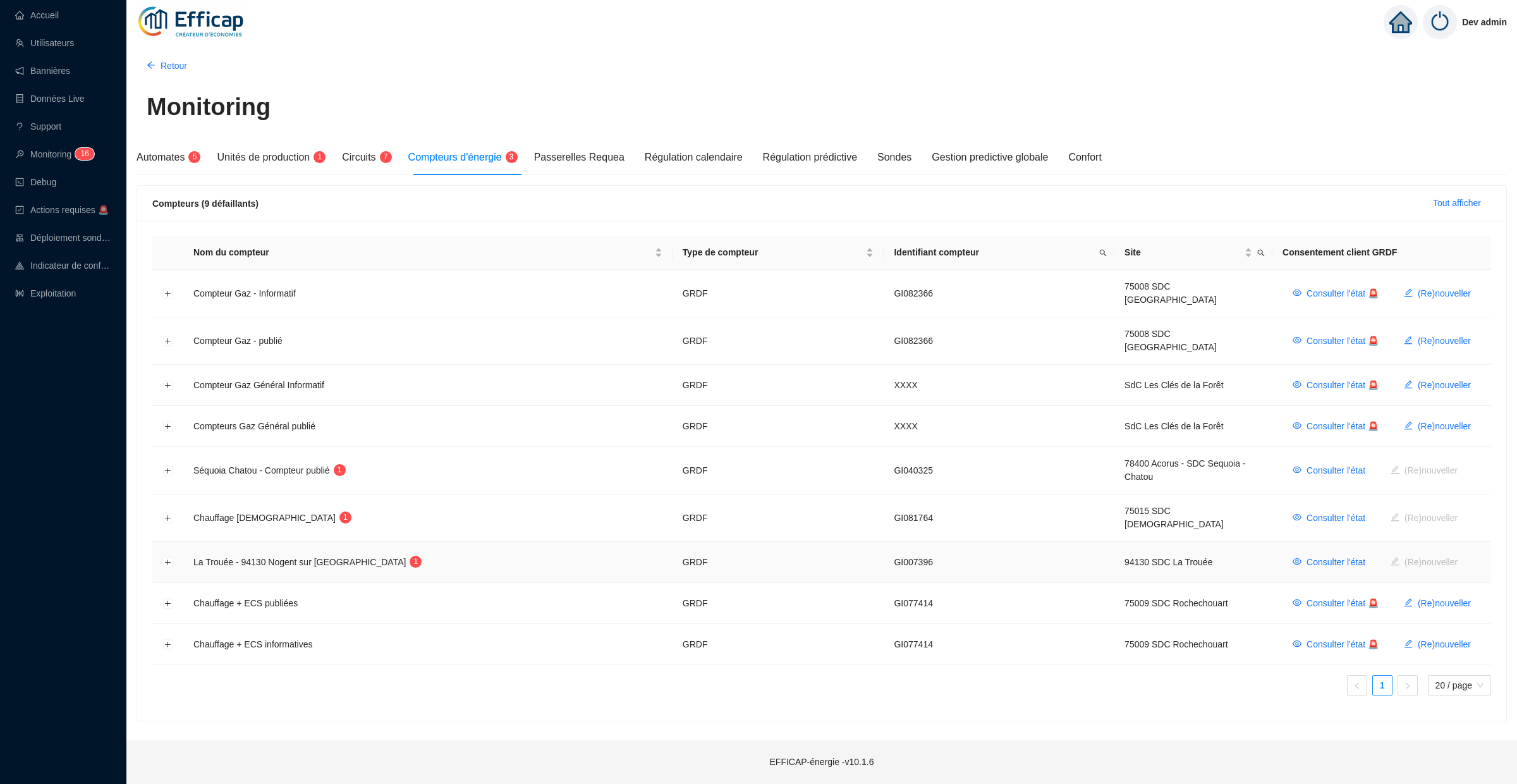
click at [176, 543] on td at bounding box center [168, 562] width 31 height 41
click at [170, 558] on button "Développer la ligne" at bounding box center [168, 562] width 10 height 10
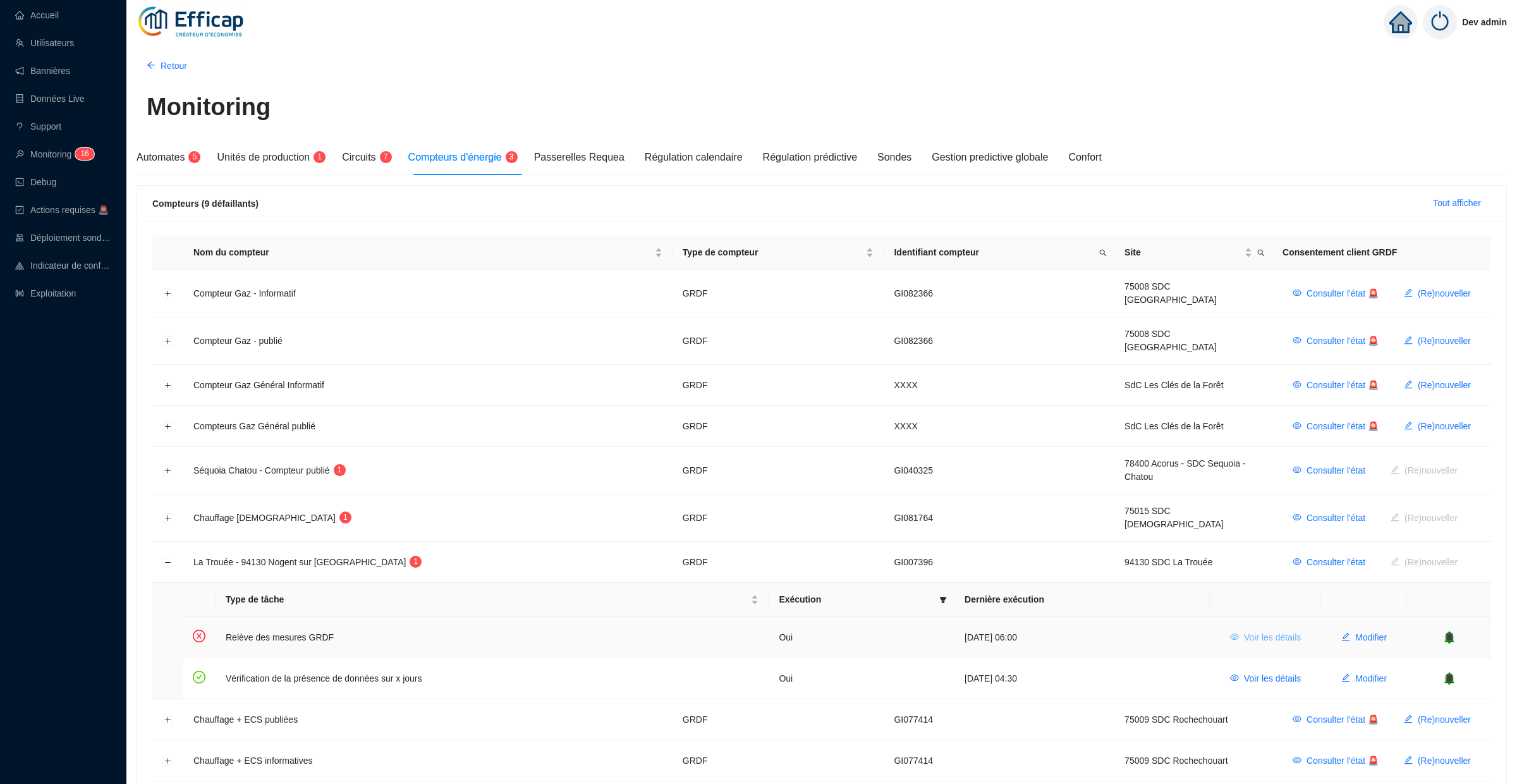
click at [1285, 627] on button "Voir les détails" at bounding box center [1266, 637] width 91 height 20
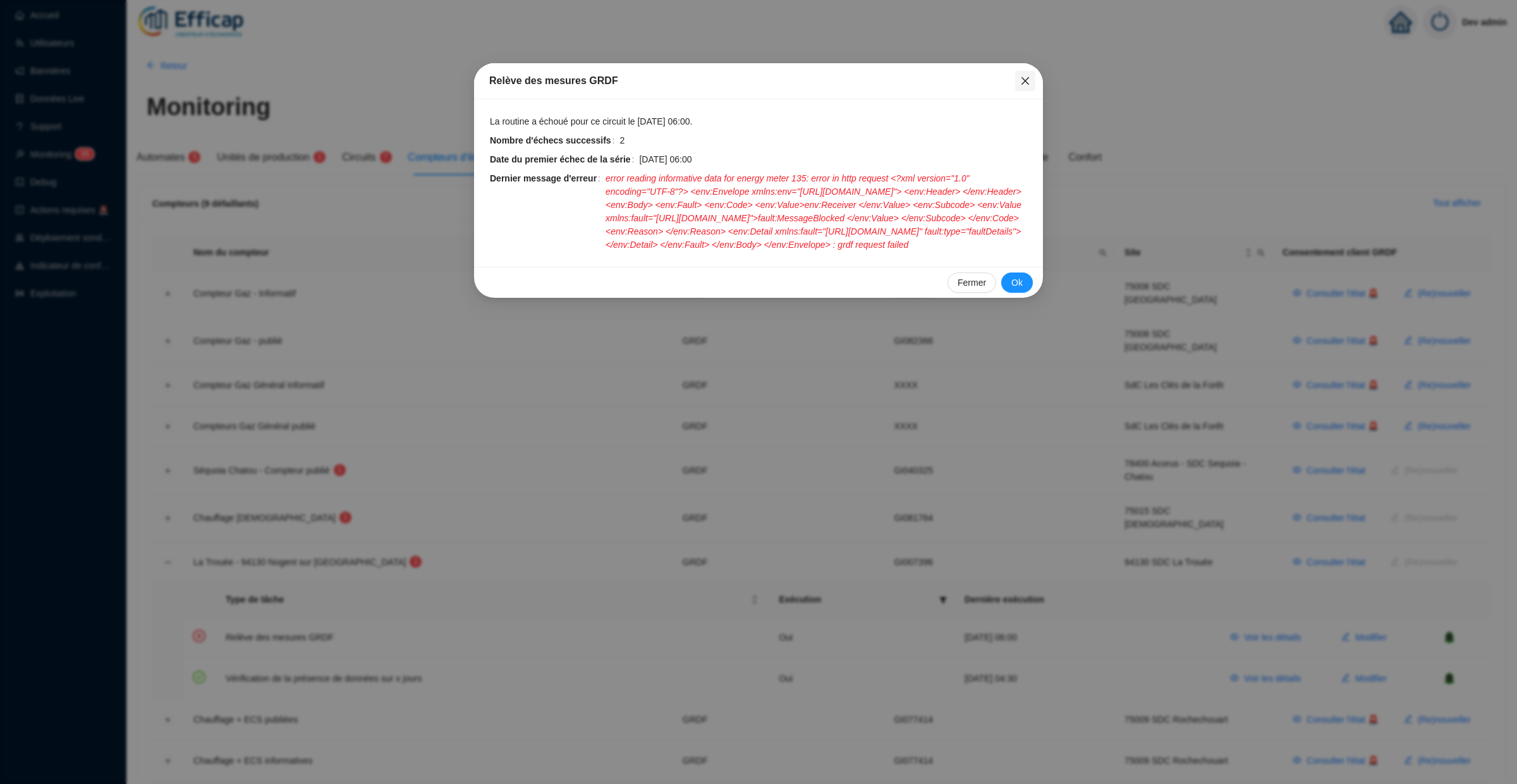
click at [1019, 73] on button "Close" at bounding box center [1025, 81] width 20 height 20
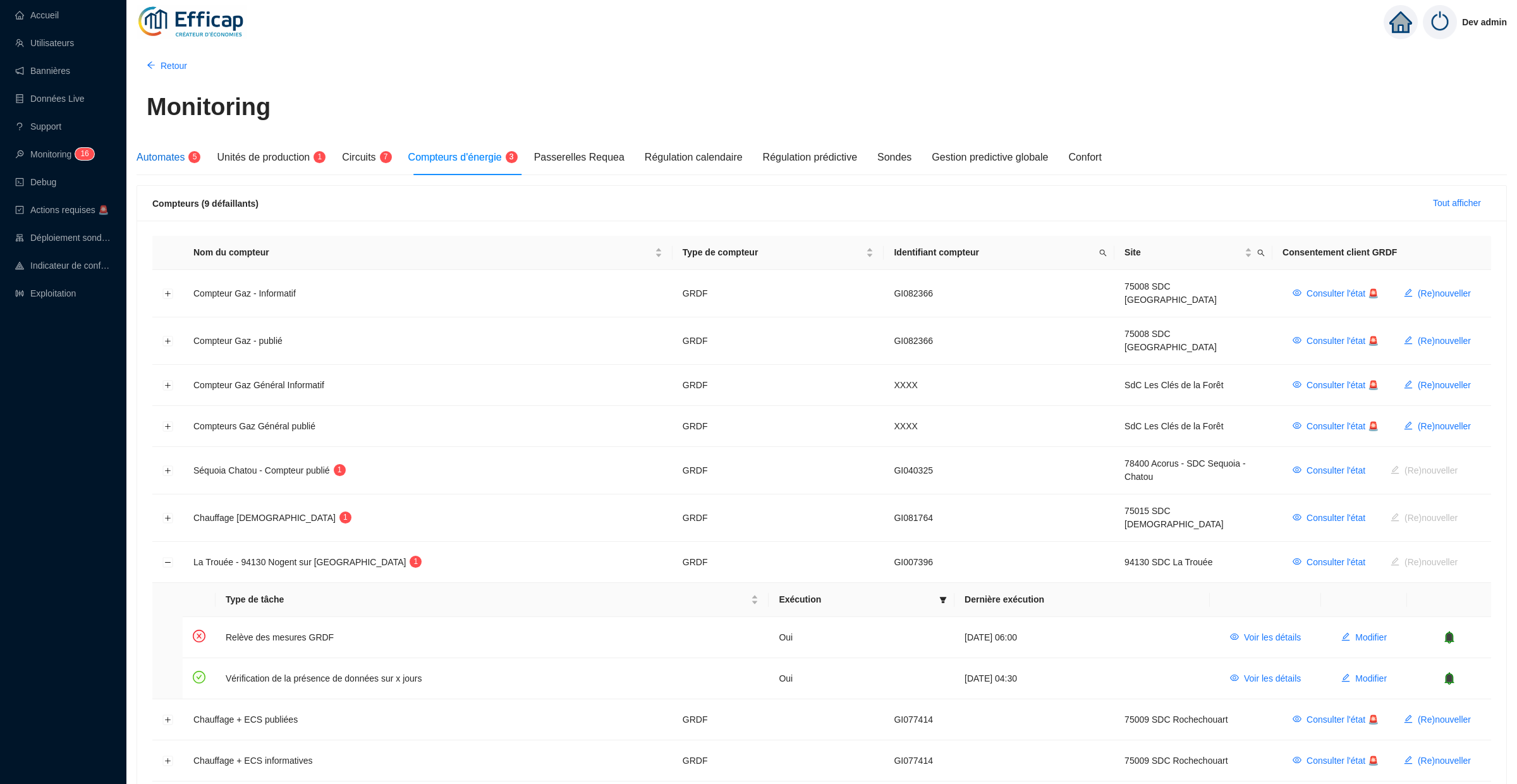
click at [172, 159] on span "Automates" at bounding box center [161, 157] width 48 height 11
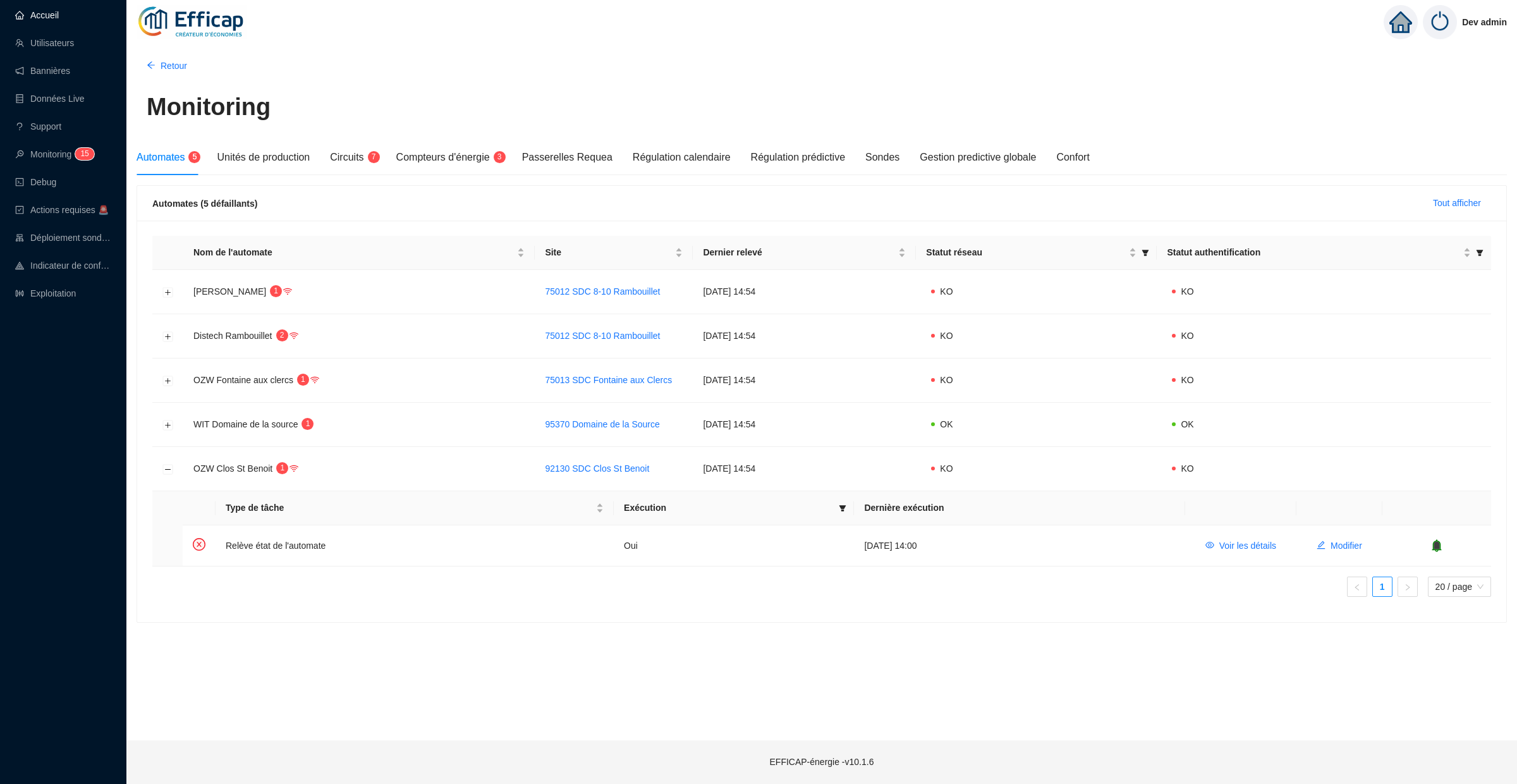
click at [59, 20] on link "Accueil" at bounding box center [37, 14] width 43 height 10
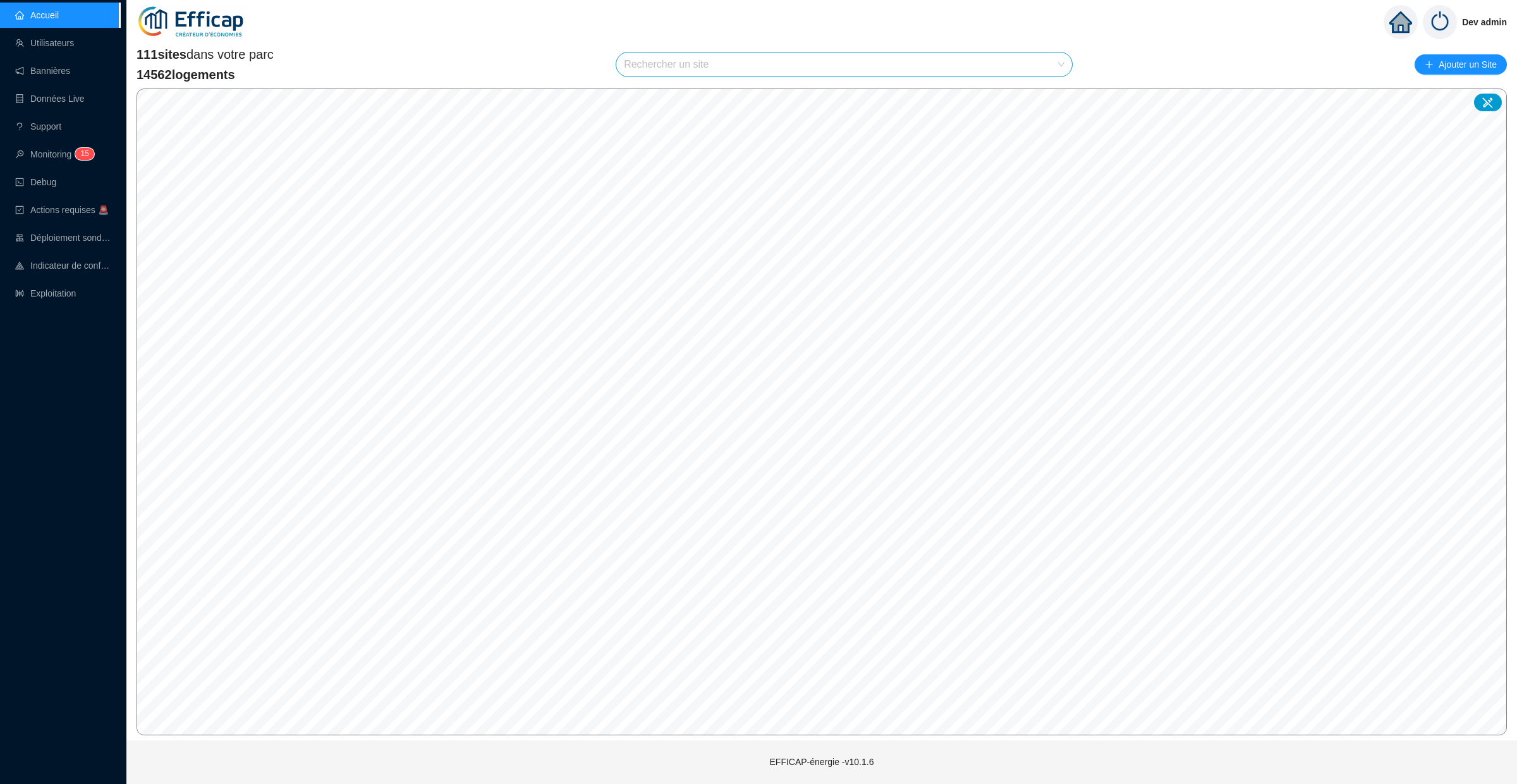
click at [680, 65] on input "search" at bounding box center [838, 64] width 429 height 24
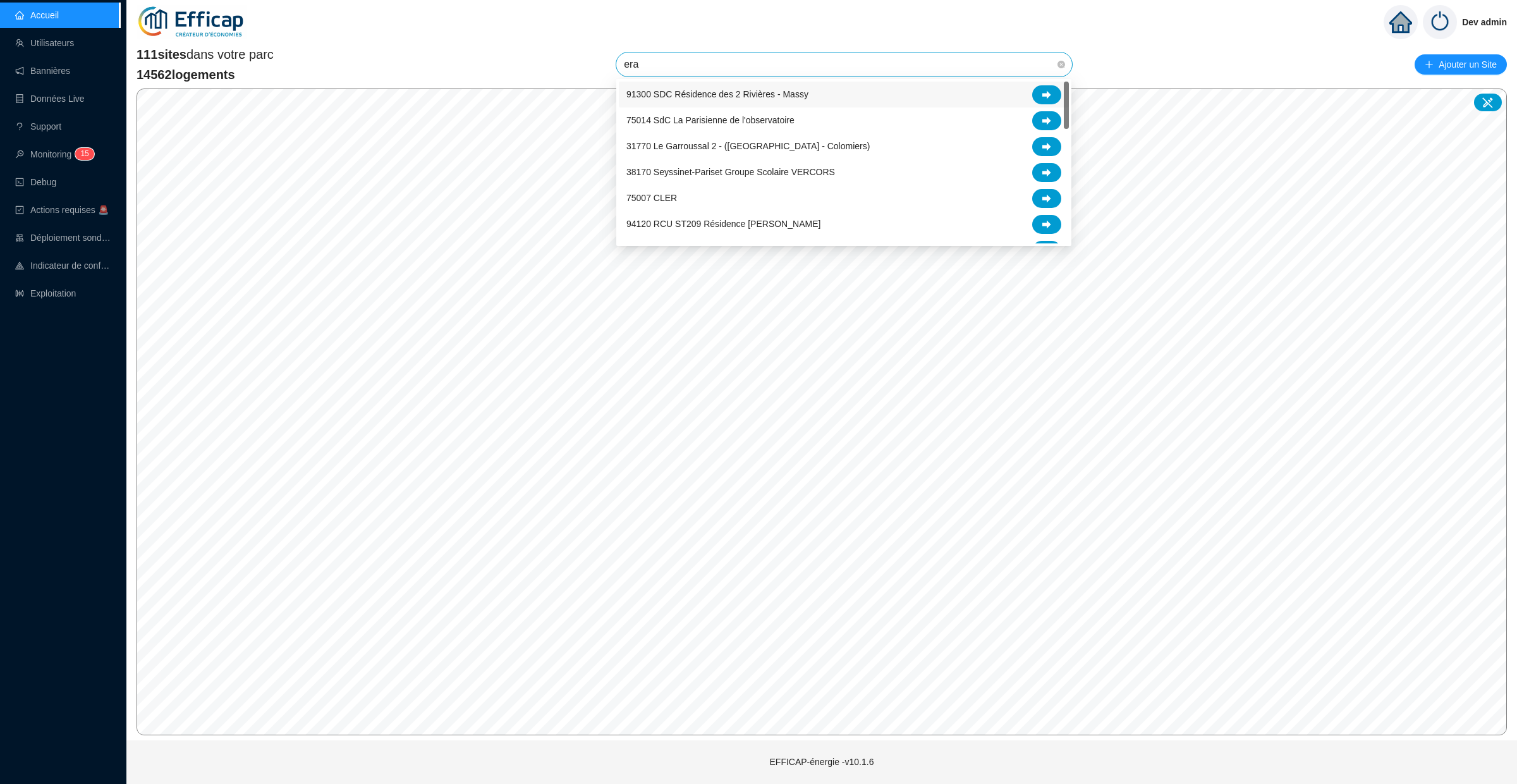
type input "erab"
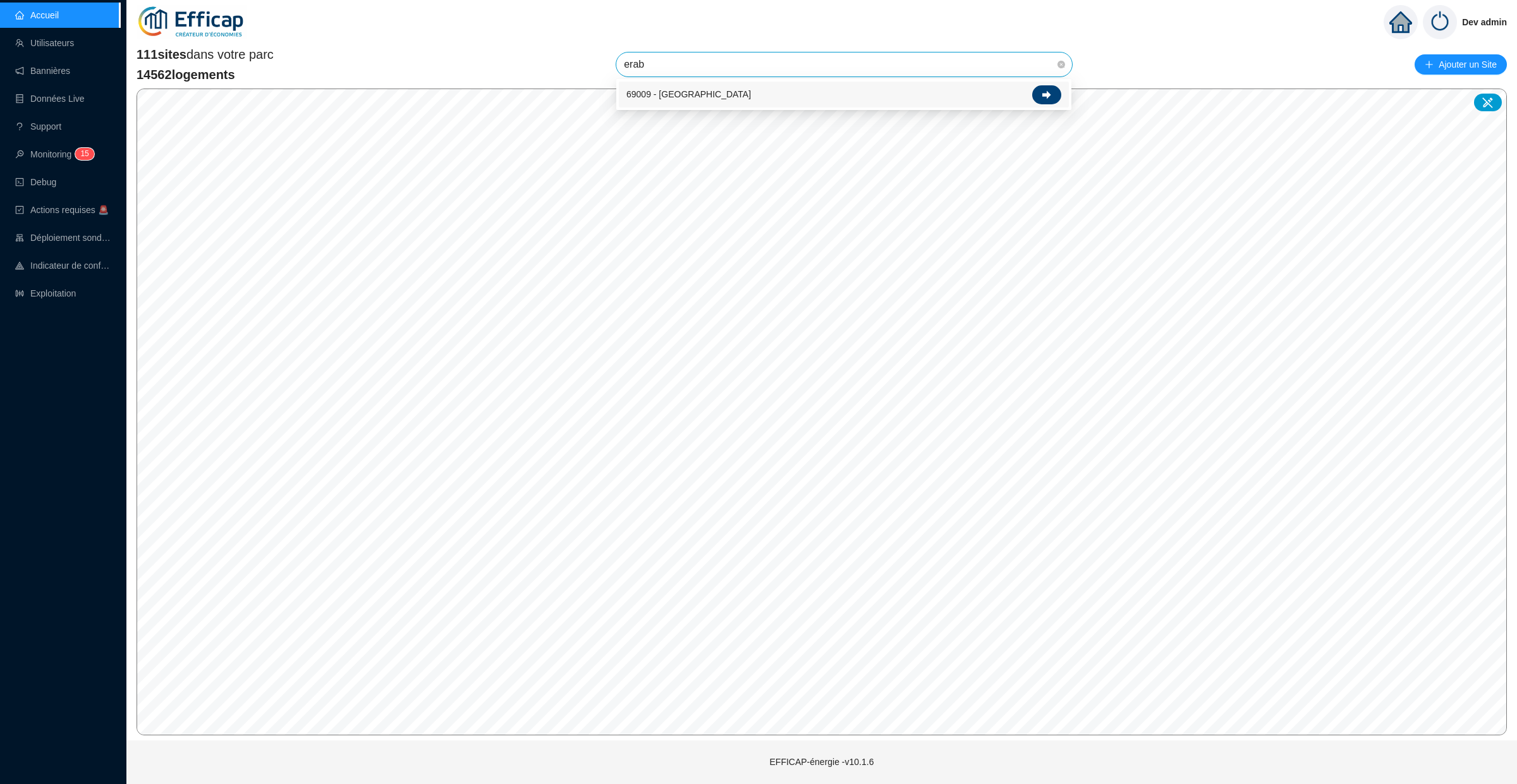
click at [1045, 86] on div at bounding box center [1047, 95] width 29 height 19
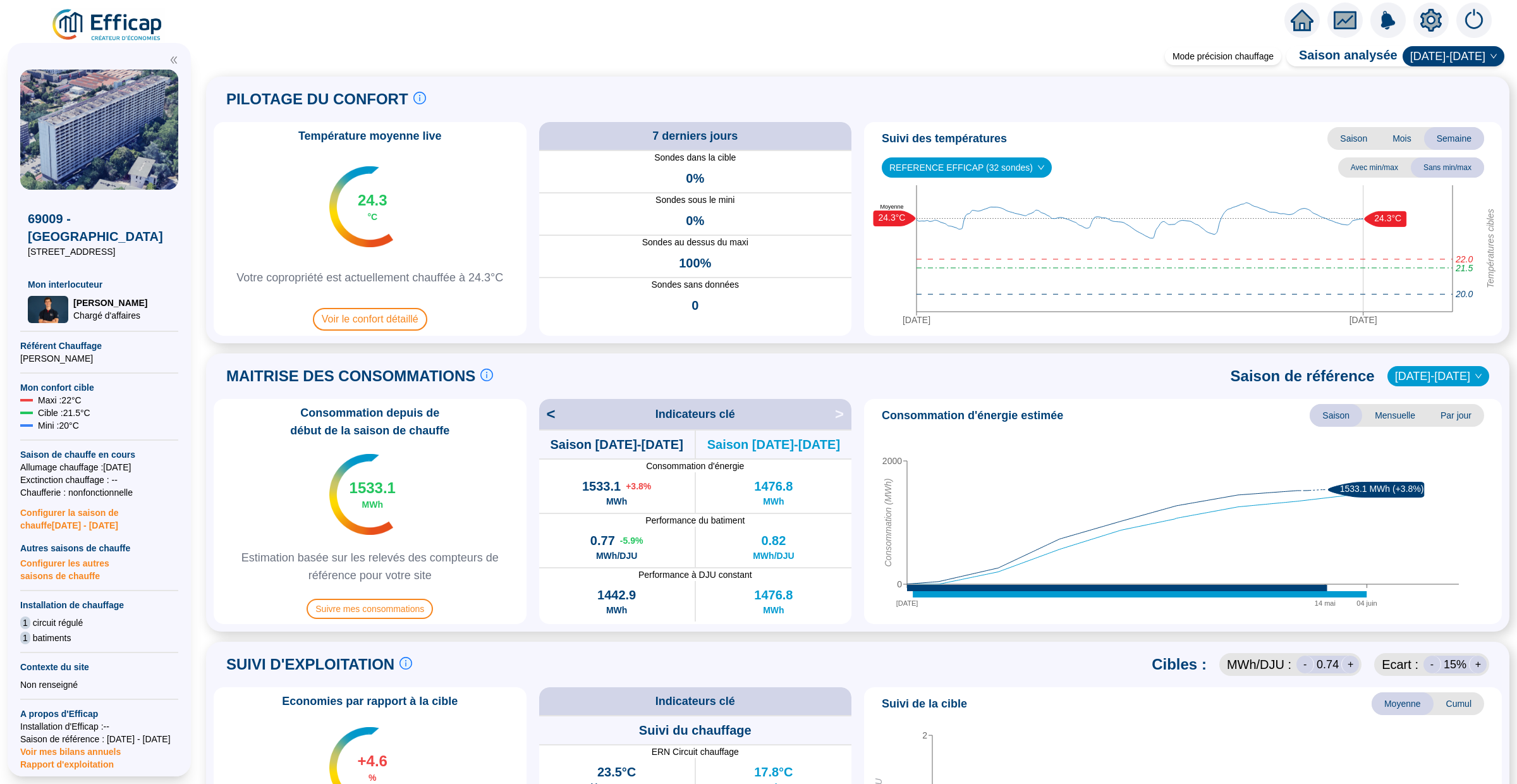
click at [526, 254] on div "Température moyenne live 24.3 °C Votre copropriété est actuellement chauffée à …" at bounding box center [858, 228] width 1288 height 214
click at [862, 208] on div "Température moyenne live 24.3 °C Votre copropriété est actuellement chauffée à …" at bounding box center [858, 228] width 1288 height 214
click at [531, 207] on div "Température moyenne live 24.3 °C Votre copropriété est actuellement chauffée à …" at bounding box center [858, 228] width 1288 height 214
click at [531, 252] on div "Température moyenne live 24.3 °C Votre copropriété est actuellement chauffée à …" at bounding box center [858, 228] width 1288 height 214
click at [860, 259] on div "Température moyenne live 24.3 °C Votre copropriété est actuellement chauffée à …" at bounding box center [858, 228] width 1288 height 214
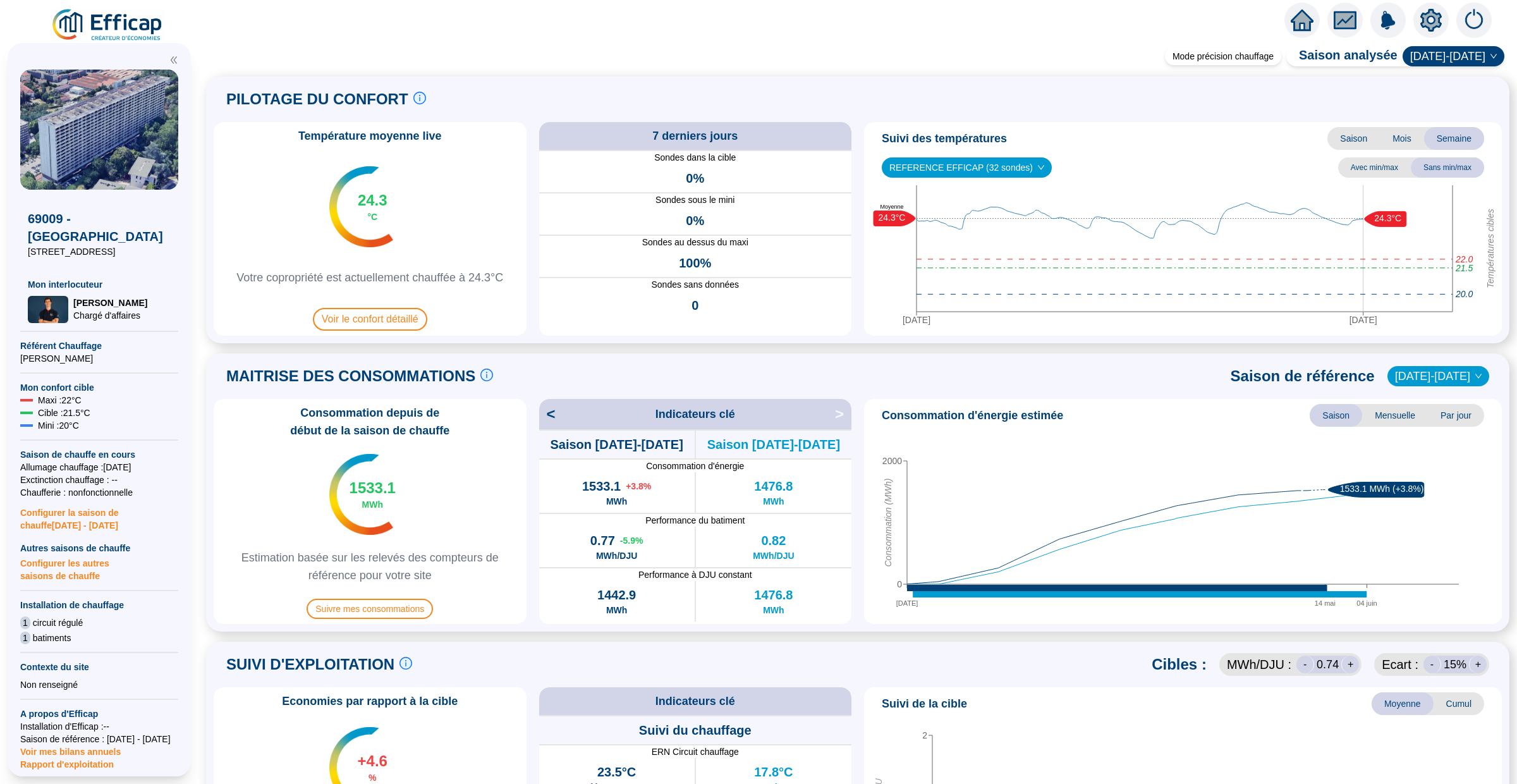
click at [857, 303] on div "Température moyenne live 24.3 °C Votre copropriété est actuellement chauffée à …" at bounding box center [858, 228] width 1288 height 214
click at [526, 305] on div "Température moyenne live 24.3 °C Votre copropriété est actuellement chauffée à …" at bounding box center [370, 228] width 313 height 214
click at [857, 255] on div "Température moyenne live 24.3 °C Votre copropriété est actuellement chauffée à …" at bounding box center [858, 228] width 1288 height 214
click at [857, 208] on div "Température moyenne live 24.3 °C Votre copropriété est actuellement chauffée à …" at bounding box center [858, 228] width 1288 height 214
click at [533, 216] on div "Température moyenne live 24.3 °C Votre copropriété est actuellement chauffée à …" at bounding box center [858, 228] width 1288 height 214
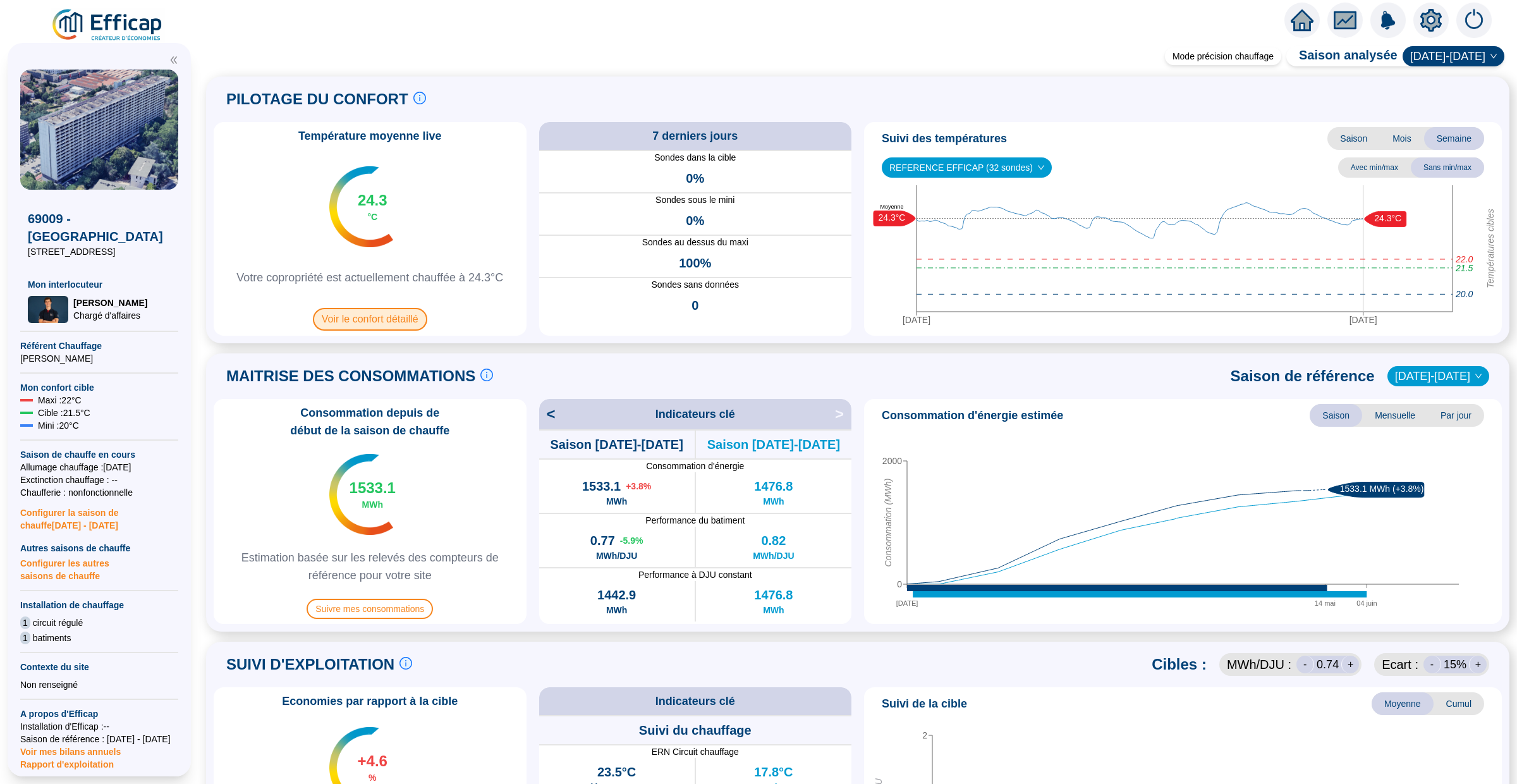
click at [362, 321] on span "Voir le confort détaillé" at bounding box center [370, 319] width 114 height 23
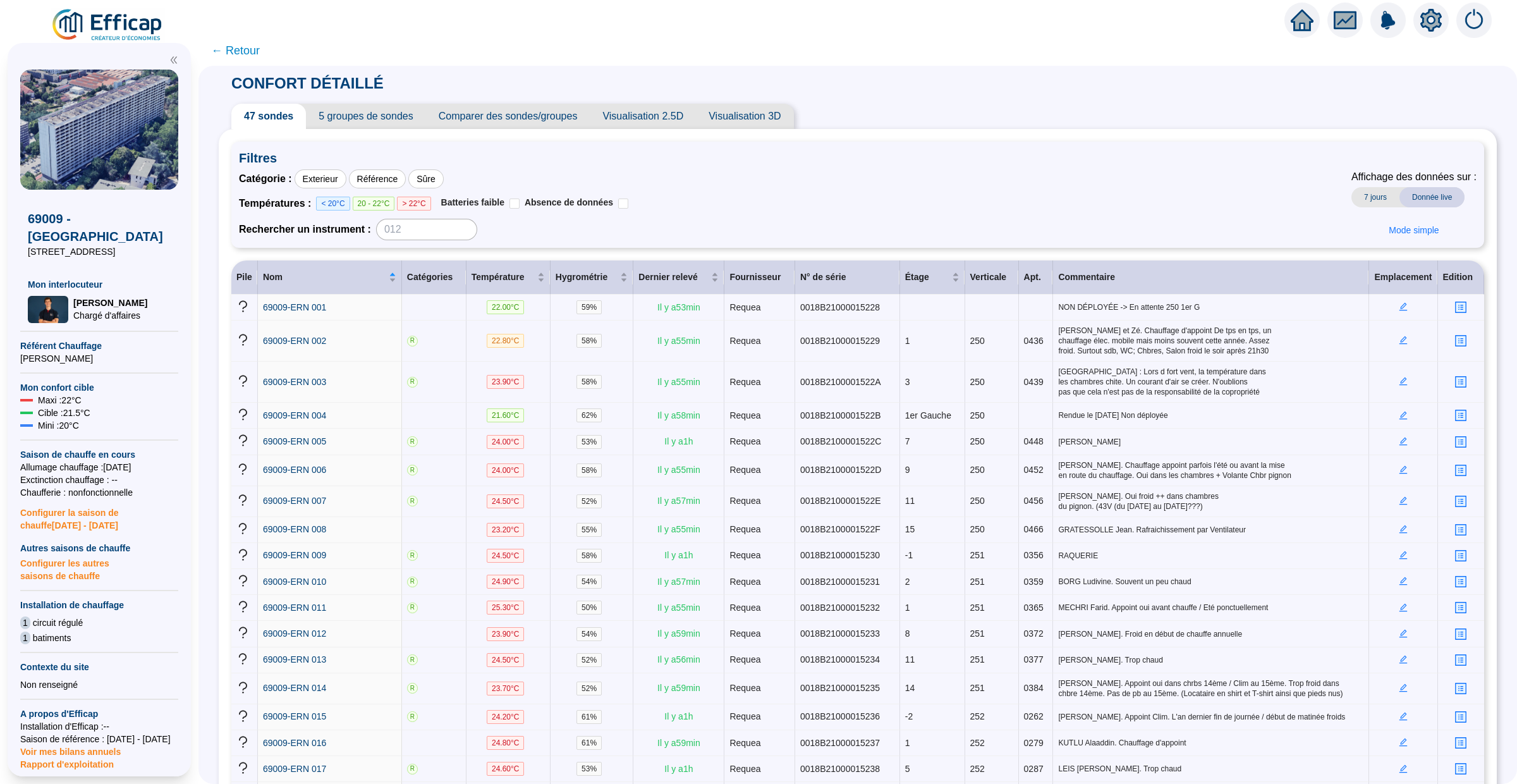
click at [232, 51] on span "← Retour" at bounding box center [236, 50] width 49 height 18
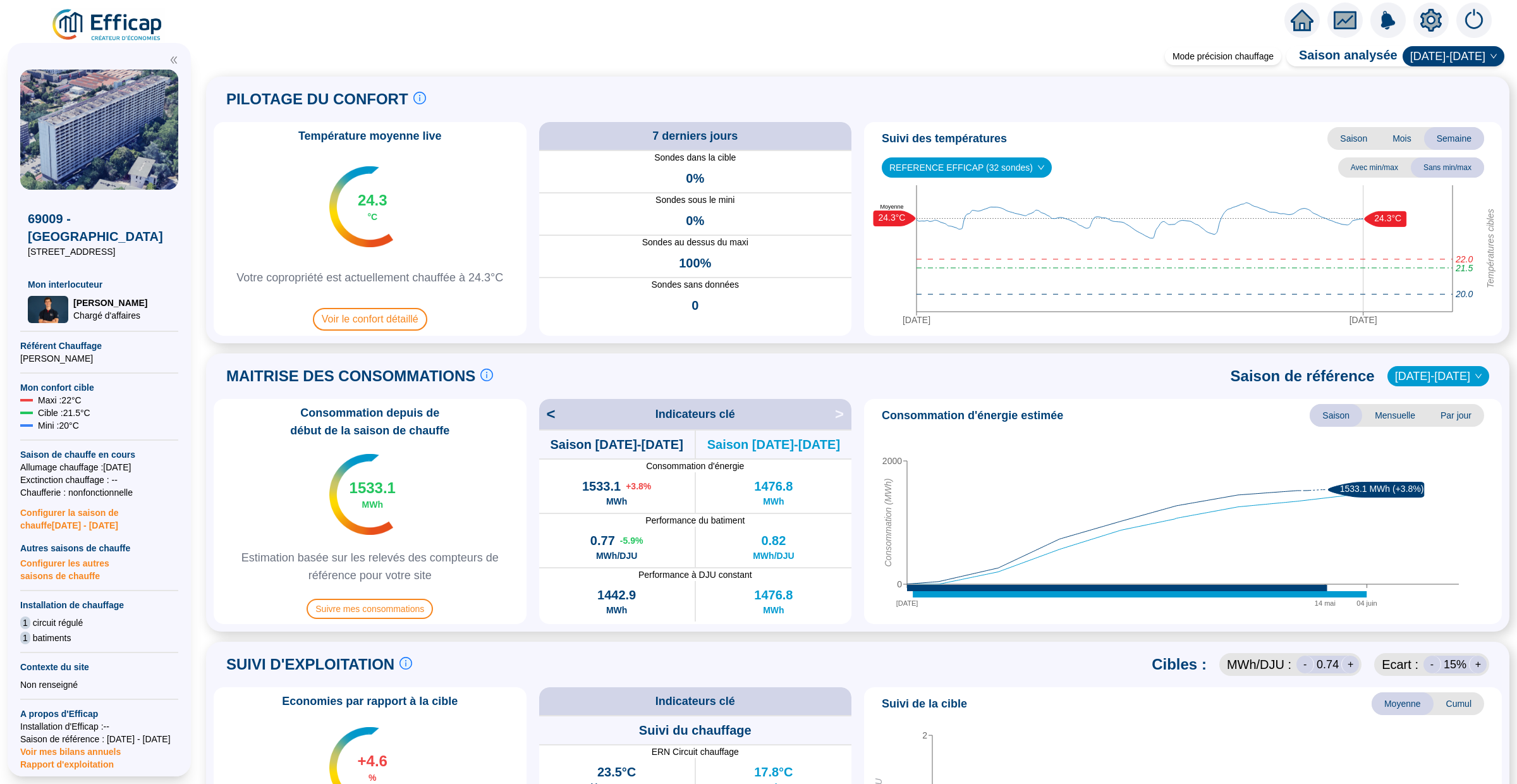
click at [857, 189] on div "Température moyenne live 24.3 °C Votre copropriété est actuellement chauffée à …" at bounding box center [858, 228] width 1288 height 214
click at [397, 320] on span "Voir le confort détaillé" at bounding box center [370, 319] width 114 height 23
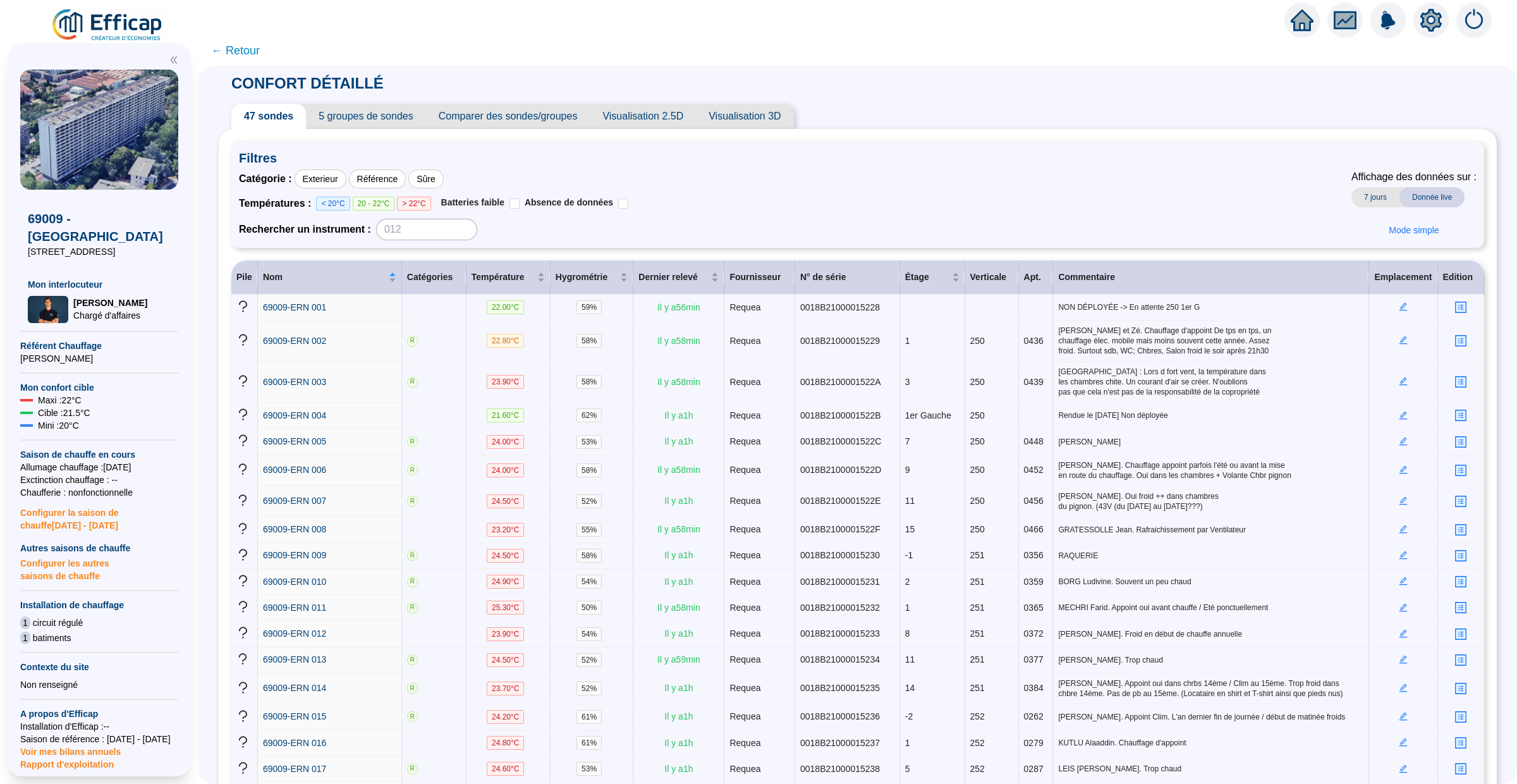
click at [643, 117] on span "Visualisation 2.5D" at bounding box center [643, 116] width 106 height 25
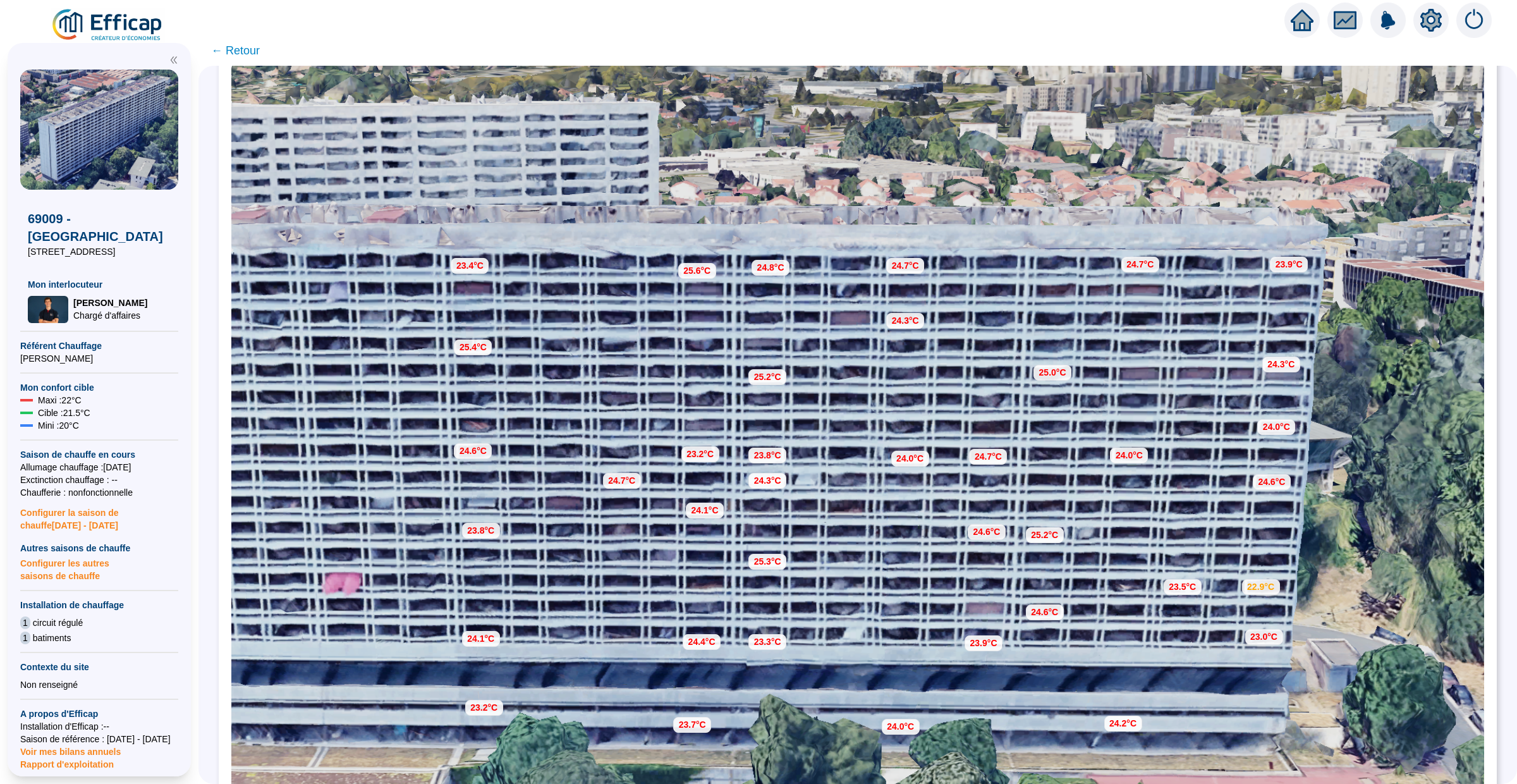
scroll to position [130, 0]
click at [227, 45] on span "← Retour" at bounding box center [236, 50] width 49 height 18
